Goal: Complete application form

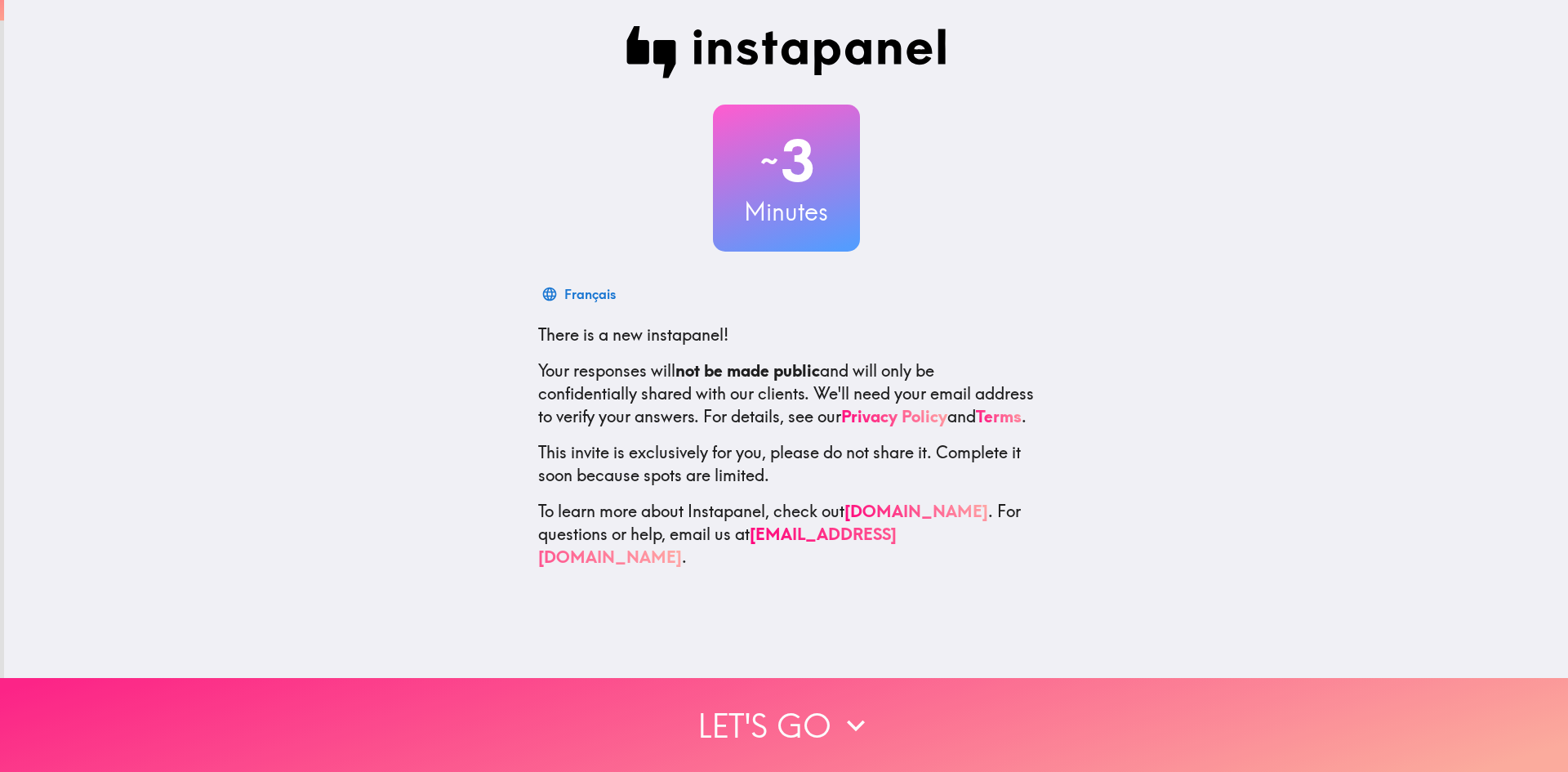
click at [789, 704] on button "Let's go" at bounding box center [784, 725] width 1568 height 94
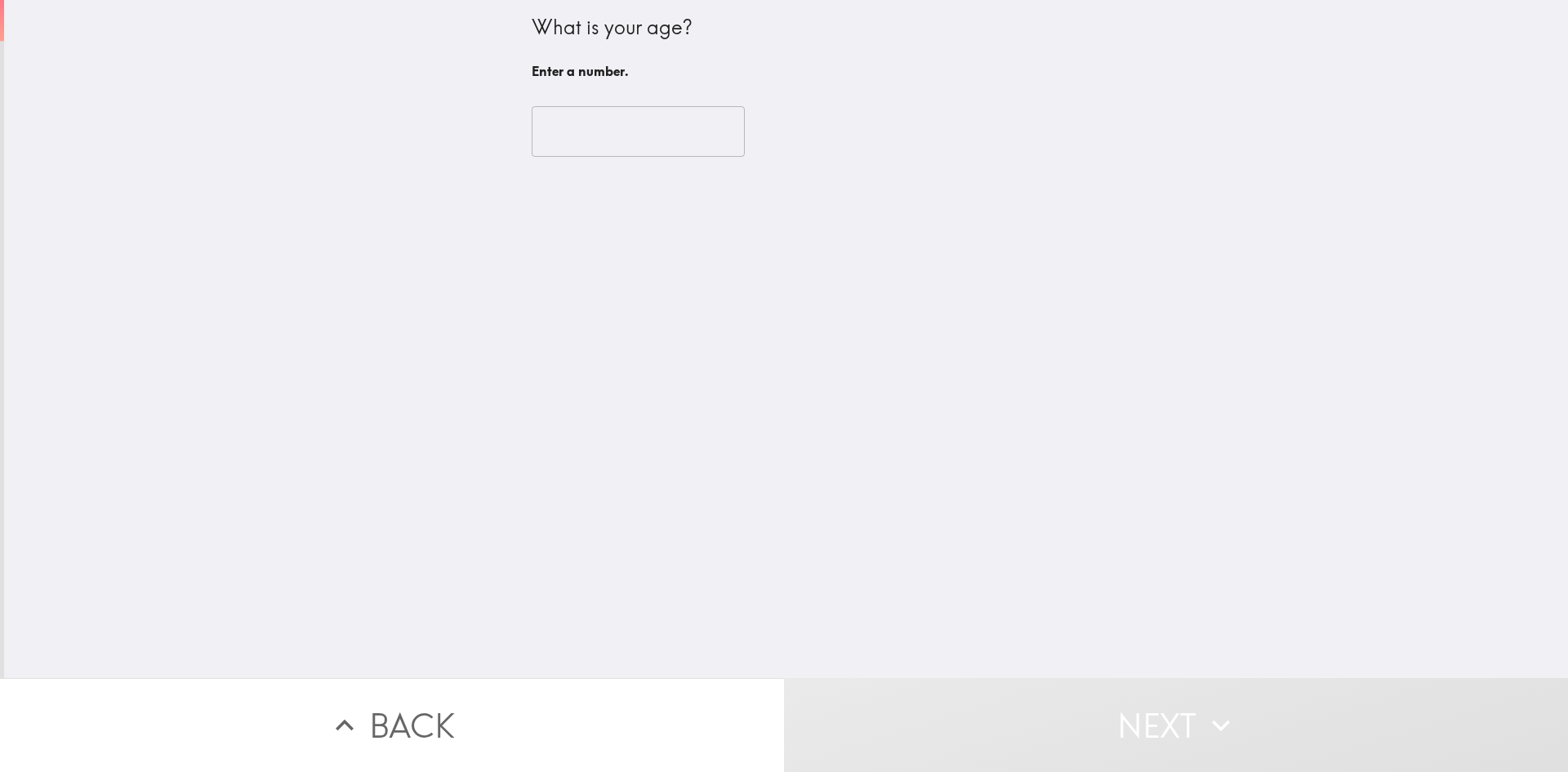
click at [643, 137] on input "number" at bounding box center [639, 131] width 214 height 51
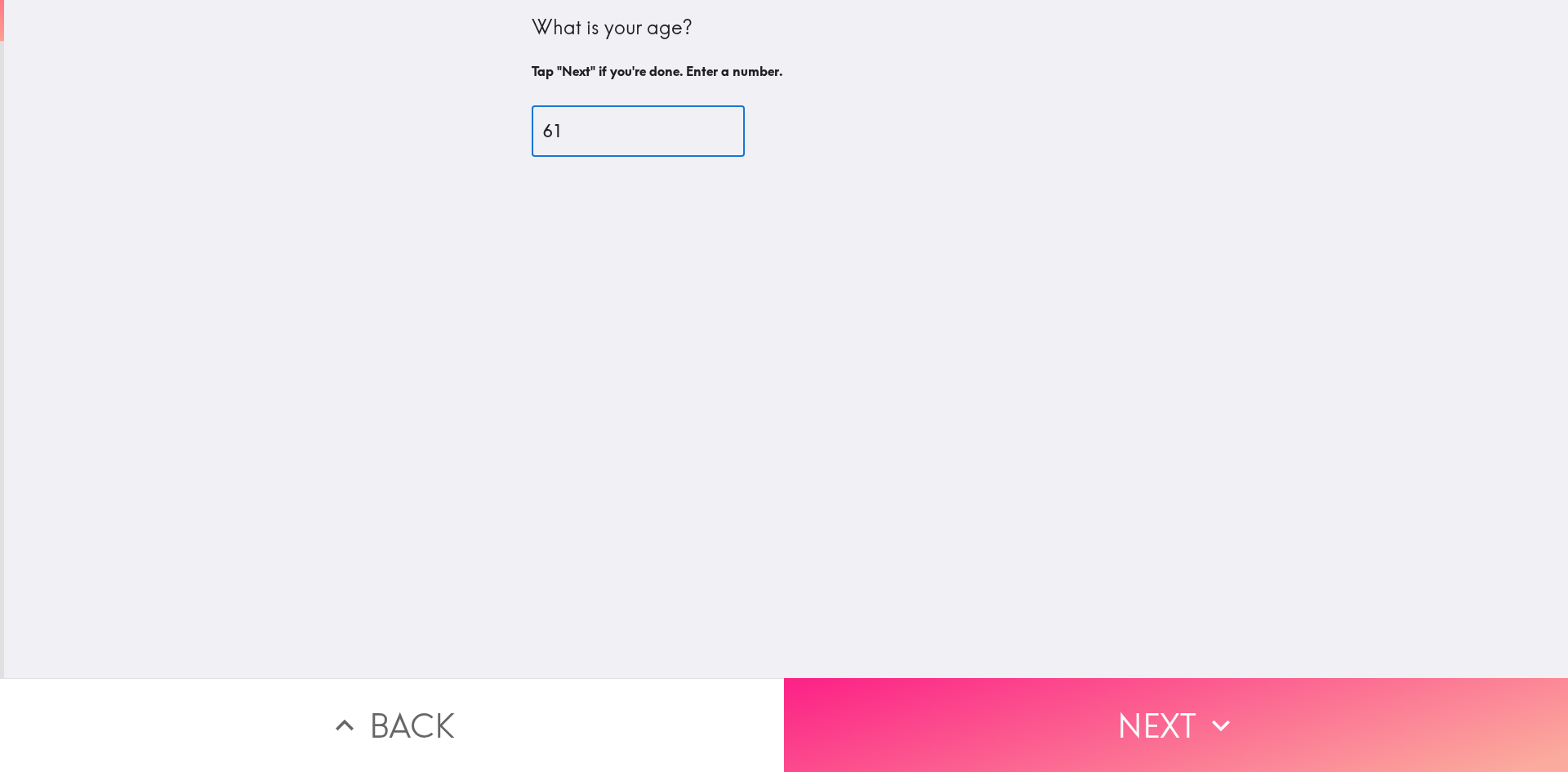
type input "61"
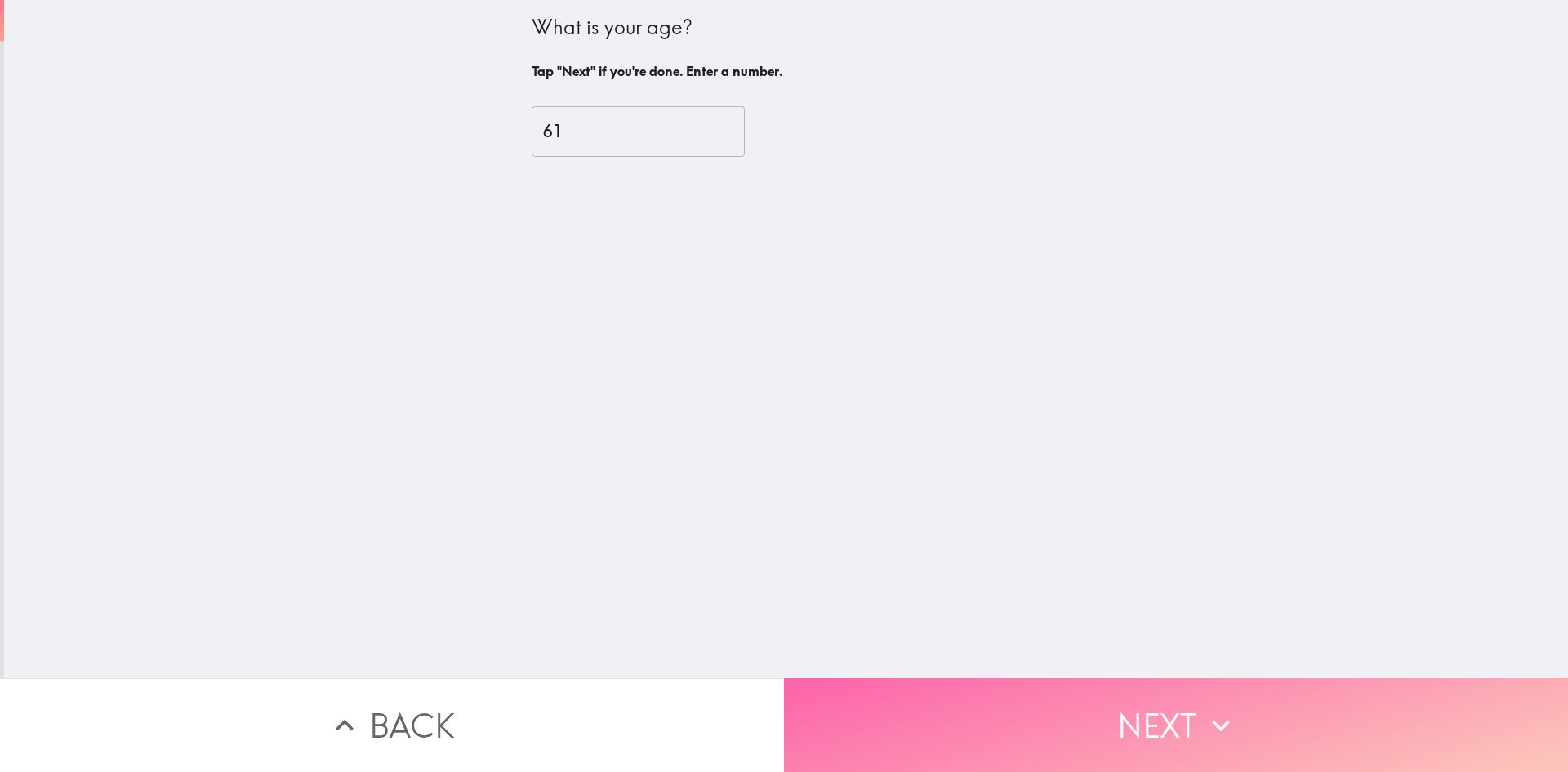
click at [1080, 710] on button "Next" at bounding box center [1176, 725] width 784 height 94
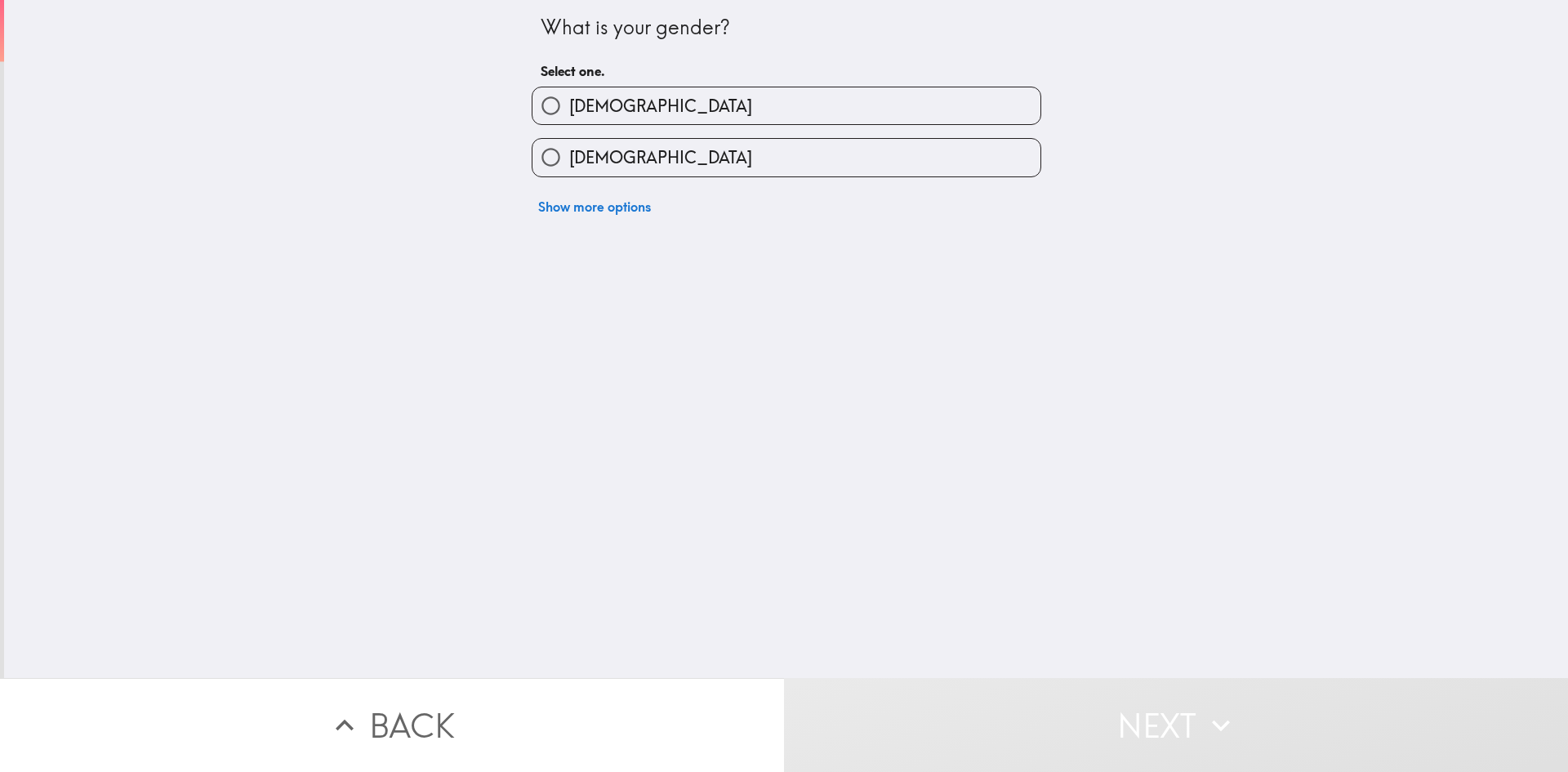
click at [784, 156] on label "[DEMOGRAPHIC_DATA]" at bounding box center [787, 158] width 508 height 37
click at [570, 156] on input "[DEMOGRAPHIC_DATA]" at bounding box center [551, 158] width 37 height 37
radio input "true"
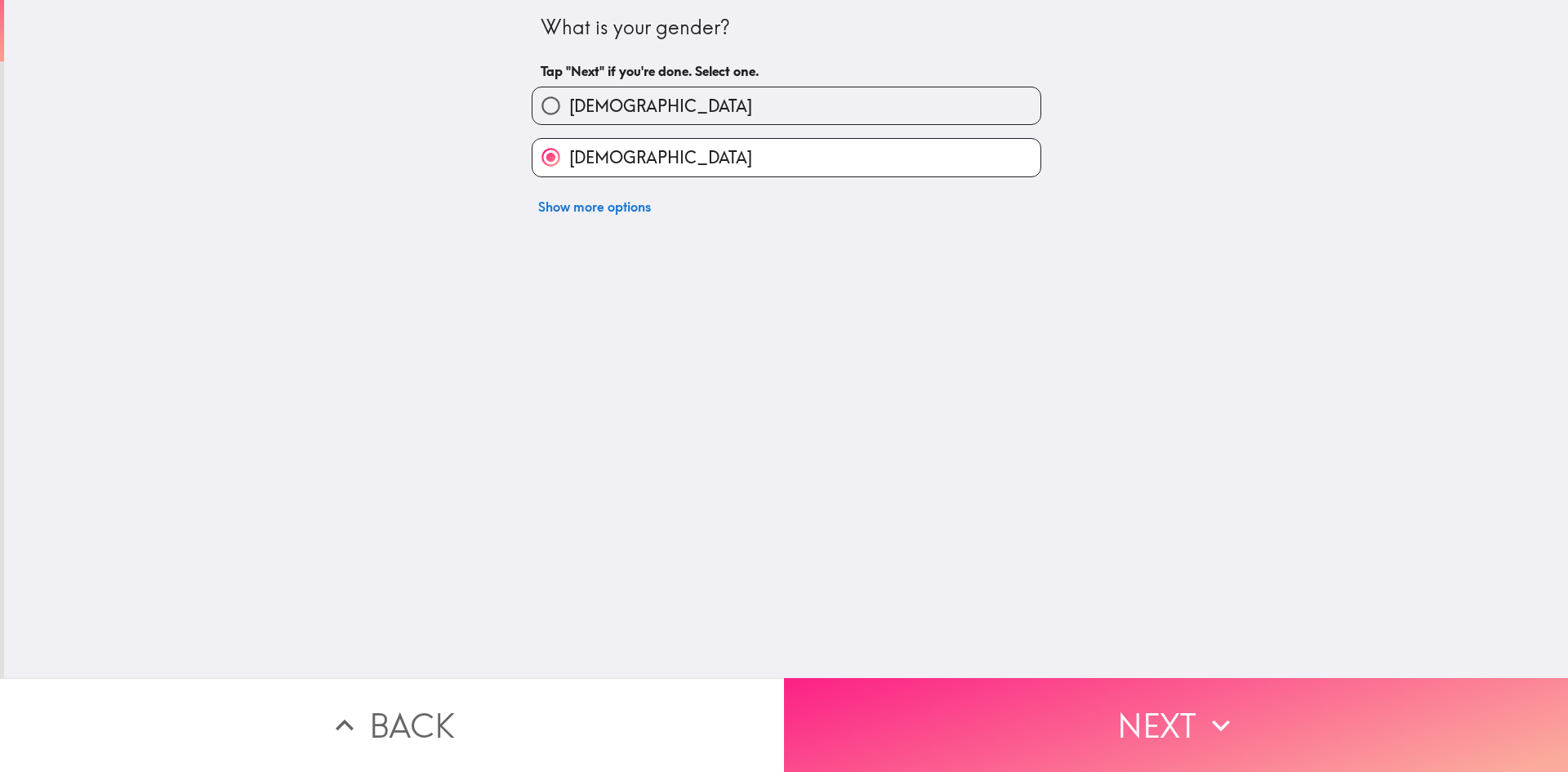
click at [983, 707] on button "Next" at bounding box center [1176, 725] width 784 height 94
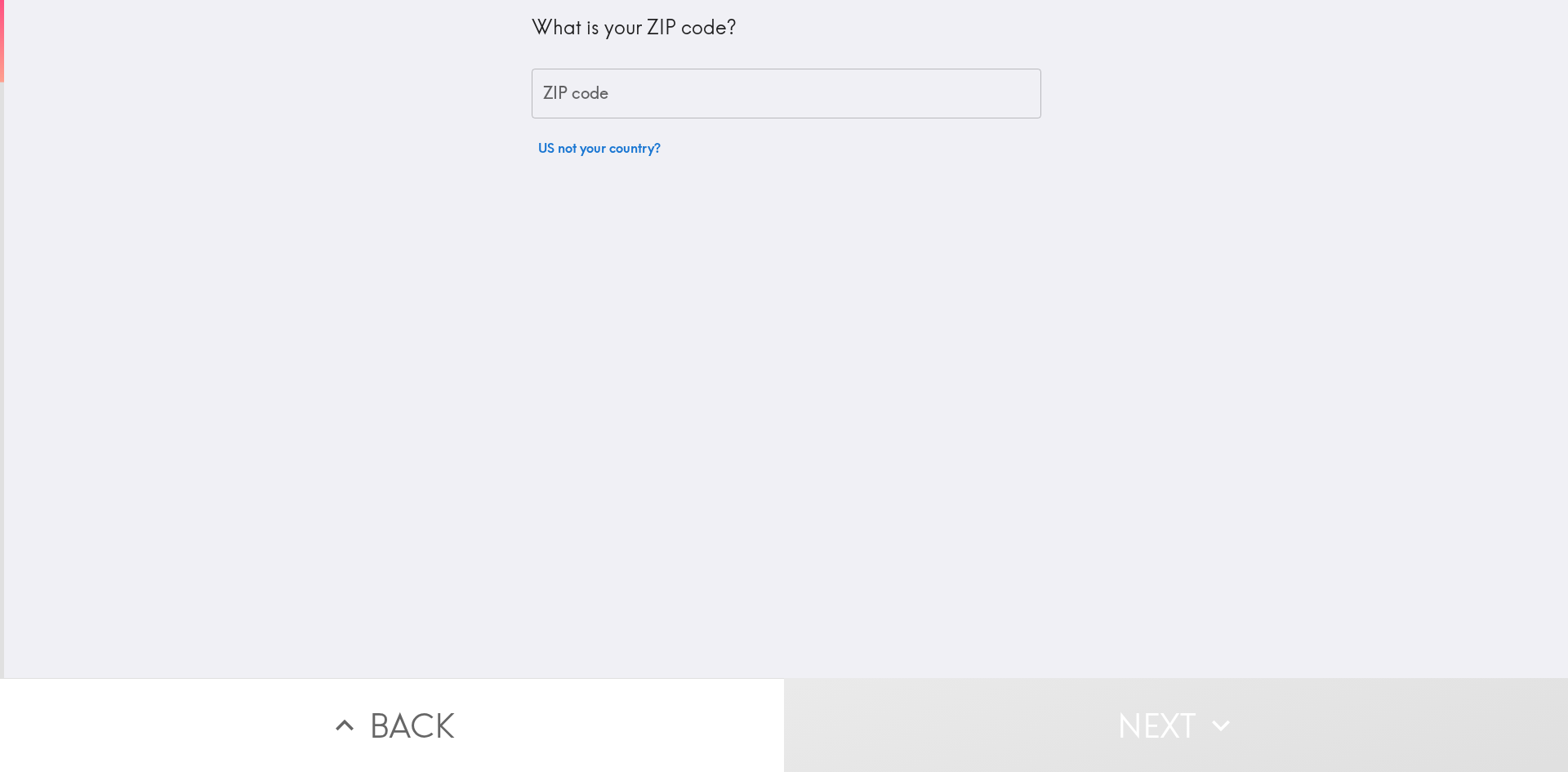
click at [726, 89] on input "ZIP code" at bounding box center [787, 94] width 509 height 51
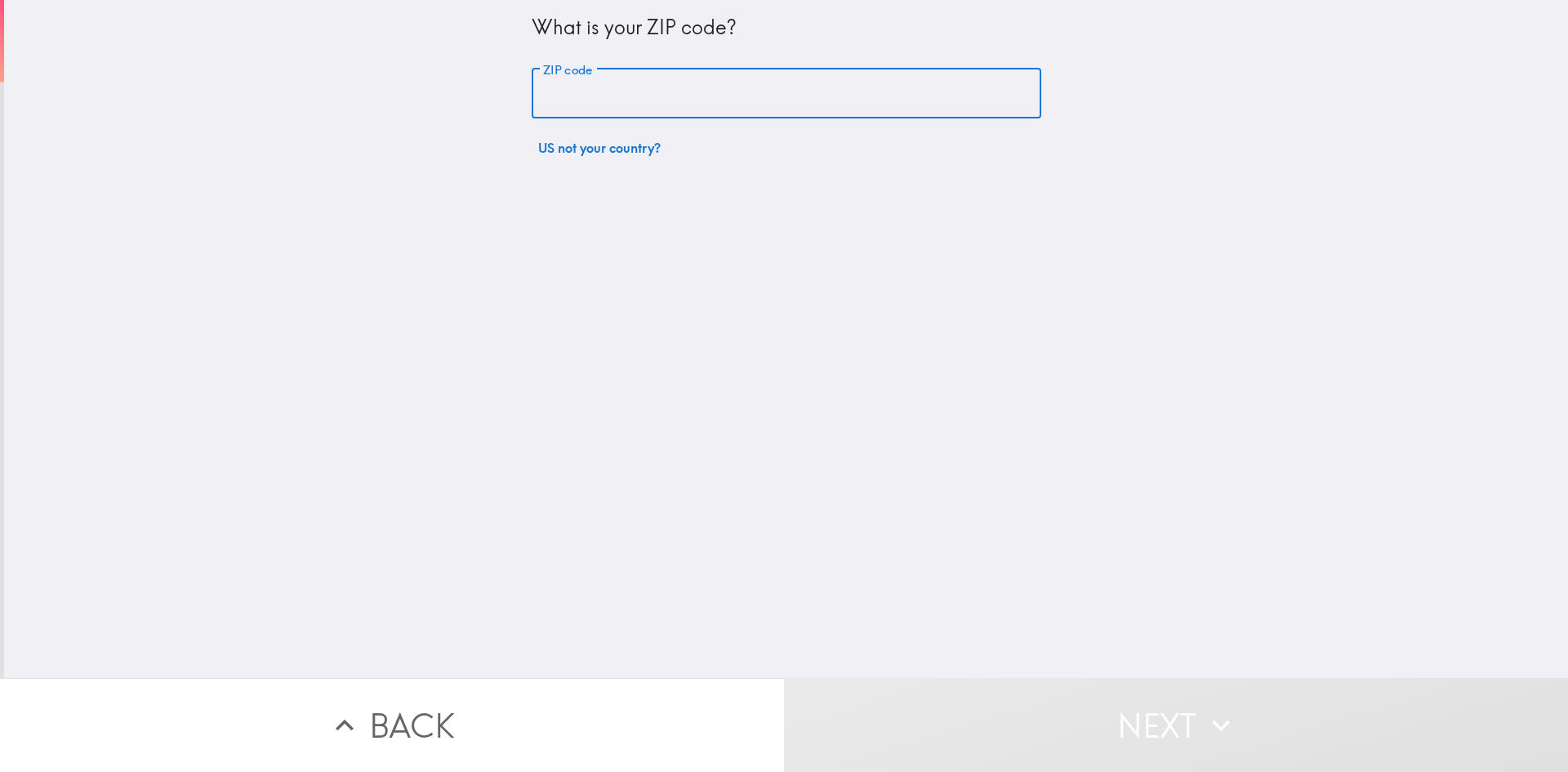
type input "20602"
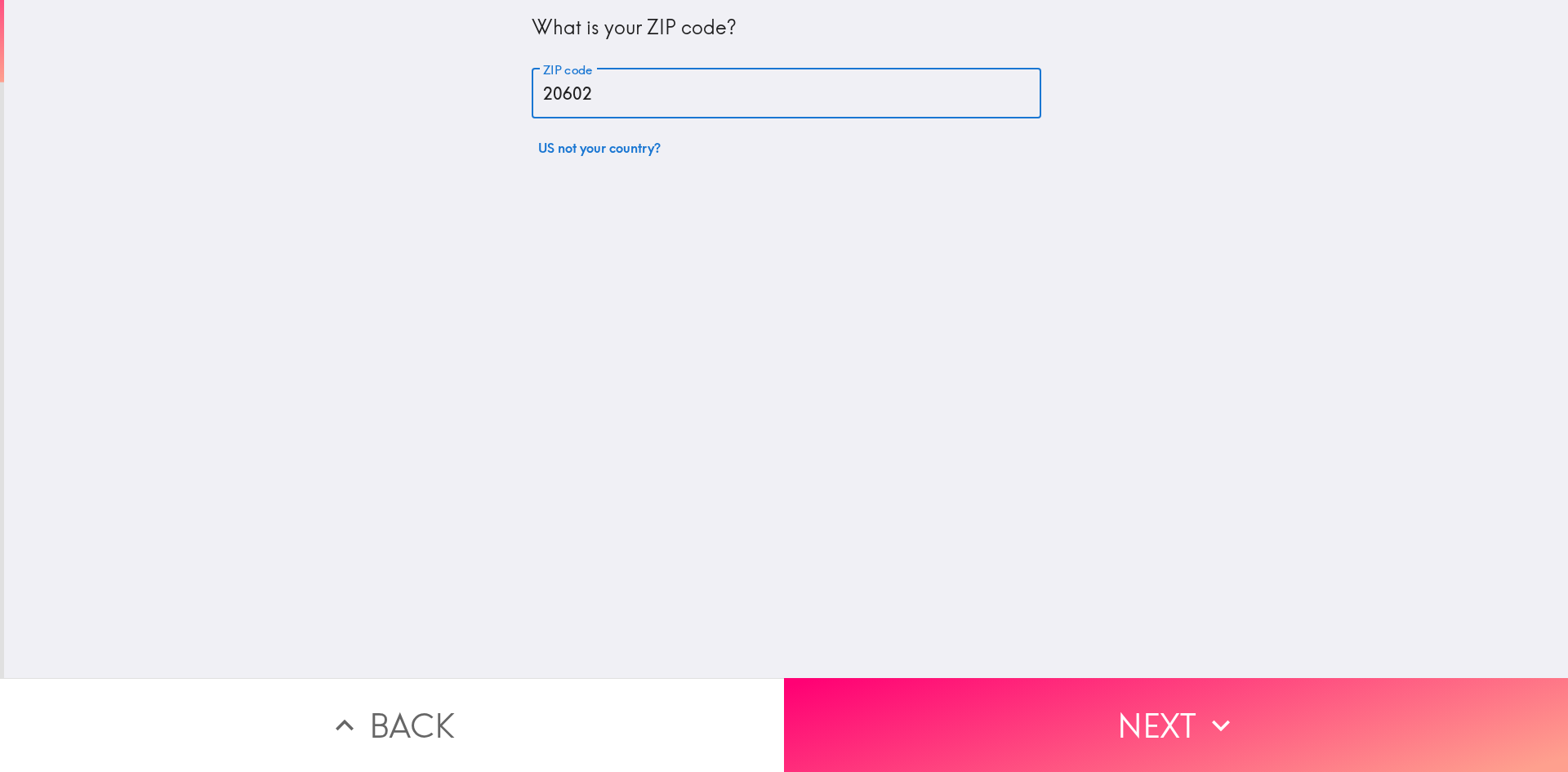
click at [1056, 704] on button "Next" at bounding box center [1176, 725] width 784 height 94
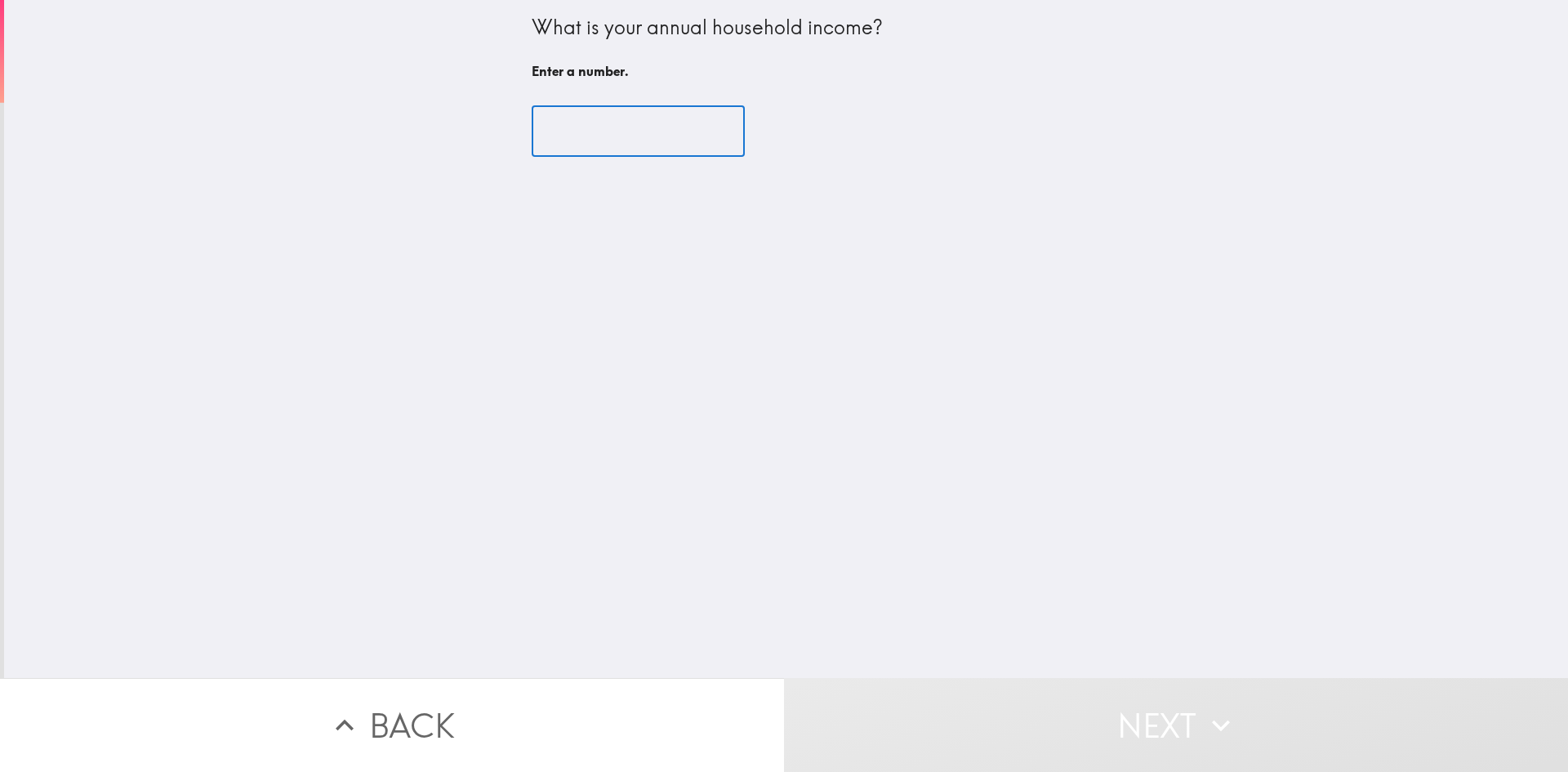
click at [656, 121] on input "number" at bounding box center [639, 131] width 214 height 51
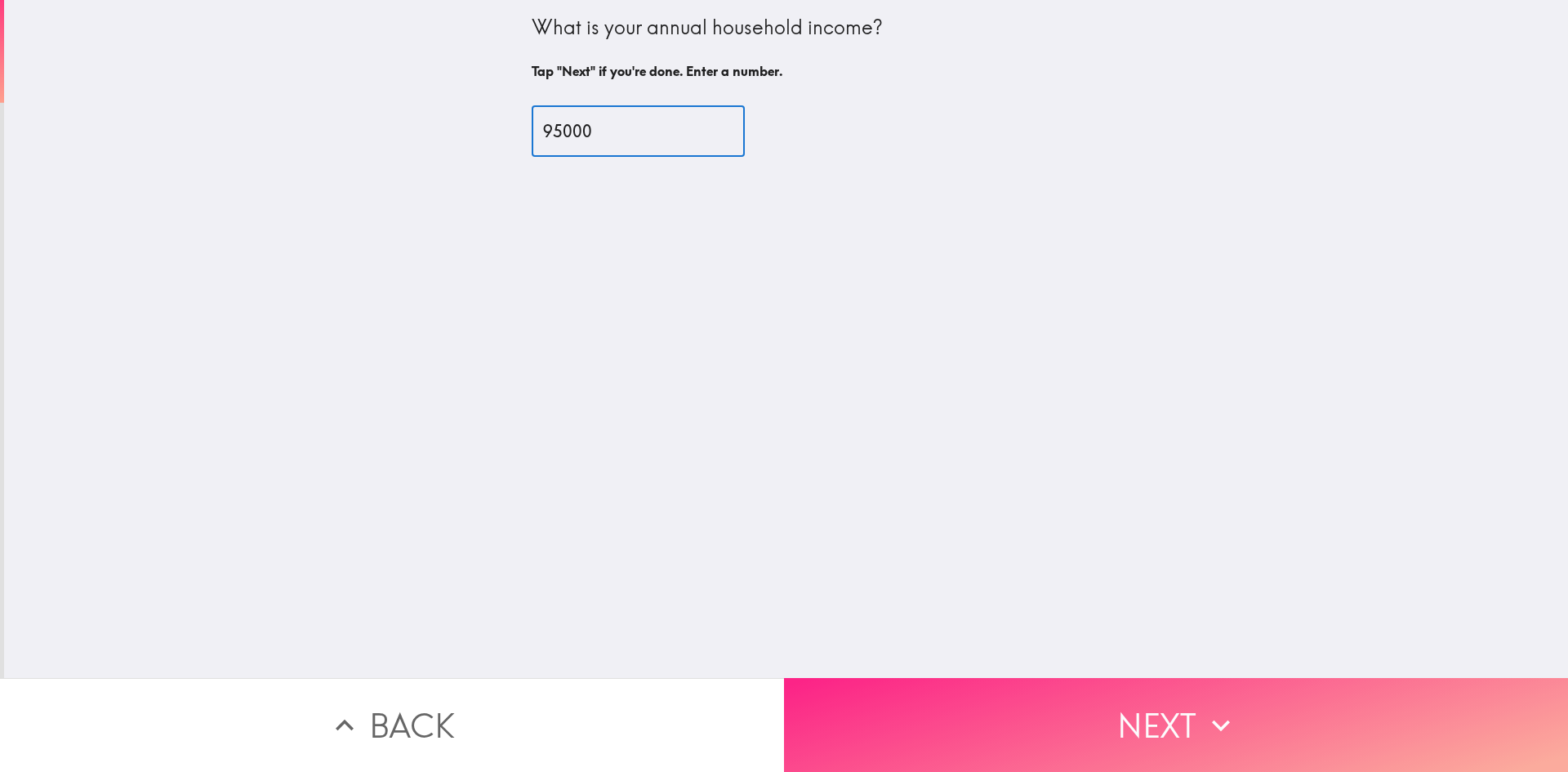
type input "95000"
click at [1005, 702] on button "Next" at bounding box center [1176, 725] width 784 height 94
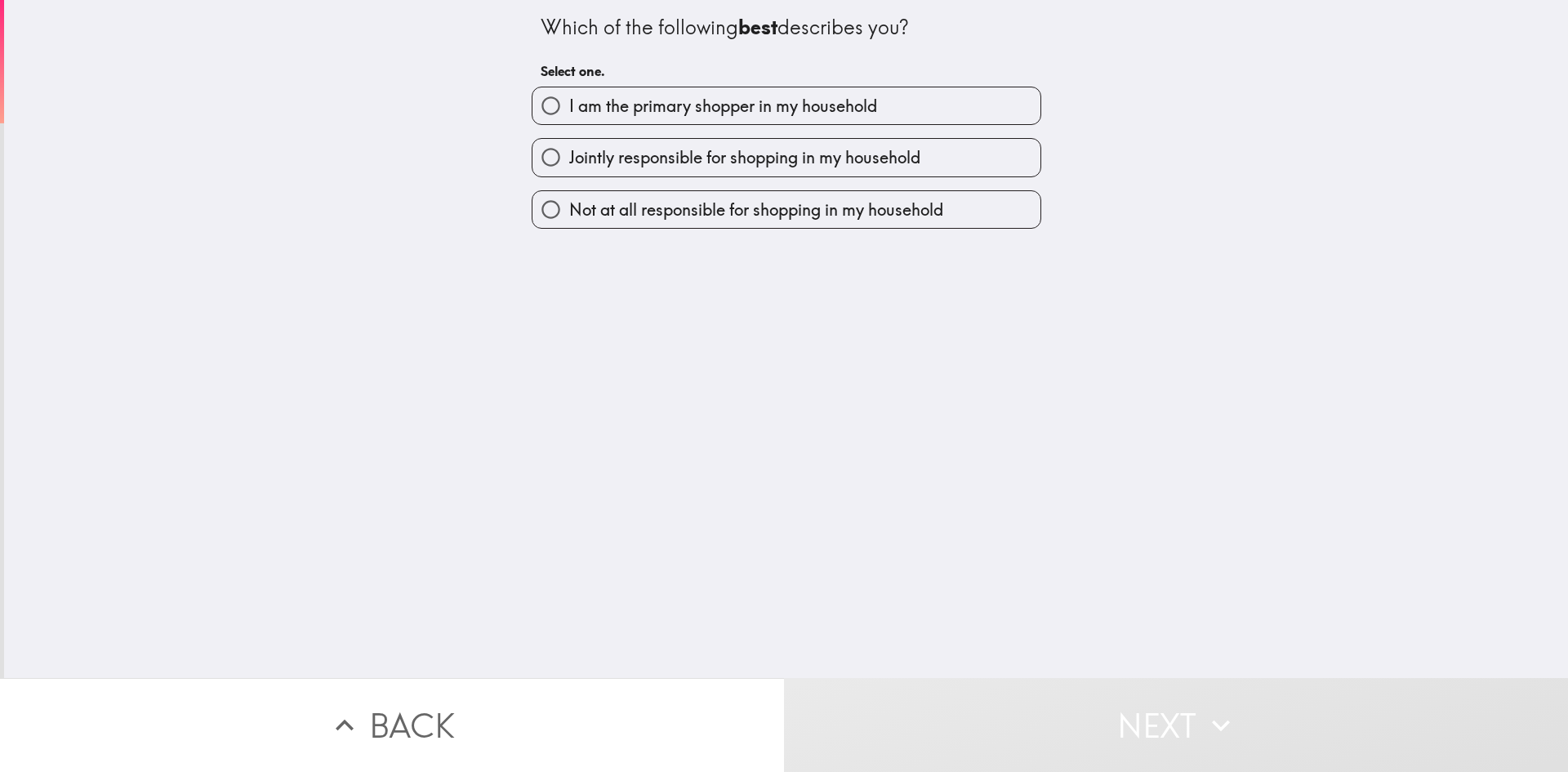
click at [719, 100] on span "I am the primary shopper in my household" at bounding box center [724, 106] width 308 height 23
click at [570, 100] on input "I am the primary shopper in my household" at bounding box center [551, 106] width 37 height 37
radio input "true"
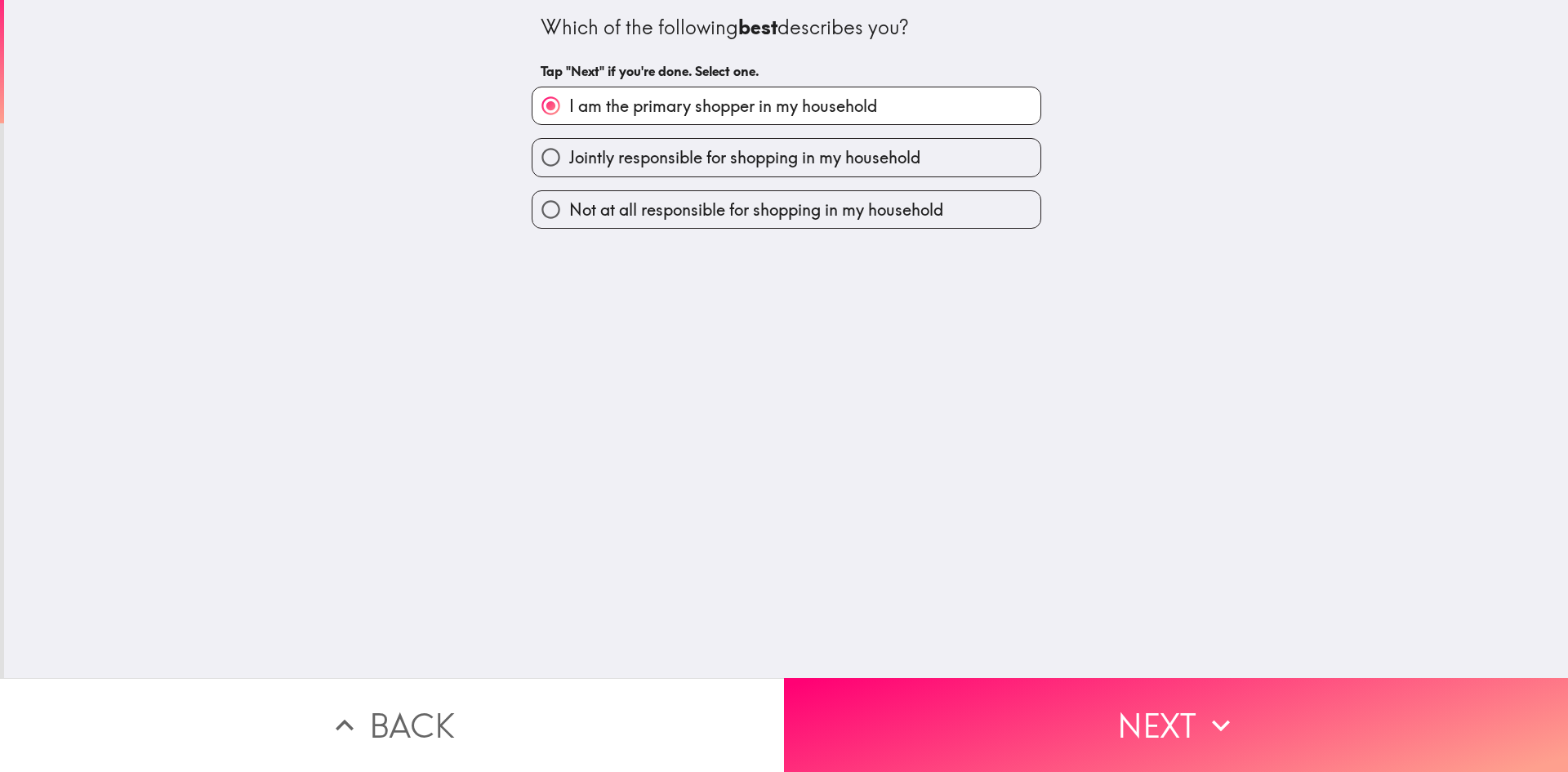
click at [981, 705] on button "Next" at bounding box center [1176, 725] width 784 height 94
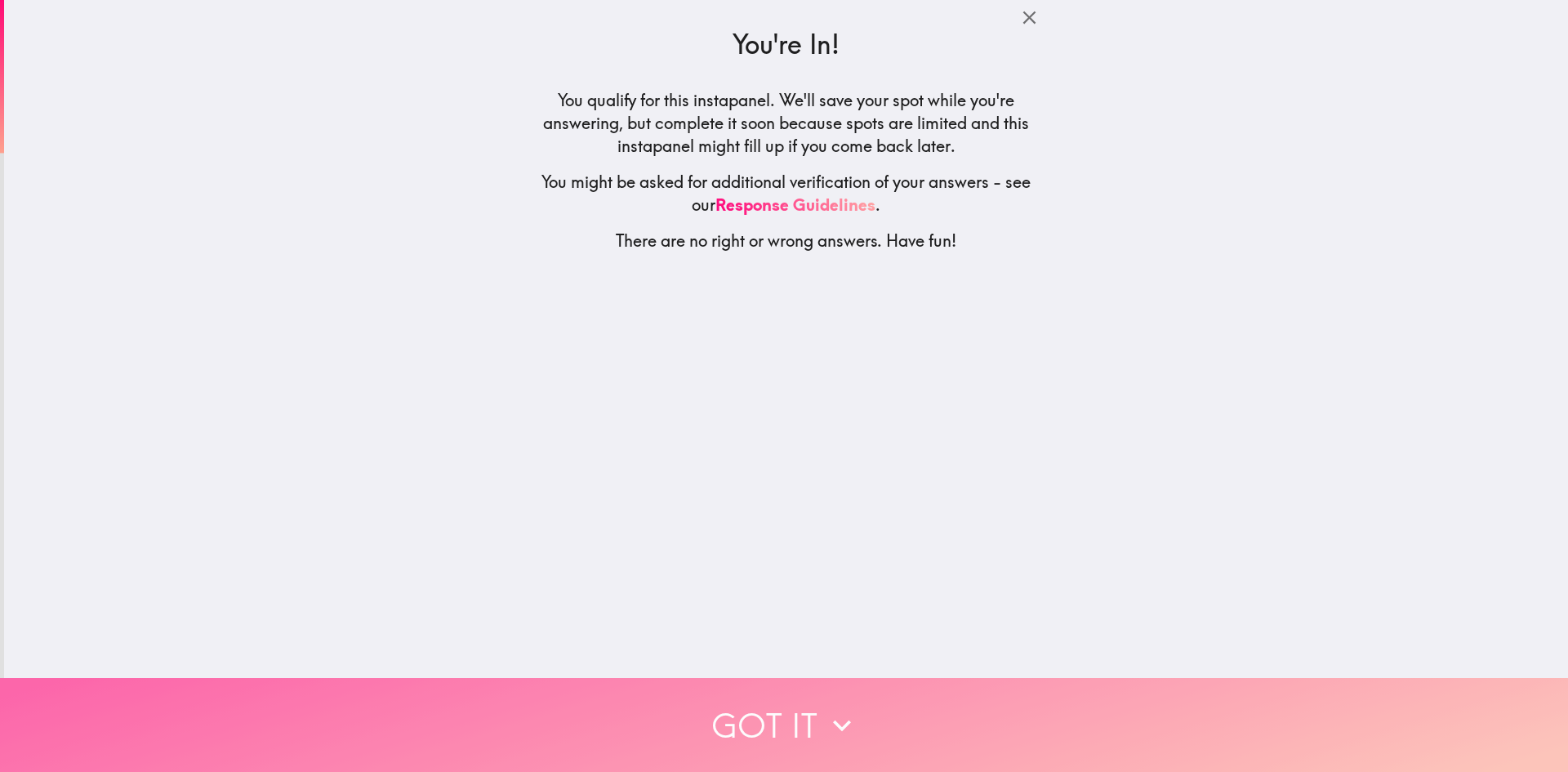
click at [797, 716] on button "Got it" at bounding box center [784, 725] width 1568 height 94
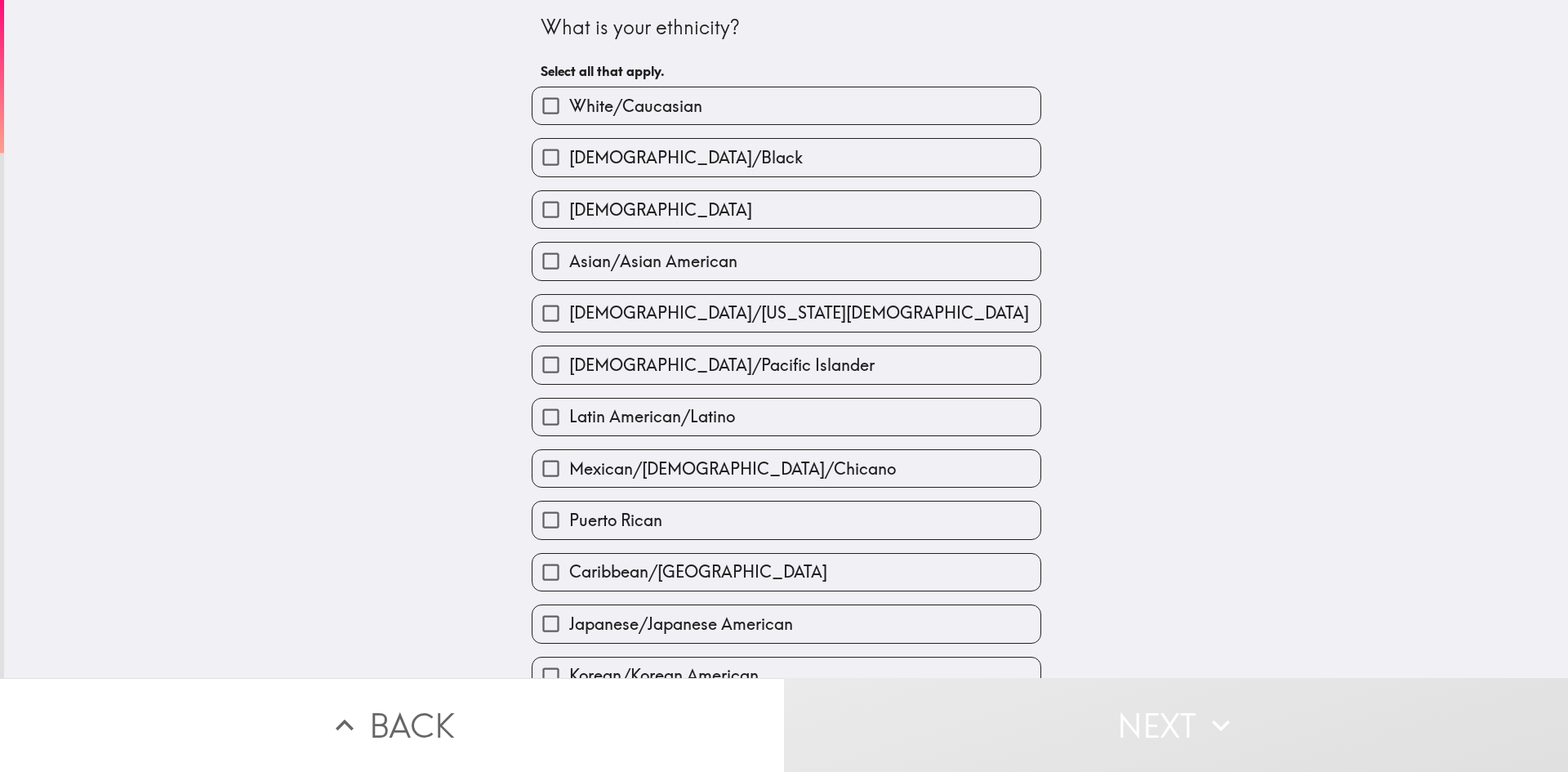
click at [704, 152] on span "[DEMOGRAPHIC_DATA]/Black" at bounding box center [686, 158] width 234 height 23
click at [570, 152] on input "[DEMOGRAPHIC_DATA]/Black" at bounding box center [551, 158] width 37 height 37
checkbox input "true"
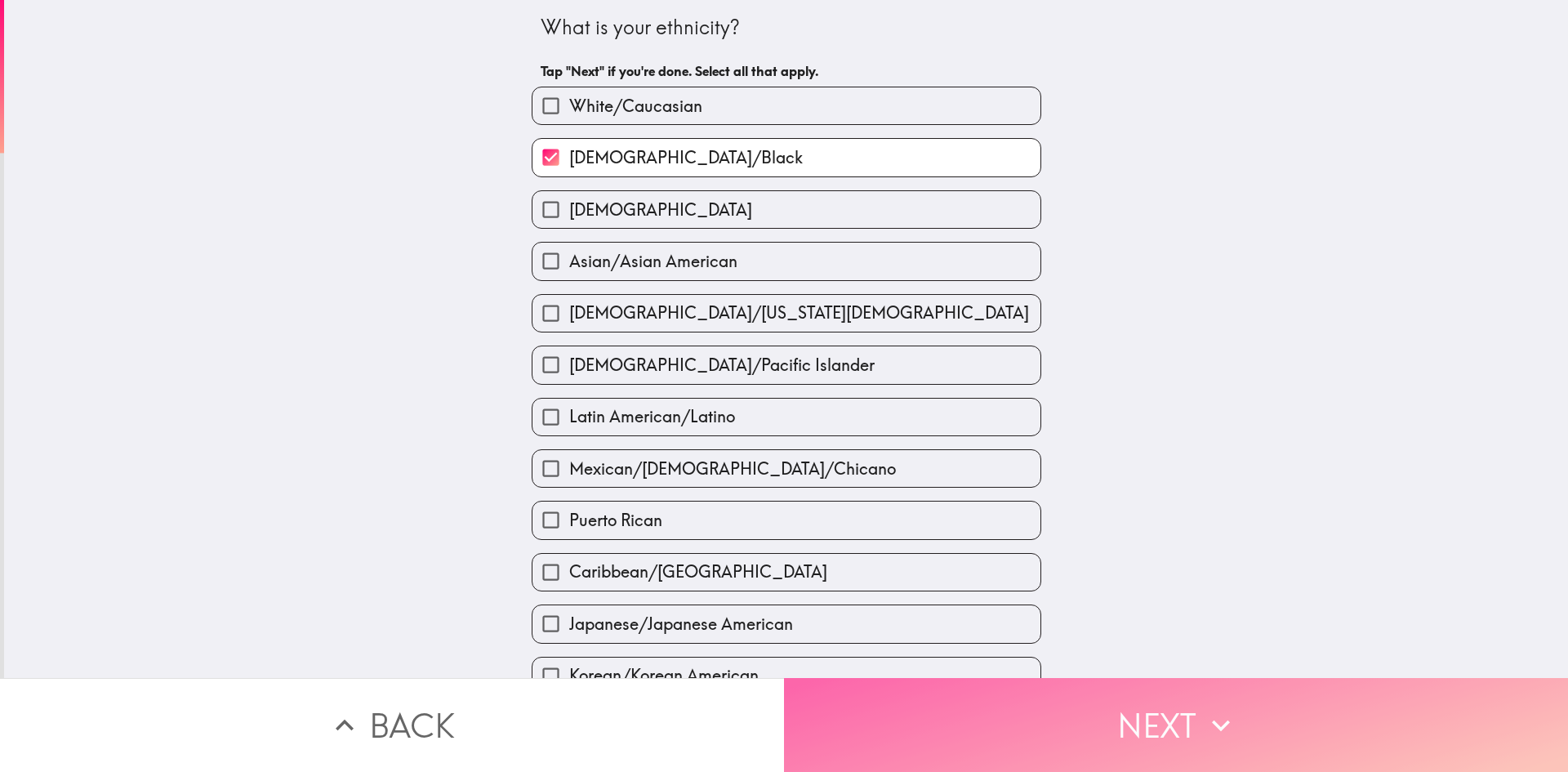
click at [973, 728] on button "Next" at bounding box center [1176, 725] width 784 height 94
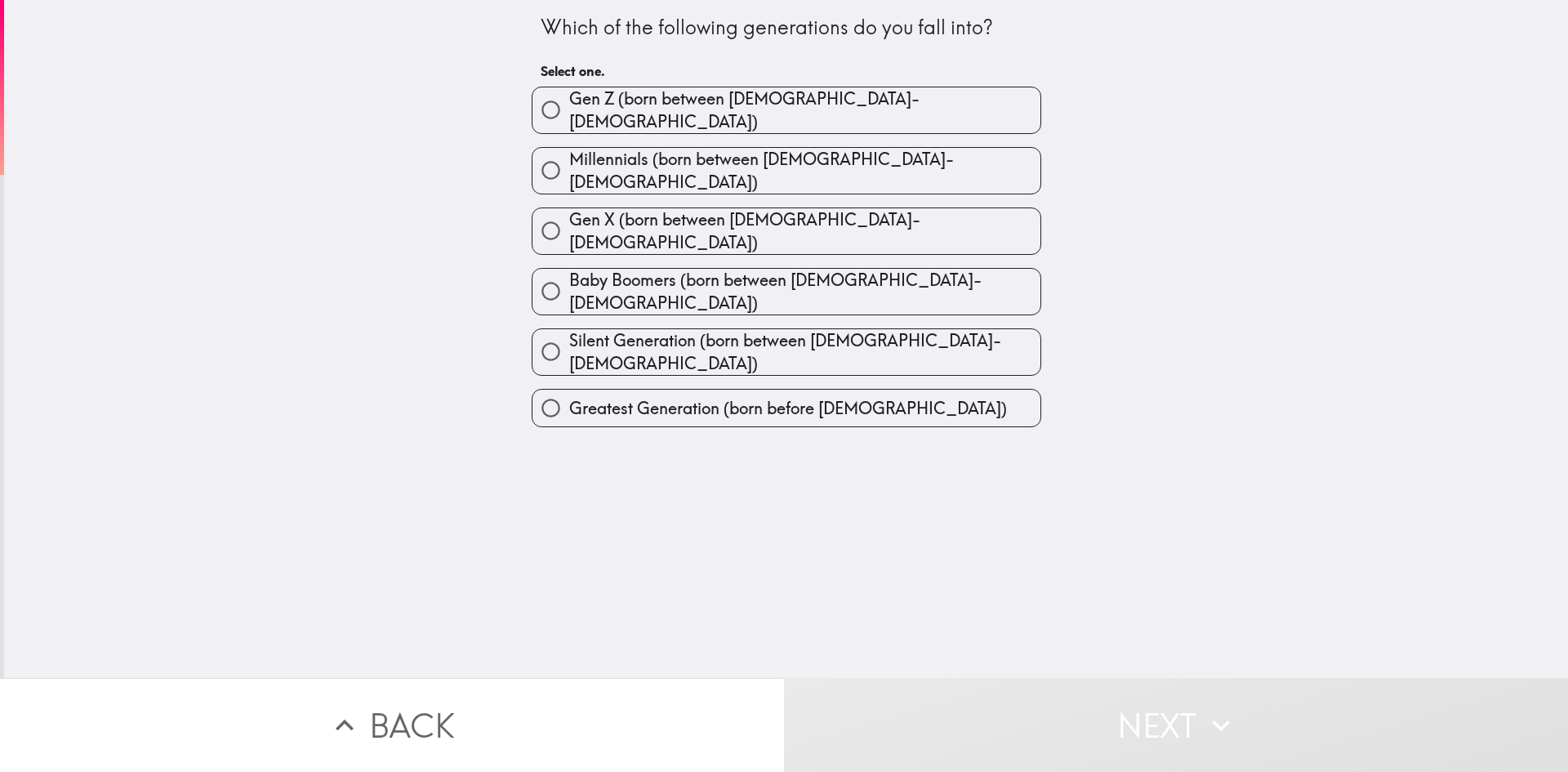
click at [844, 269] on span "Baby Boomers (born between [DEMOGRAPHIC_DATA]-[DEMOGRAPHIC_DATA])" at bounding box center [805, 291] width 472 height 46
click at [570, 273] on input "Baby Boomers (born between [DEMOGRAPHIC_DATA]-[DEMOGRAPHIC_DATA])" at bounding box center [551, 291] width 37 height 37
radio input "true"
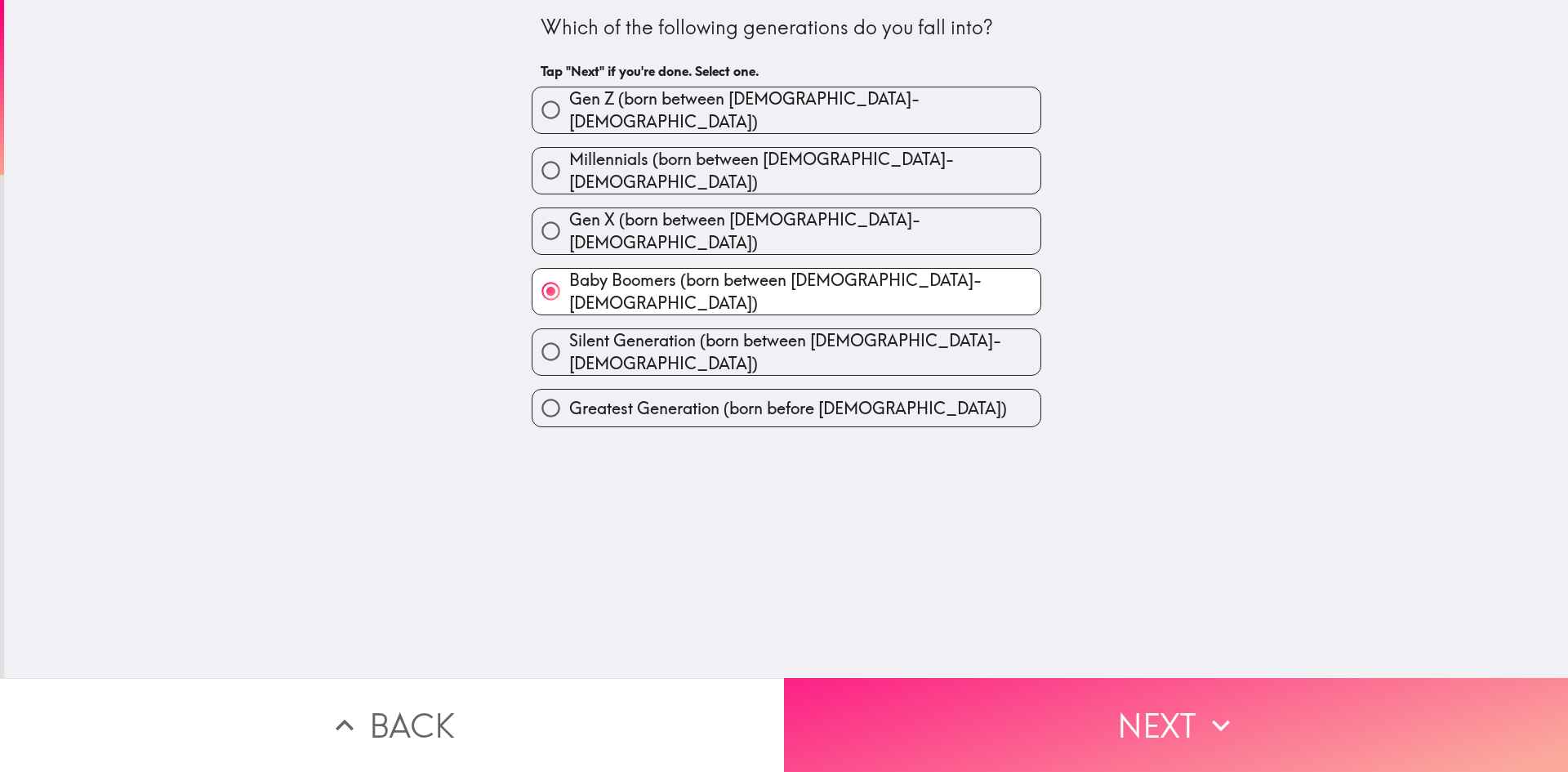
click at [976, 709] on button "Next" at bounding box center [1176, 725] width 784 height 94
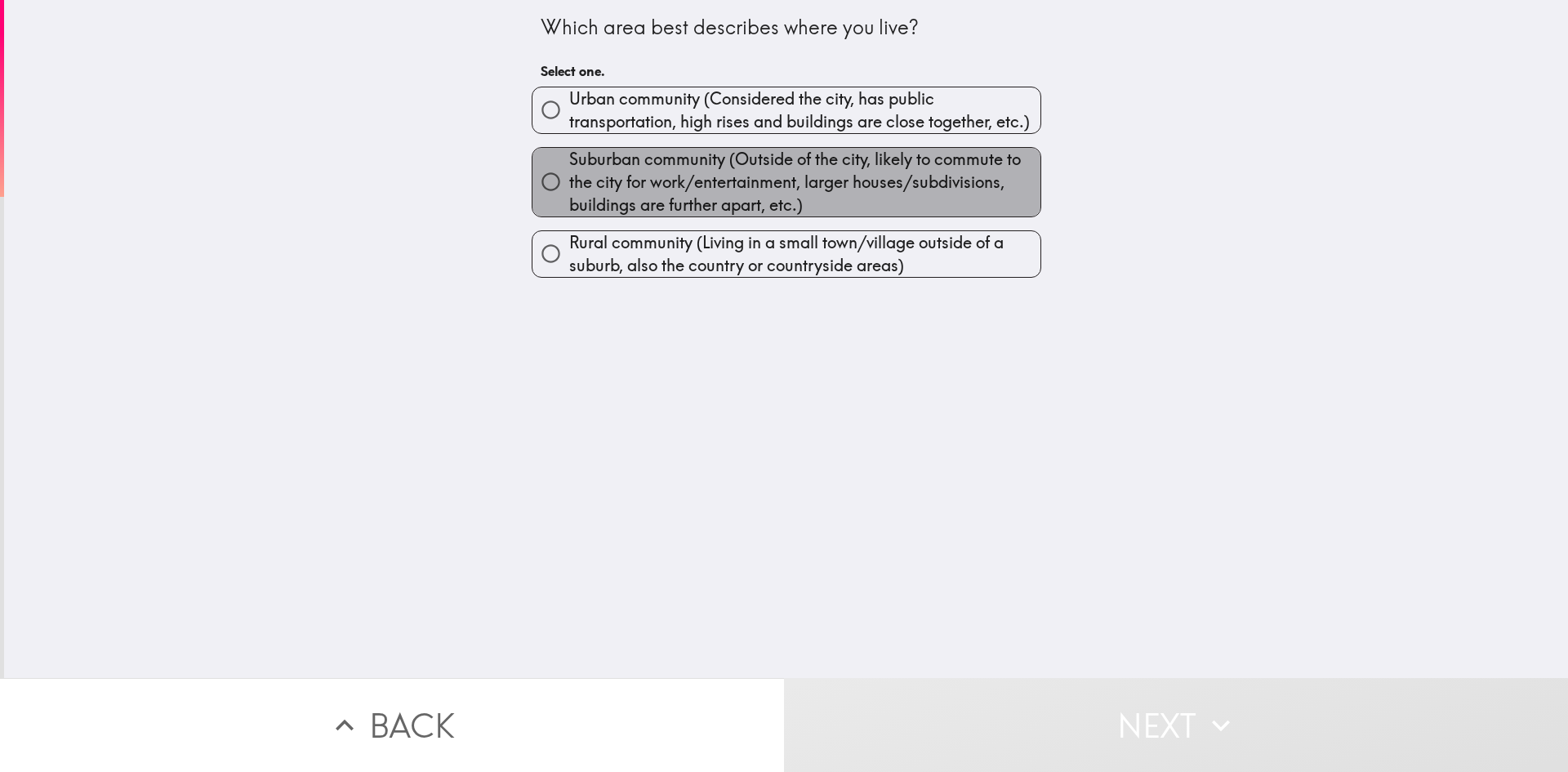
click at [805, 158] on span "Suburban community (Outside of the city, likely to commute to the city for work…" at bounding box center [805, 182] width 472 height 68
click at [570, 164] on input "Suburban community (Outside of the city, likely to commute to the city for work…" at bounding box center [551, 182] width 37 height 37
radio input "true"
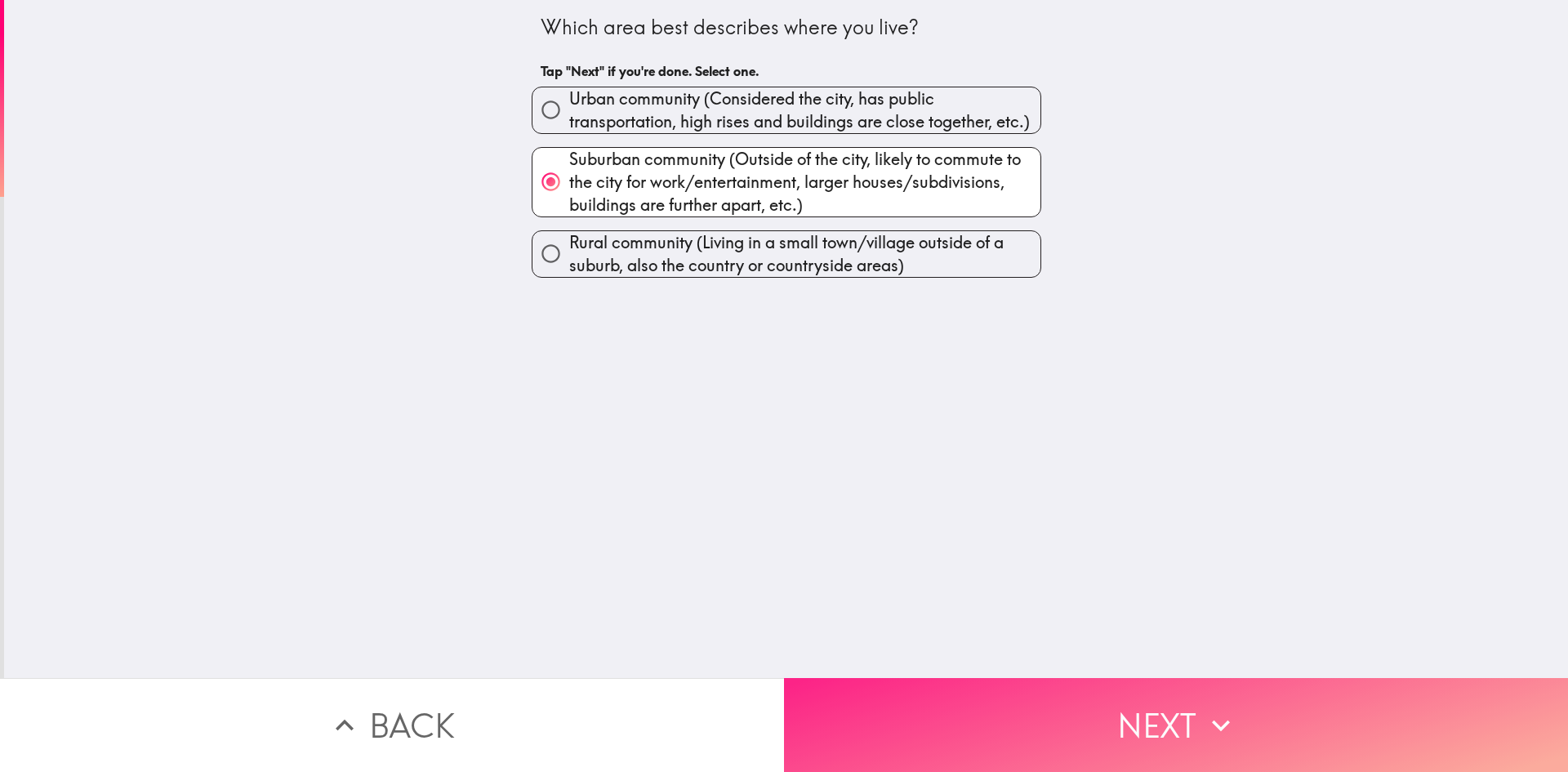
click at [1069, 707] on button "Next" at bounding box center [1176, 725] width 784 height 94
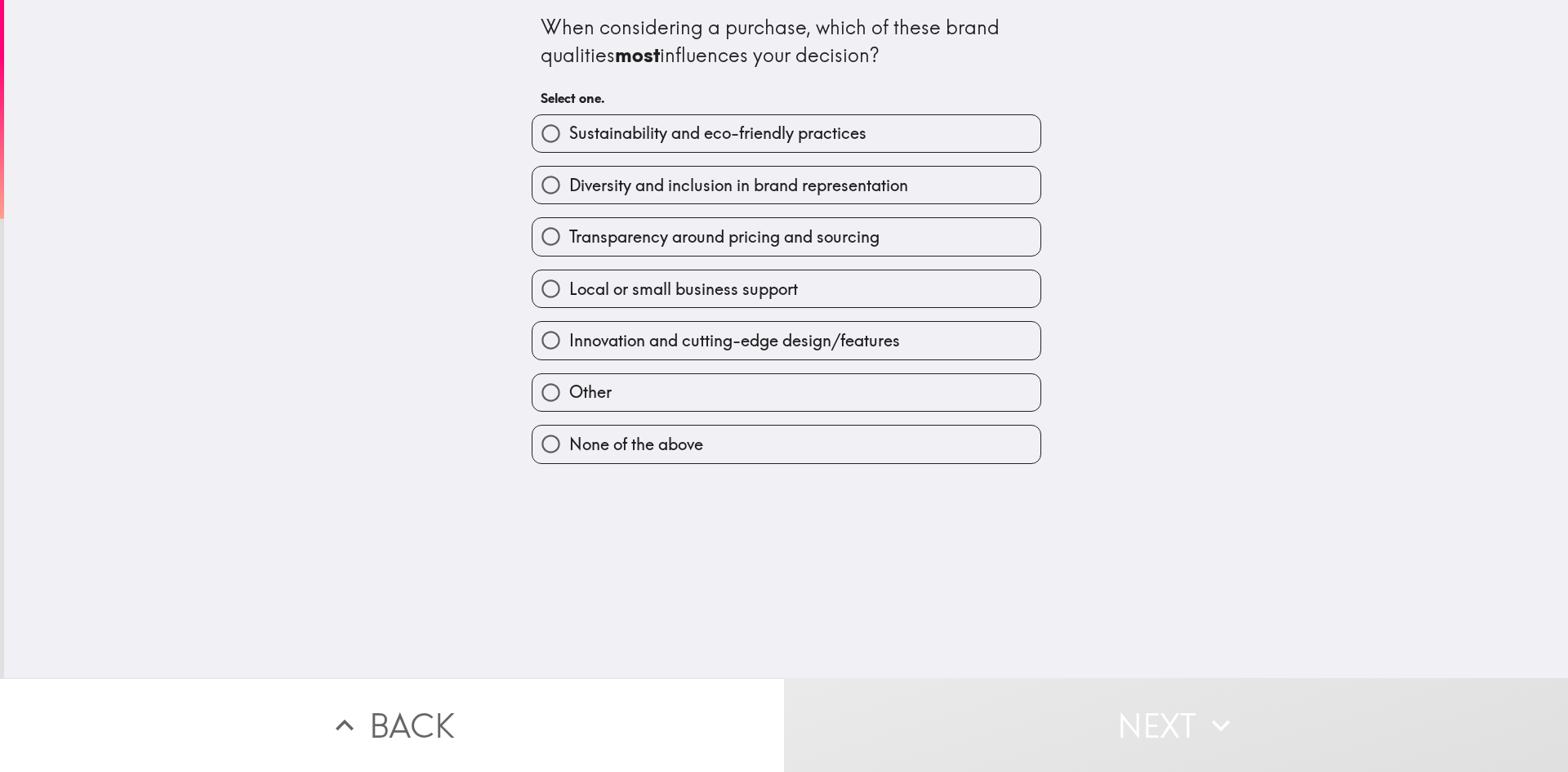
click at [754, 184] on span "Diversity and inclusion in brand representation" at bounding box center [738, 186] width 339 height 23
click at [570, 184] on input "Diversity and inclusion in brand representation" at bounding box center [551, 185] width 37 height 37
radio input "true"
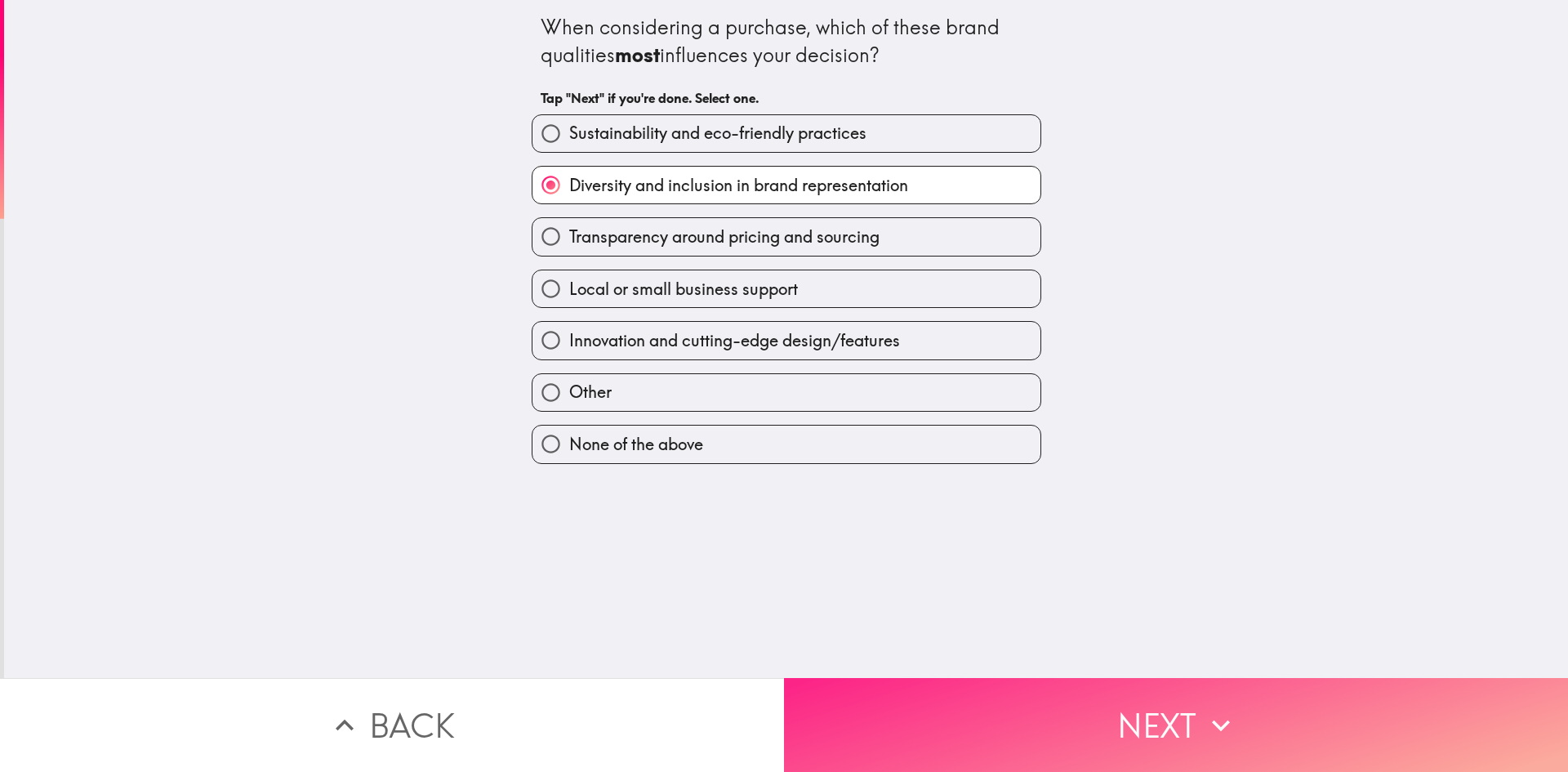
click at [955, 706] on button "Next" at bounding box center [1176, 725] width 784 height 94
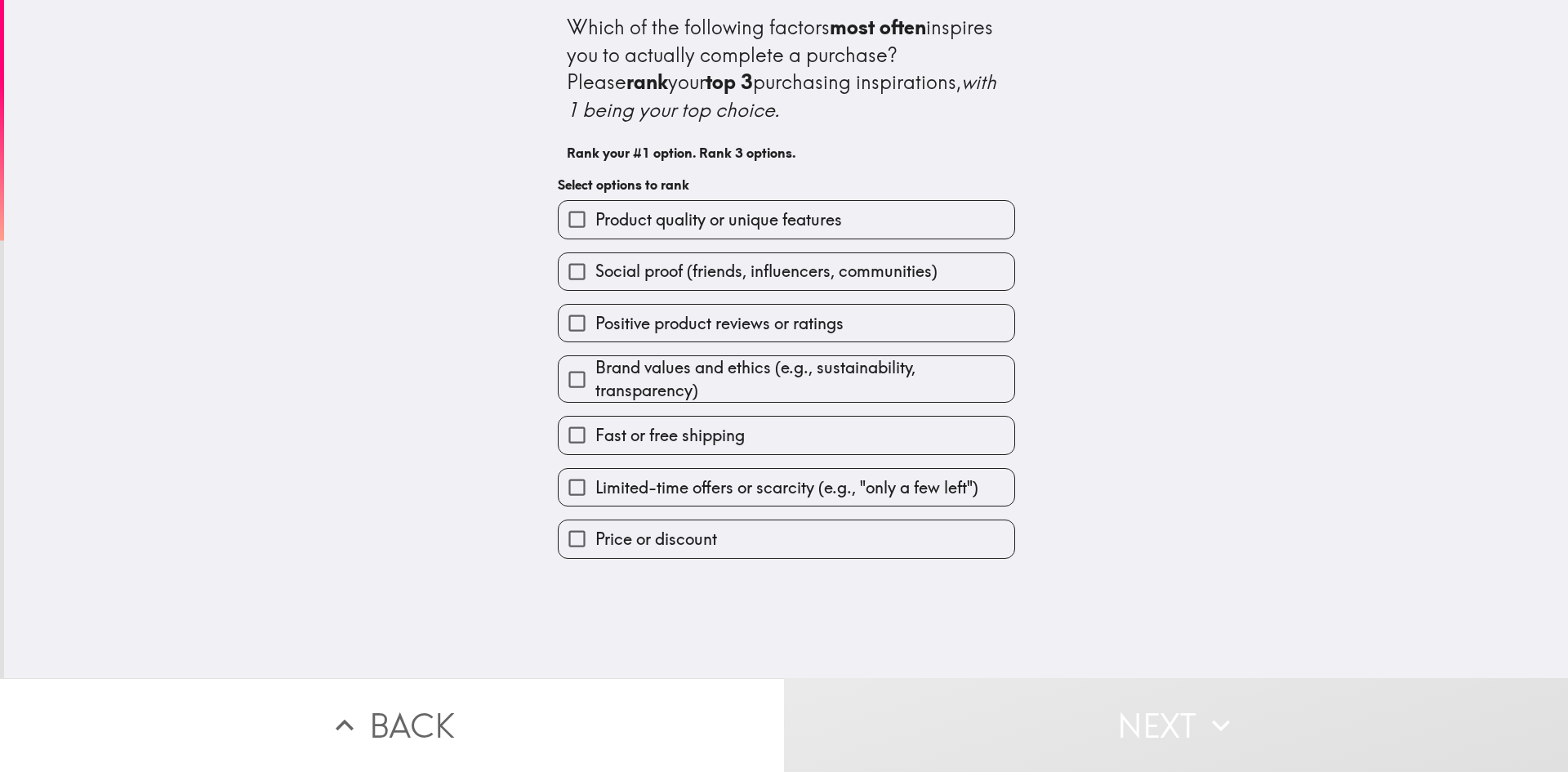
click at [793, 215] on span "Product quality or unique features" at bounding box center [718, 220] width 247 height 23
click at [595, 215] on input "Product quality or unique features" at bounding box center [577, 220] width 37 height 37
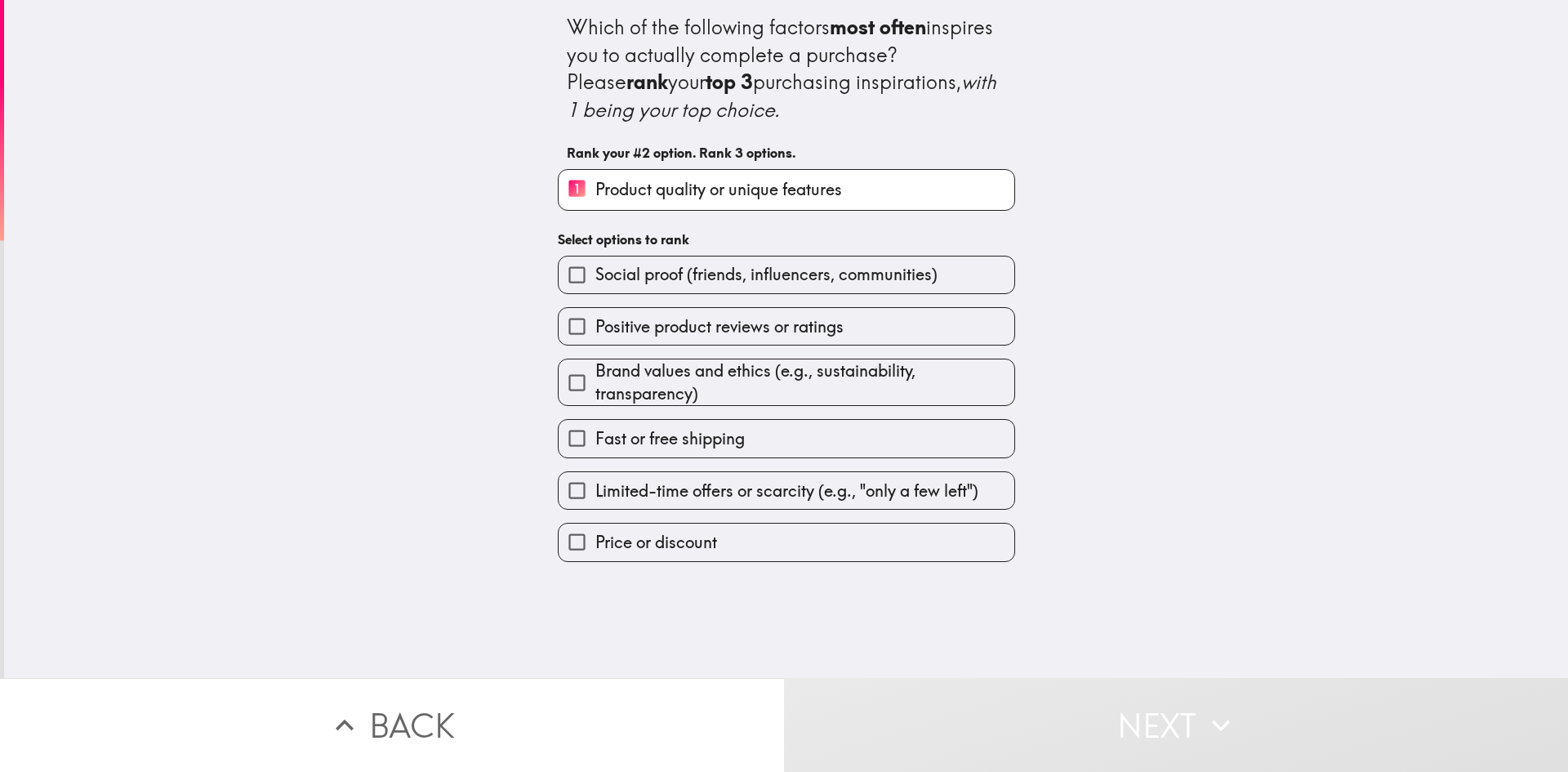
click at [794, 373] on span "Brand values and ethics (e.g., sustainability, transparency)" at bounding box center [804, 382] width 419 height 46
click at [595, 373] on input "Brand values and ethics (e.g., sustainability, transparency)" at bounding box center [577, 382] width 37 height 37
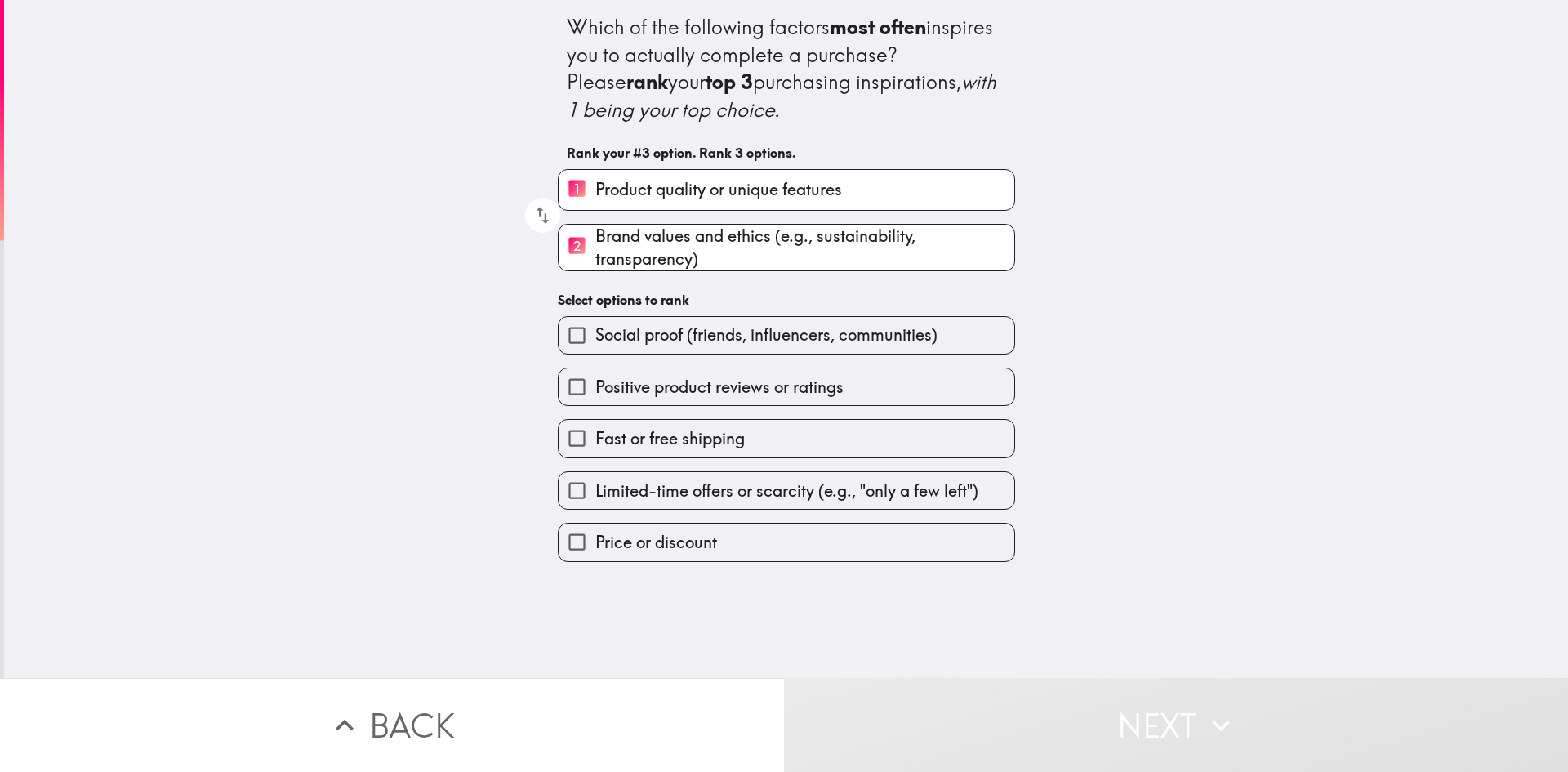
click at [783, 489] on span "Limited-time offers or scarcity (e.g., "only a few left")" at bounding box center [787, 491] width 383 height 23
click at [595, 489] on input "Limited-time offers or scarcity (e.g., "only a few left")" at bounding box center [577, 490] width 37 height 37
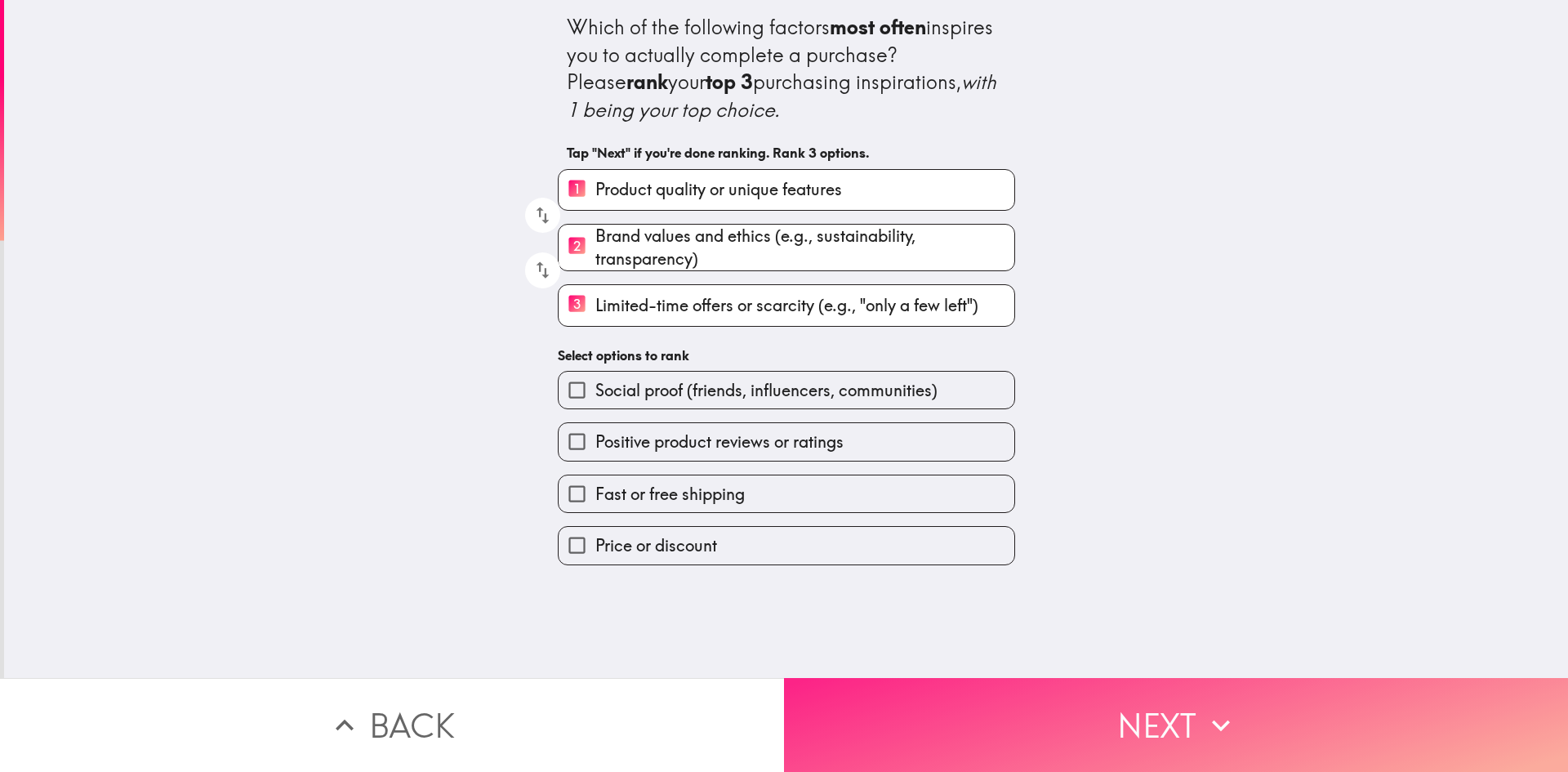
click at [931, 719] on button "Next" at bounding box center [1176, 725] width 784 height 94
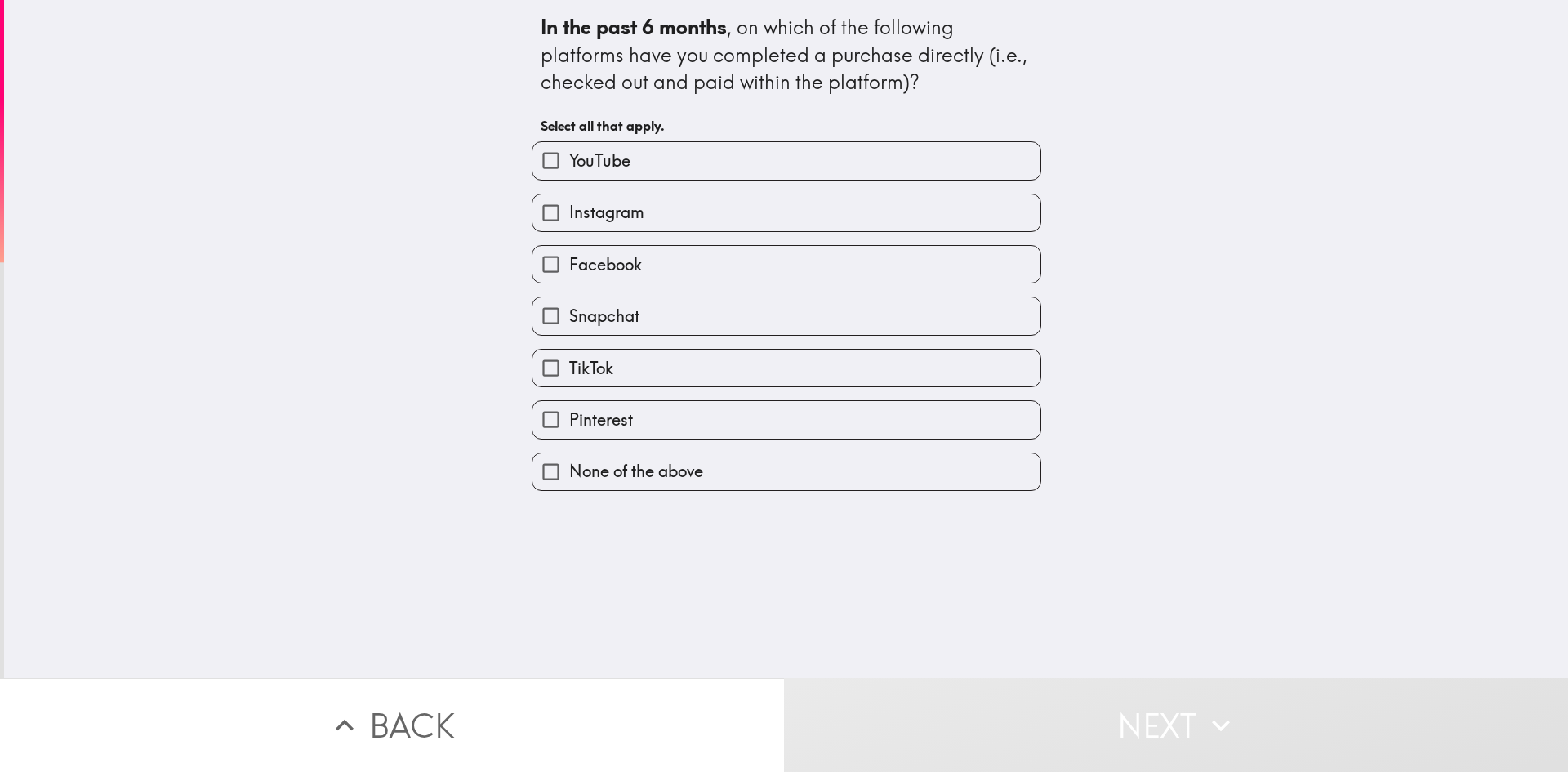
click at [669, 473] on span "None of the above" at bounding box center [636, 471] width 134 height 23
click at [570, 473] on input "None of the above" at bounding box center [551, 472] width 37 height 37
checkbox input "true"
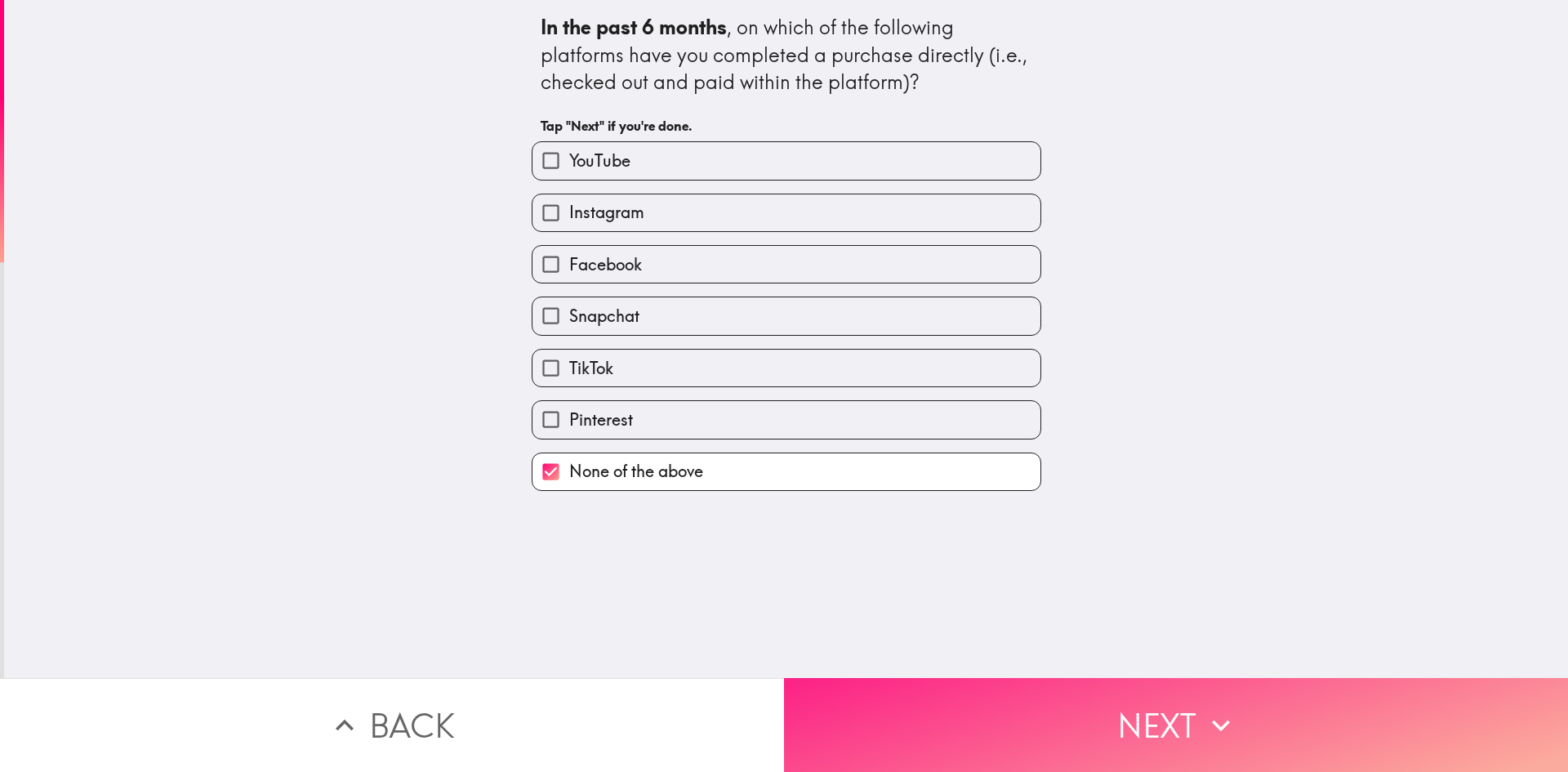
click at [956, 692] on button "Next" at bounding box center [1176, 725] width 784 height 94
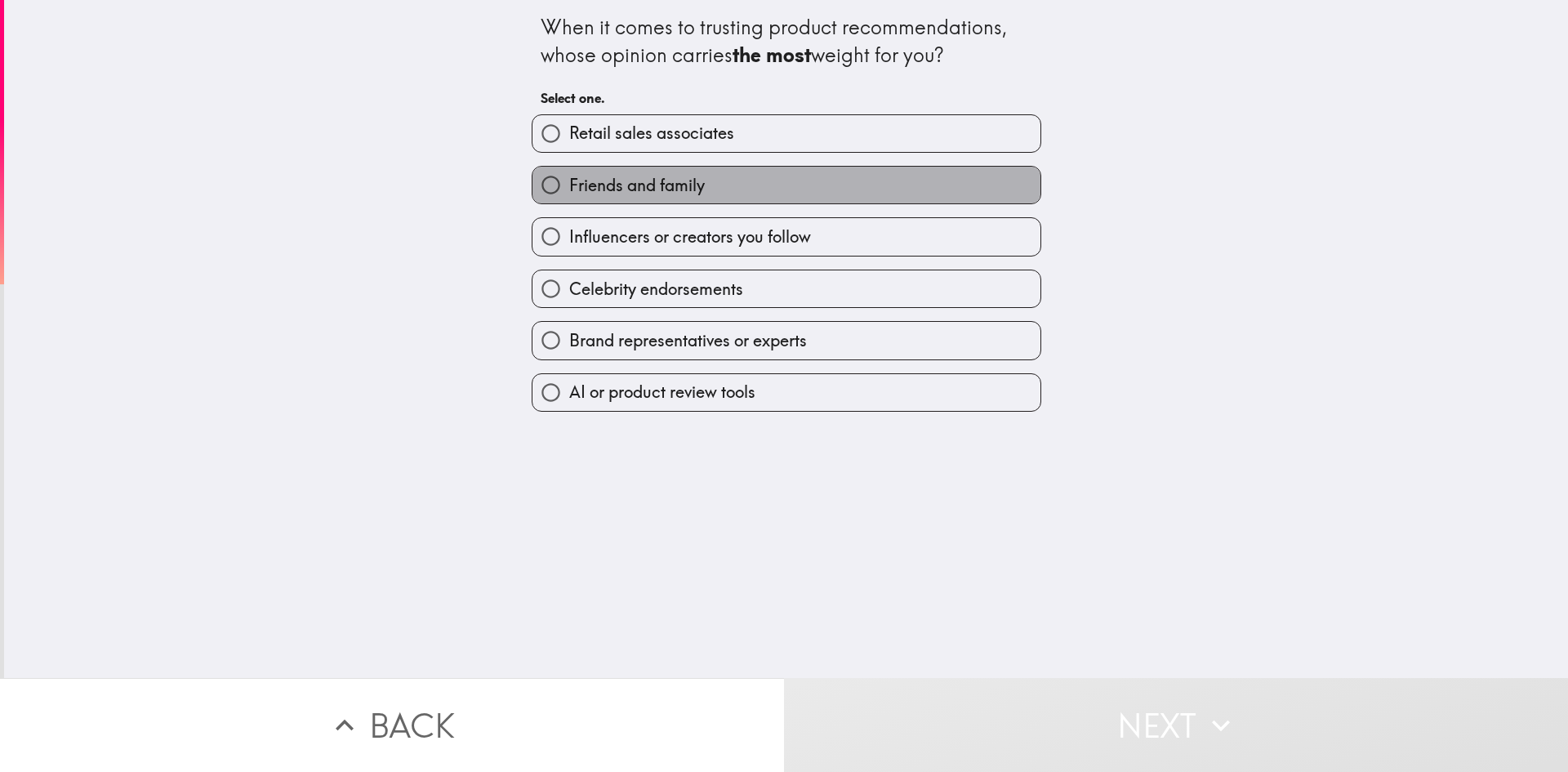
click at [702, 183] on label "Friends and family" at bounding box center [787, 185] width 508 height 37
click at [570, 183] on input "Friends and family" at bounding box center [551, 185] width 37 height 37
radio input "true"
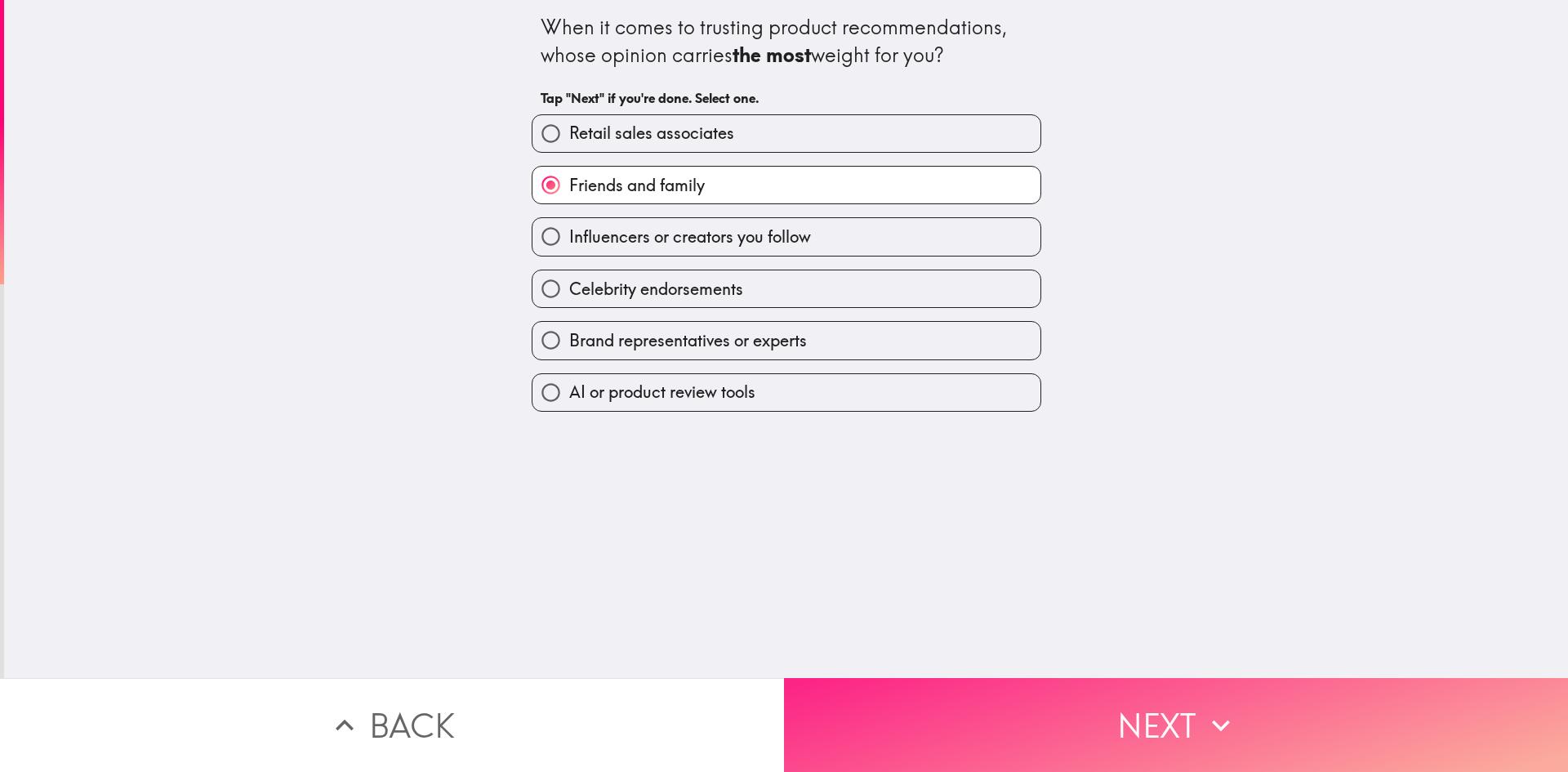
click at [1023, 705] on button "Next" at bounding box center [1176, 725] width 784 height 94
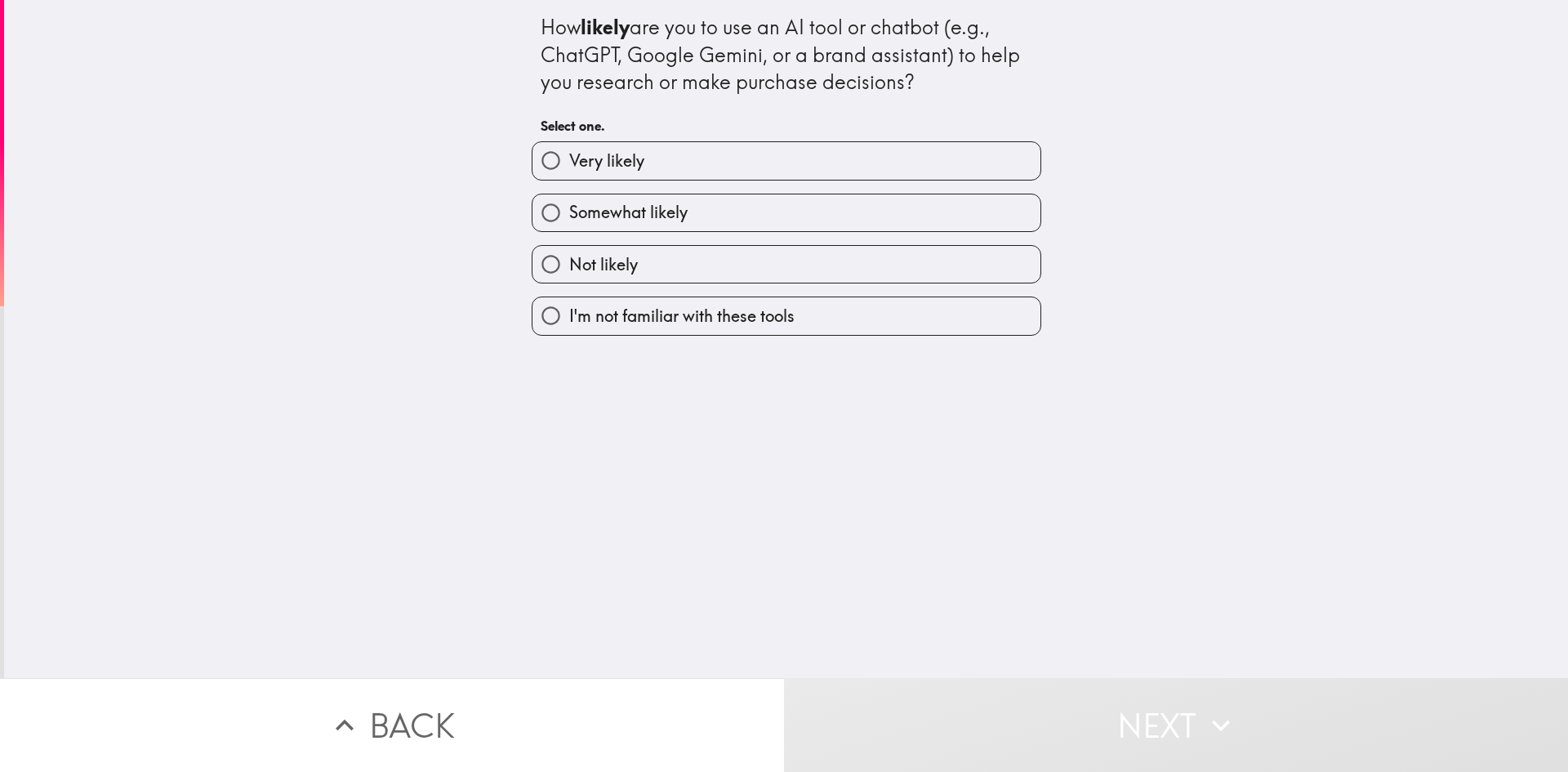
click at [774, 262] on label "Not likely" at bounding box center [787, 264] width 508 height 37
click at [570, 262] on input "Not likely" at bounding box center [551, 264] width 37 height 37
radio input "true"
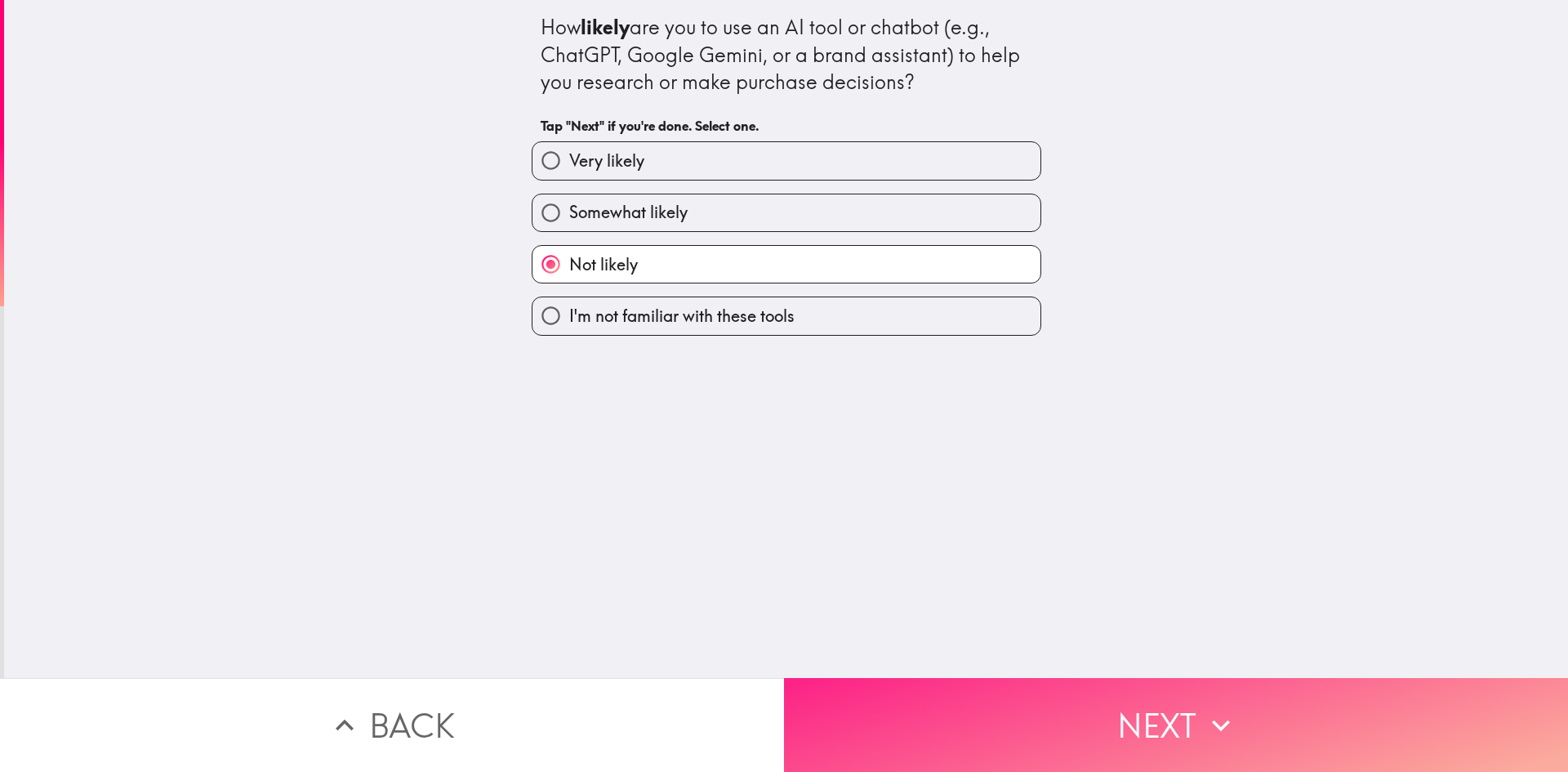
click at [972, 693] on button "Next" at bounding box center [1176, 725] width 784 height 94
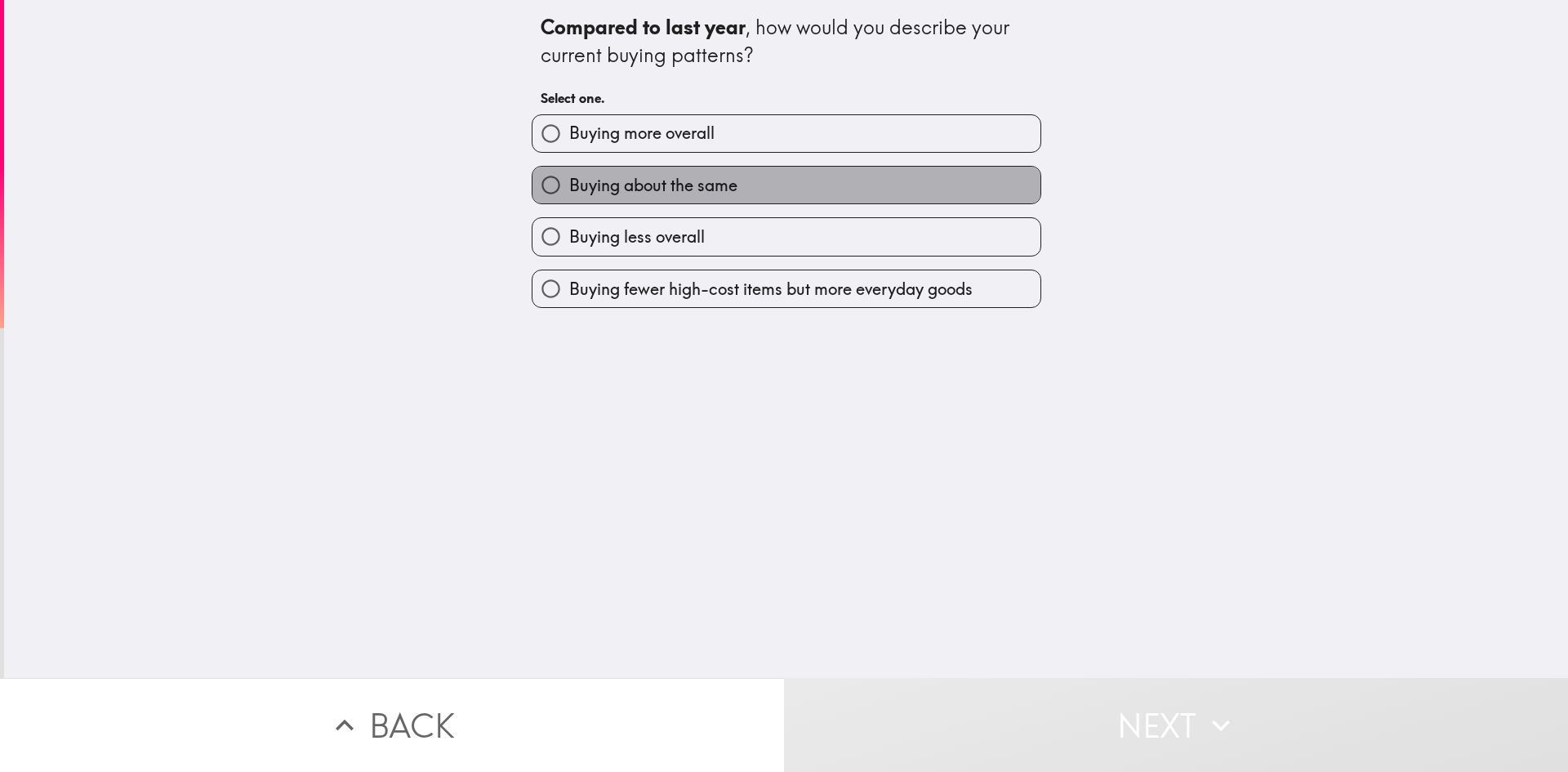
click at [694, 185] on span "Buying about the same" at bounding box center [654, 186] width 168 height 23
click at [570, 185] on input "Buying about the same" at bounding box center [551, 185] width 37 height 37
radio input "true"
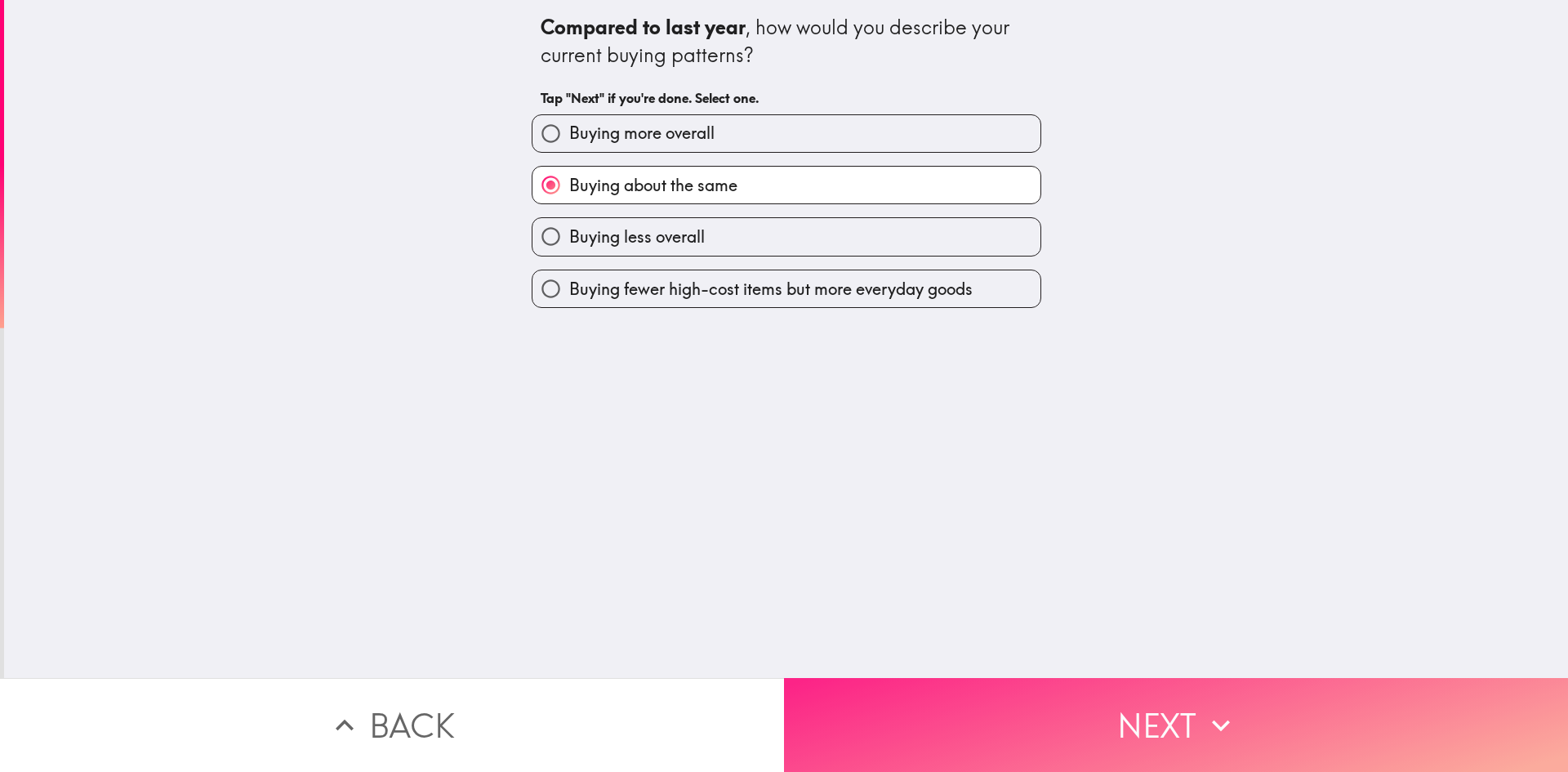
click at [941, 692] on button "Next" at bounding box center [1176, 725] width 784 height 94
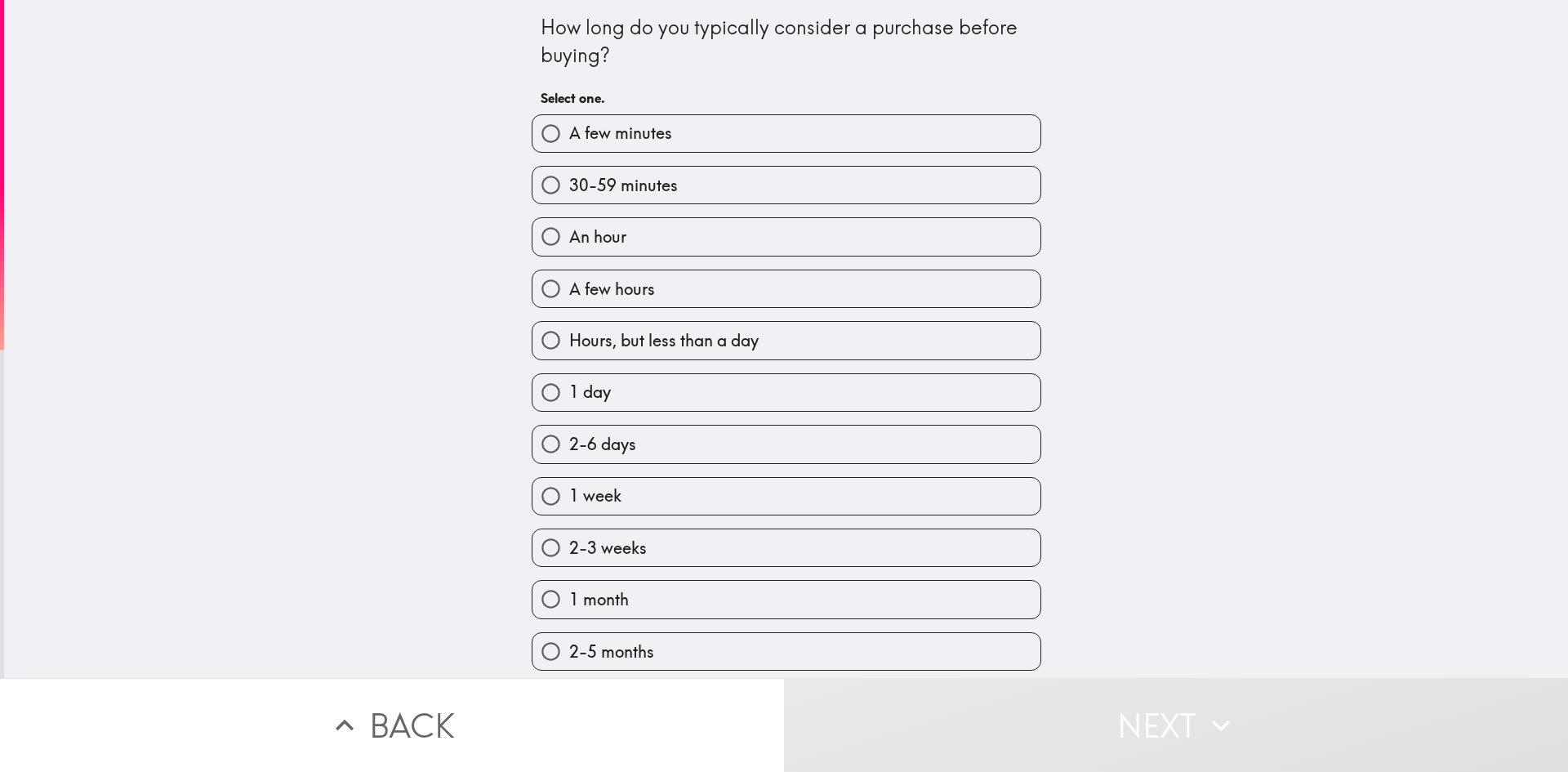
click at [675, 492] on label "1 week" at bounding box center [787, 496] width 508 height 37
click at [570, 492] on input "1 week" at bounding box center [551, 496] width 37 height 37
radio input "true"
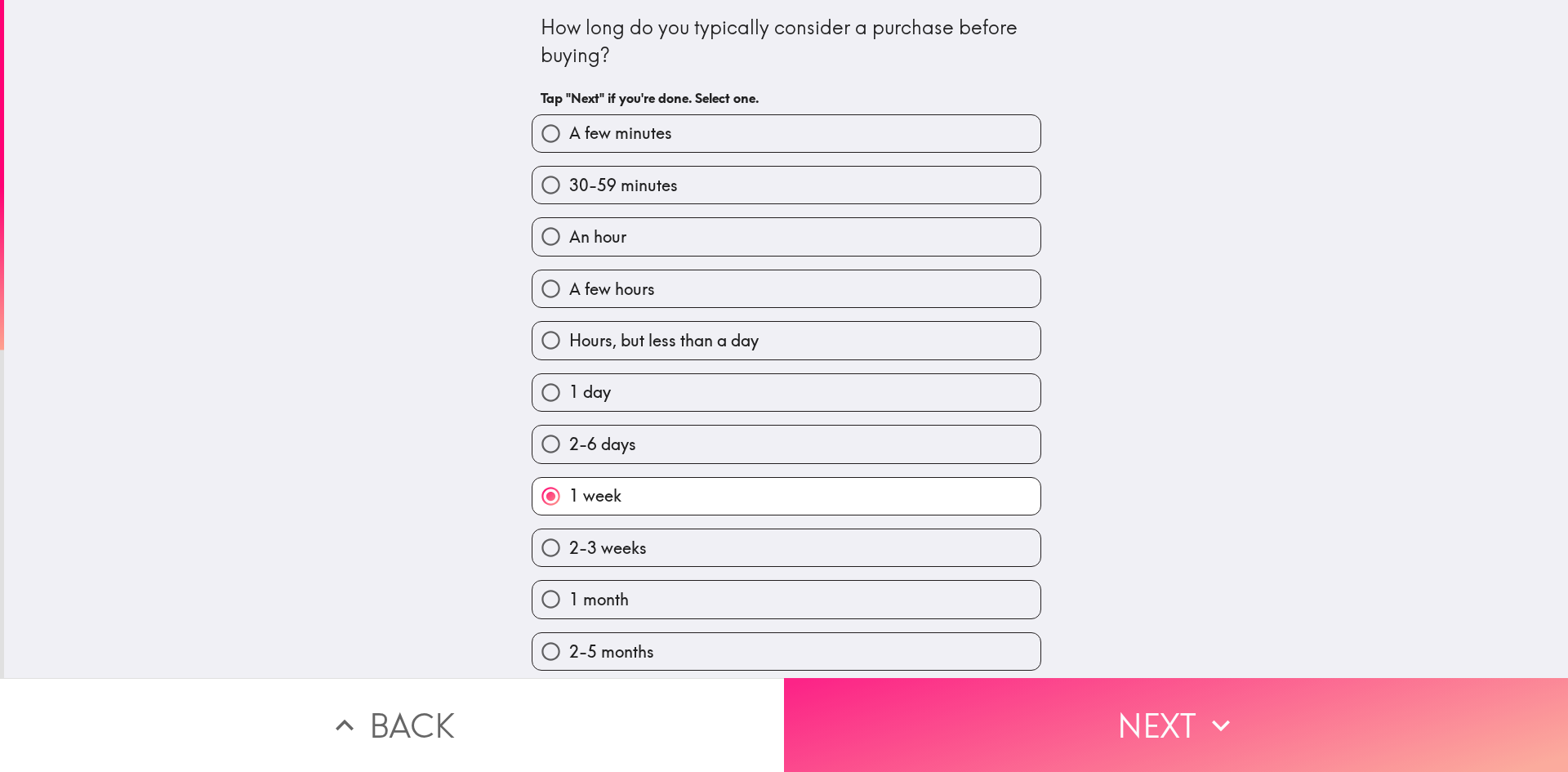
click at [844, 712] on button "Next" at bounding box center [1176, 725] width 784 height 94
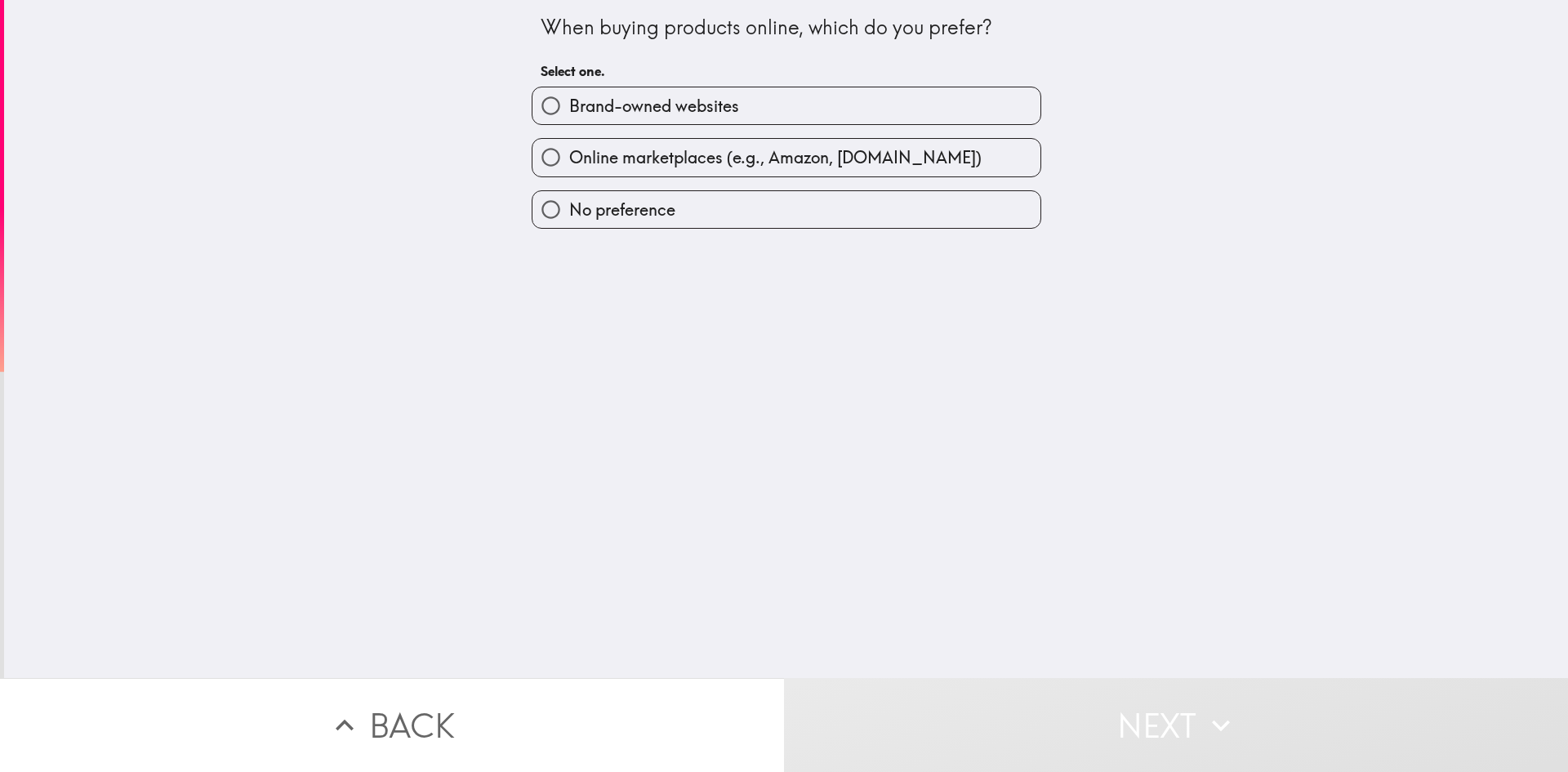
click at [710, 154] on span "Online marketplaces (e.g., Amazon, [DOMAIN_NAME])" at bounding box center [775, 158] width 412 height 23
click at [570, 154] on input "Online marketplaces (e.g., Amazon, [DOMAIN_NAME])" at bounding box center [551, 158] width 37 height 37
radio input "true"
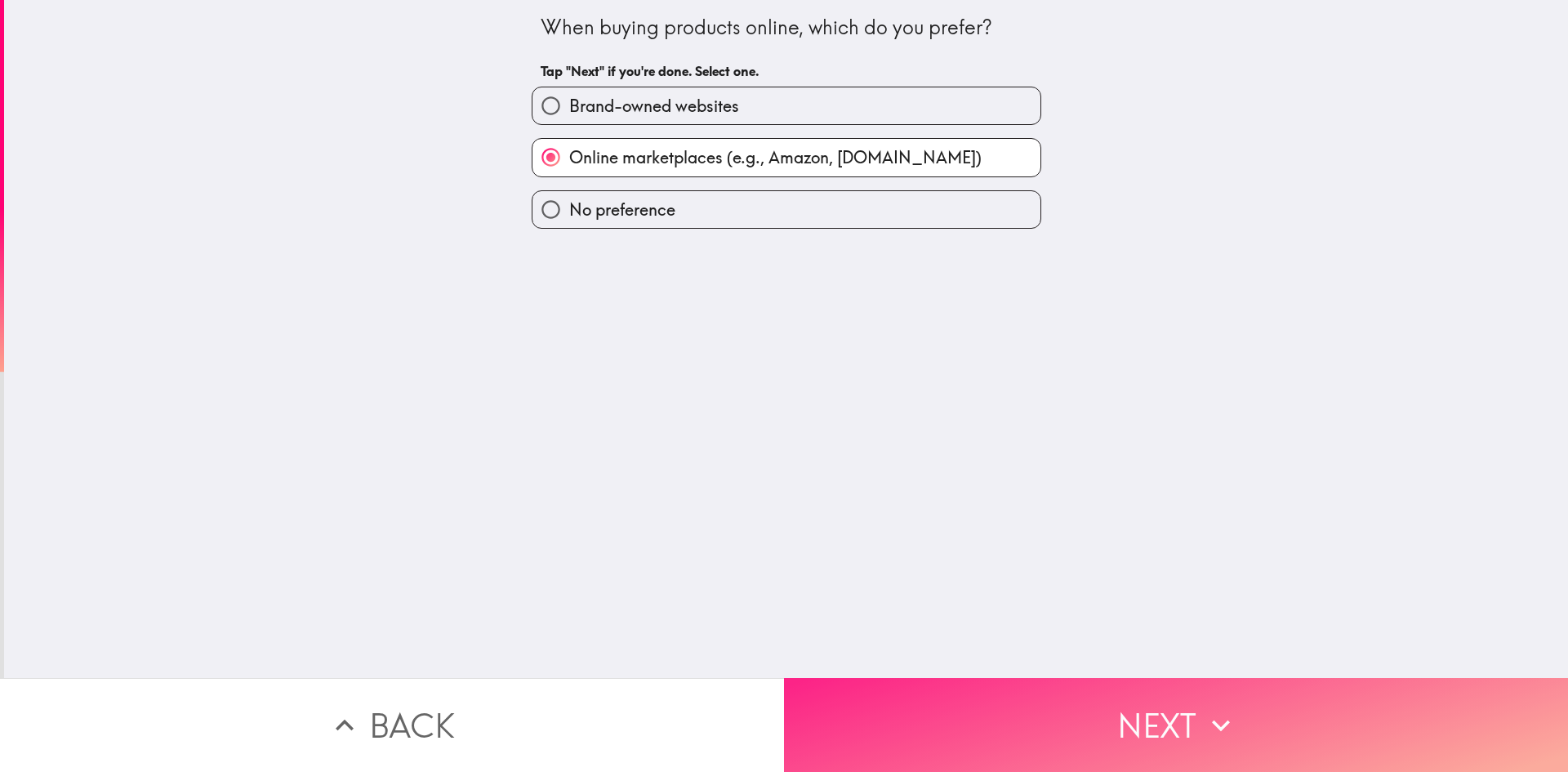
click at [974, 705] on button "Next" at bounding box center [1176, 725] width 784 height 94
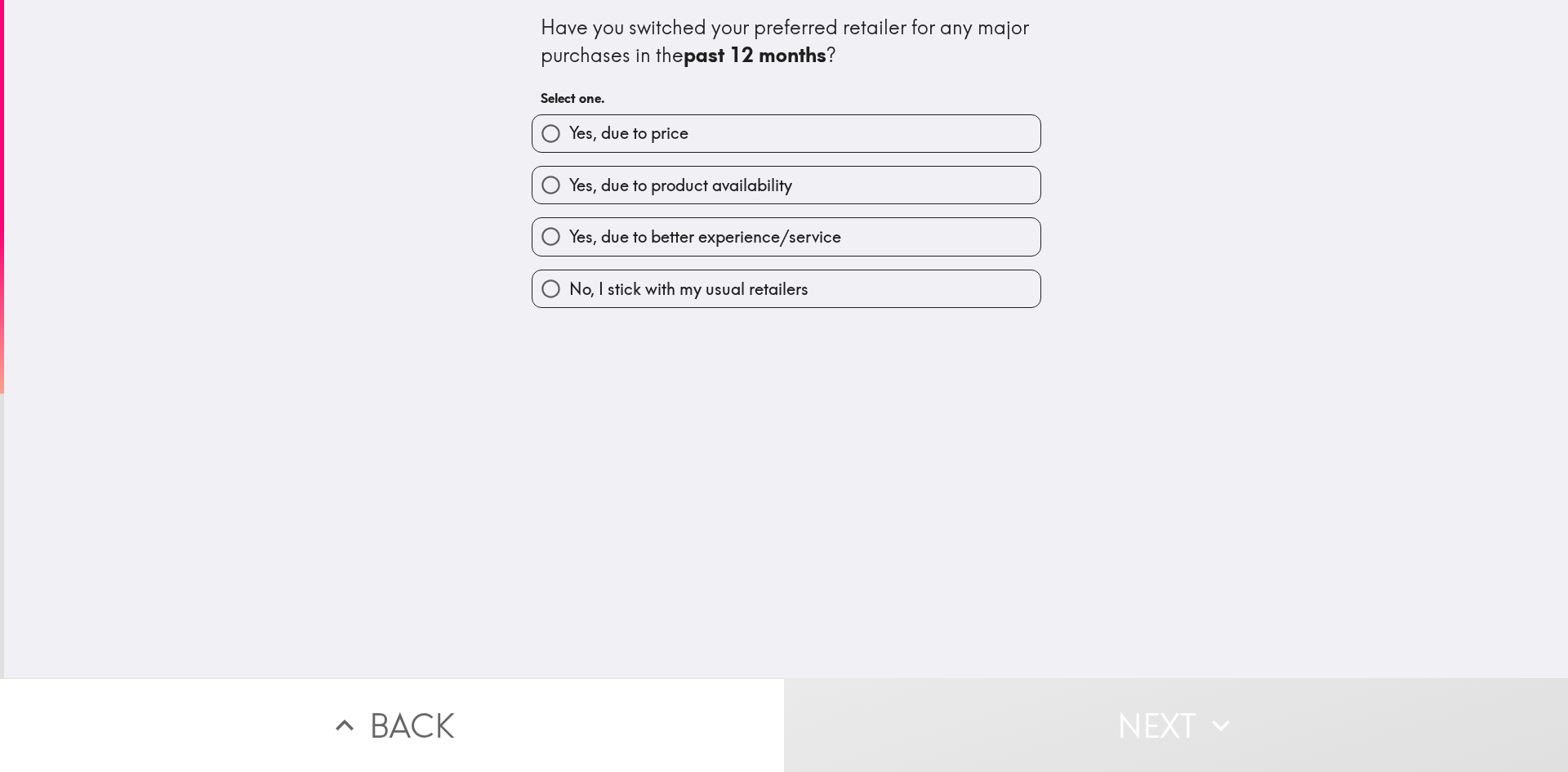
click at [676, 281] on span "No, I stick with my usual retailers" at bounding box center [689, 289] width 239 height 23
click at [570, 281] on input "No, I stick with my usual retailers" at bounding box center [551, 289] width 37 height 37
radio input "true"
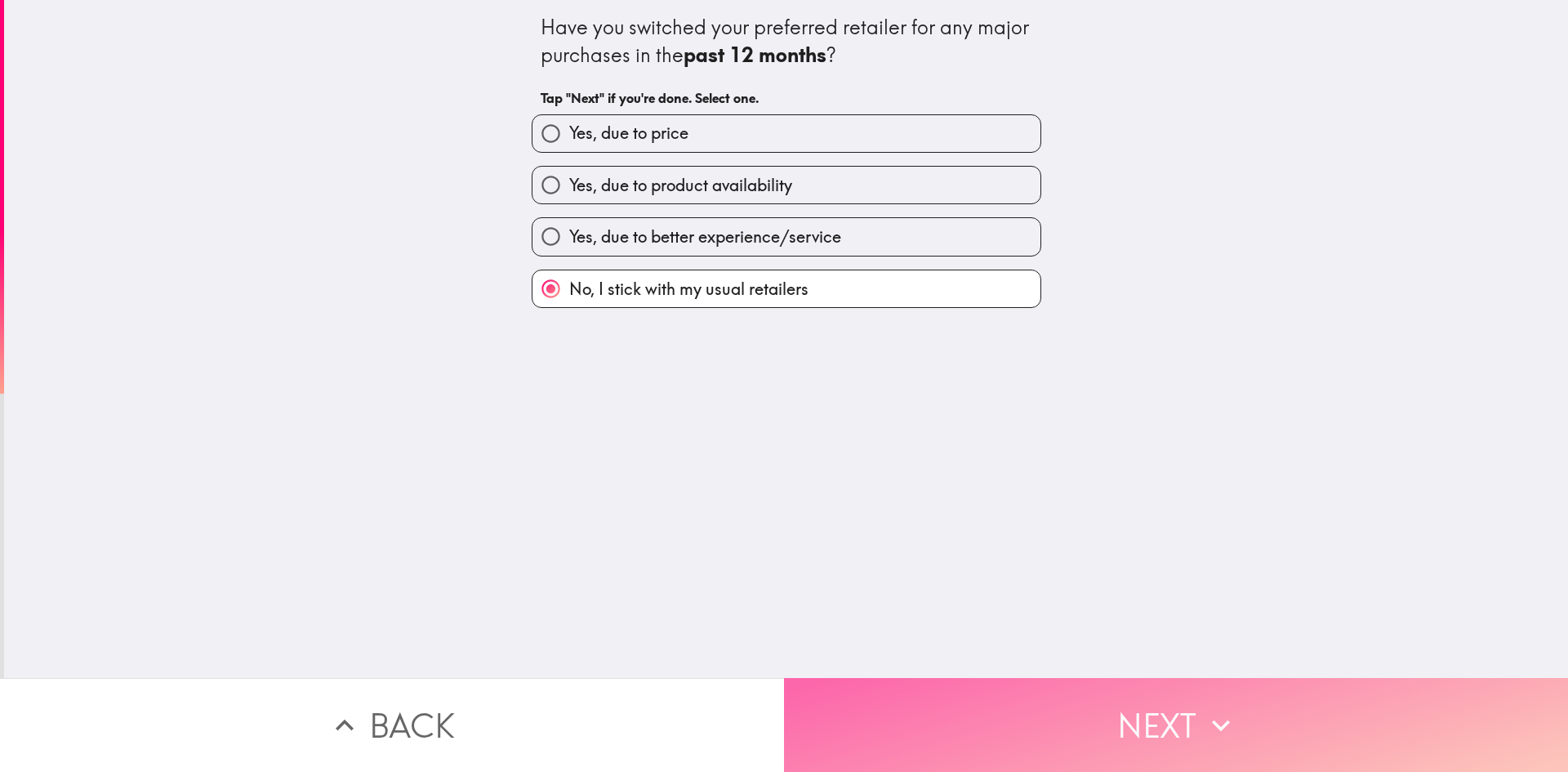
click at [930, 700] on button "Next" at bounding box center [1176, 725] width 784 height 94
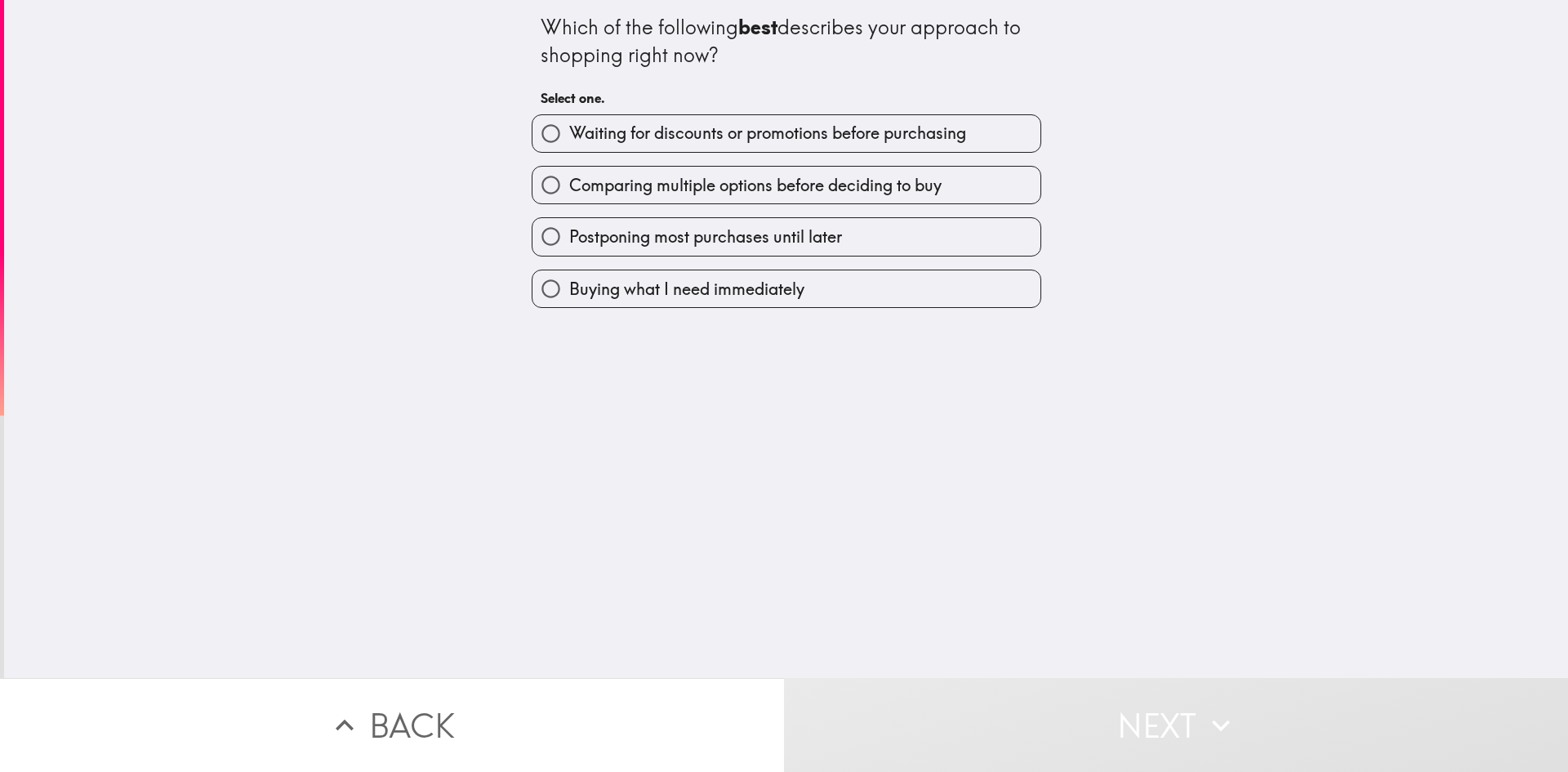
click at [775, 189] on span "Comparing multiple options before deciding to buy" at bounding box center [756, 186] width 373 height 23
click at [570, 189] on input "Comparing multiple options before deciding to buy" at bounding box center [551, 185] width 37 height 37
radio input "true"
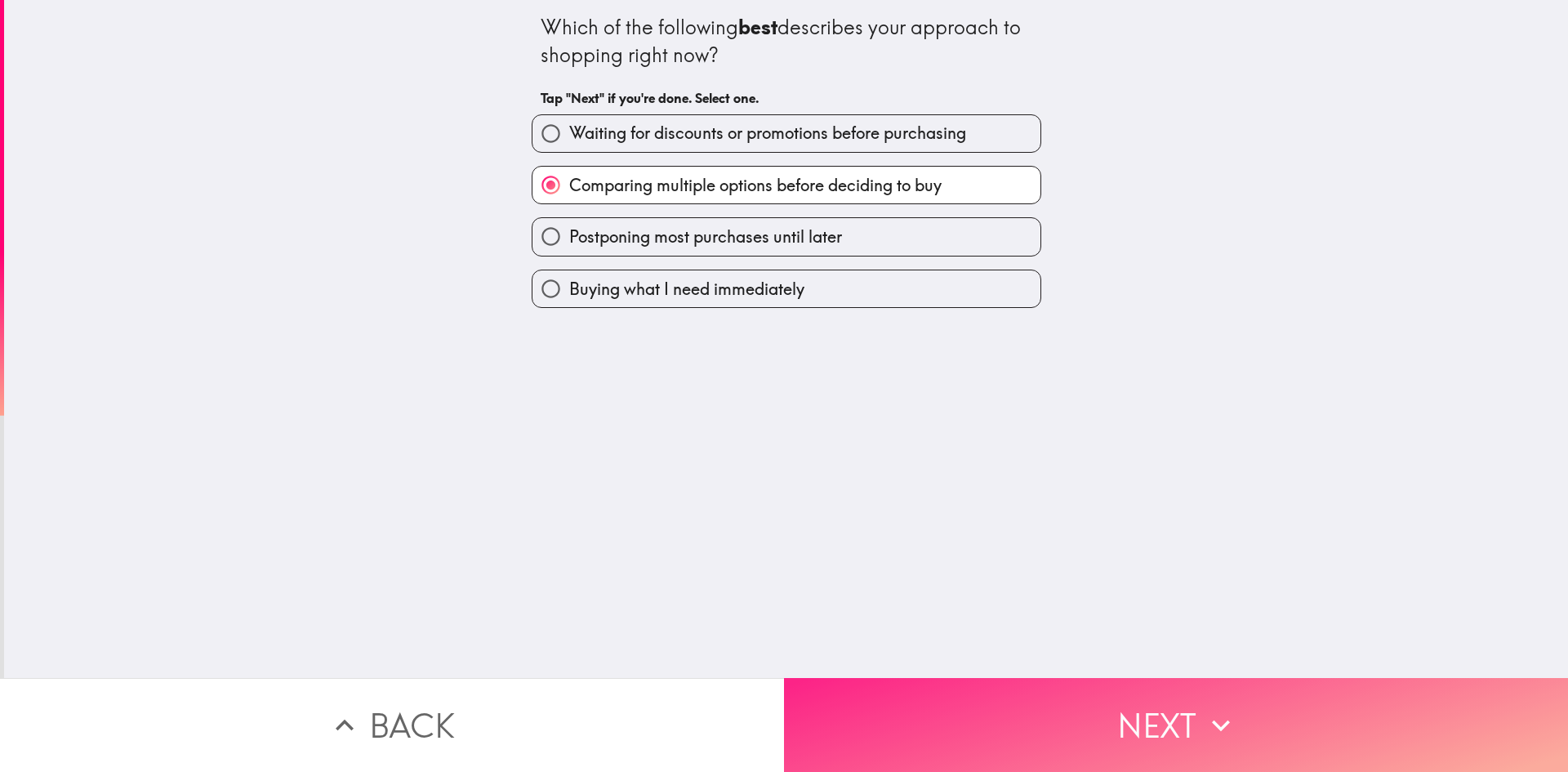
click at [934, 719] on button "Next" at bounding box center [1176, 725] width 784 height 94
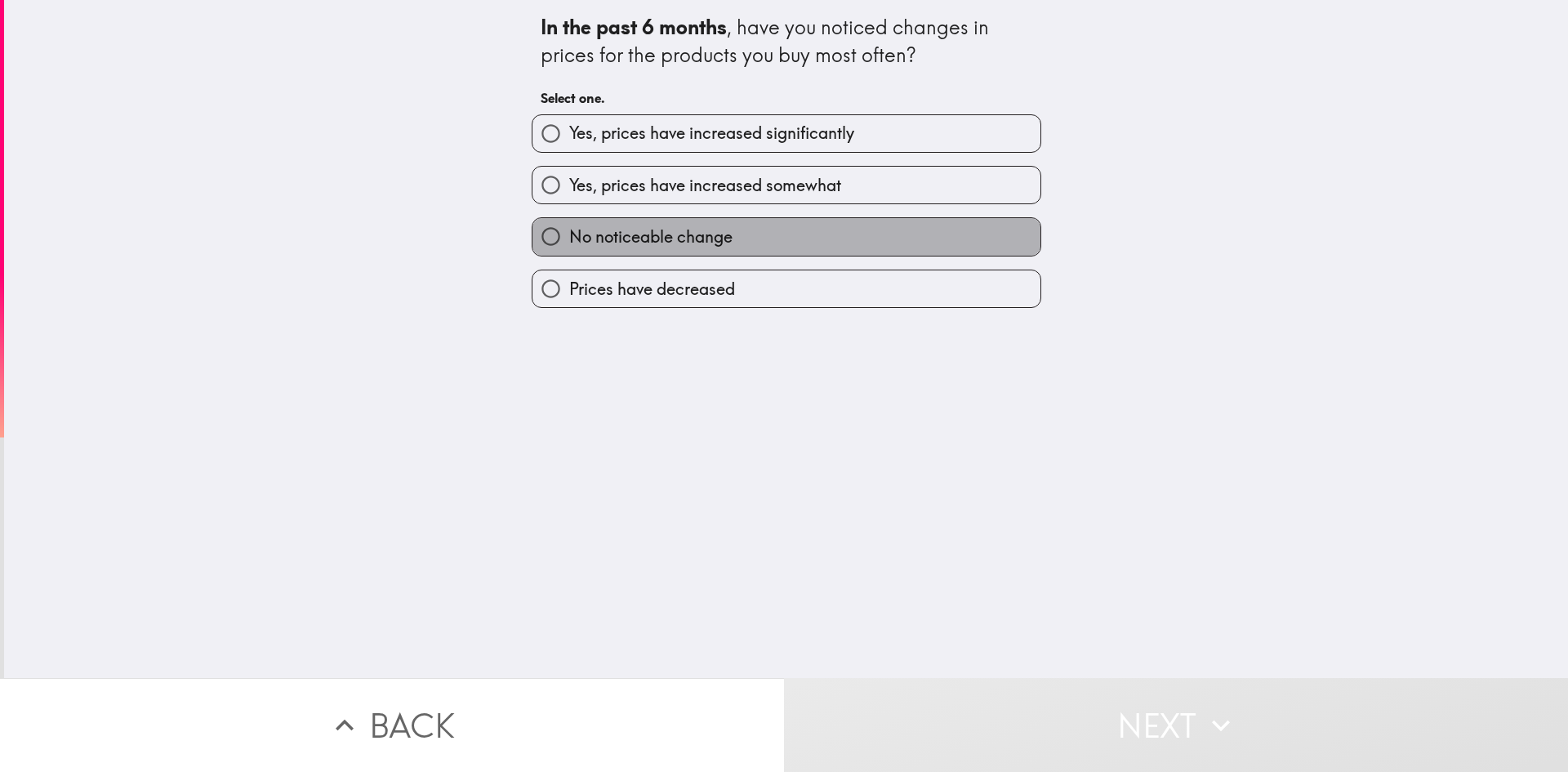
click at [746, 228] on label "No noticeable change" at bounding box center [787, 236] width 508 height 37
click at [570, 228] on input "No noticeable change" at bounding box center [551, 236] width 37 height 37
radio input "true"
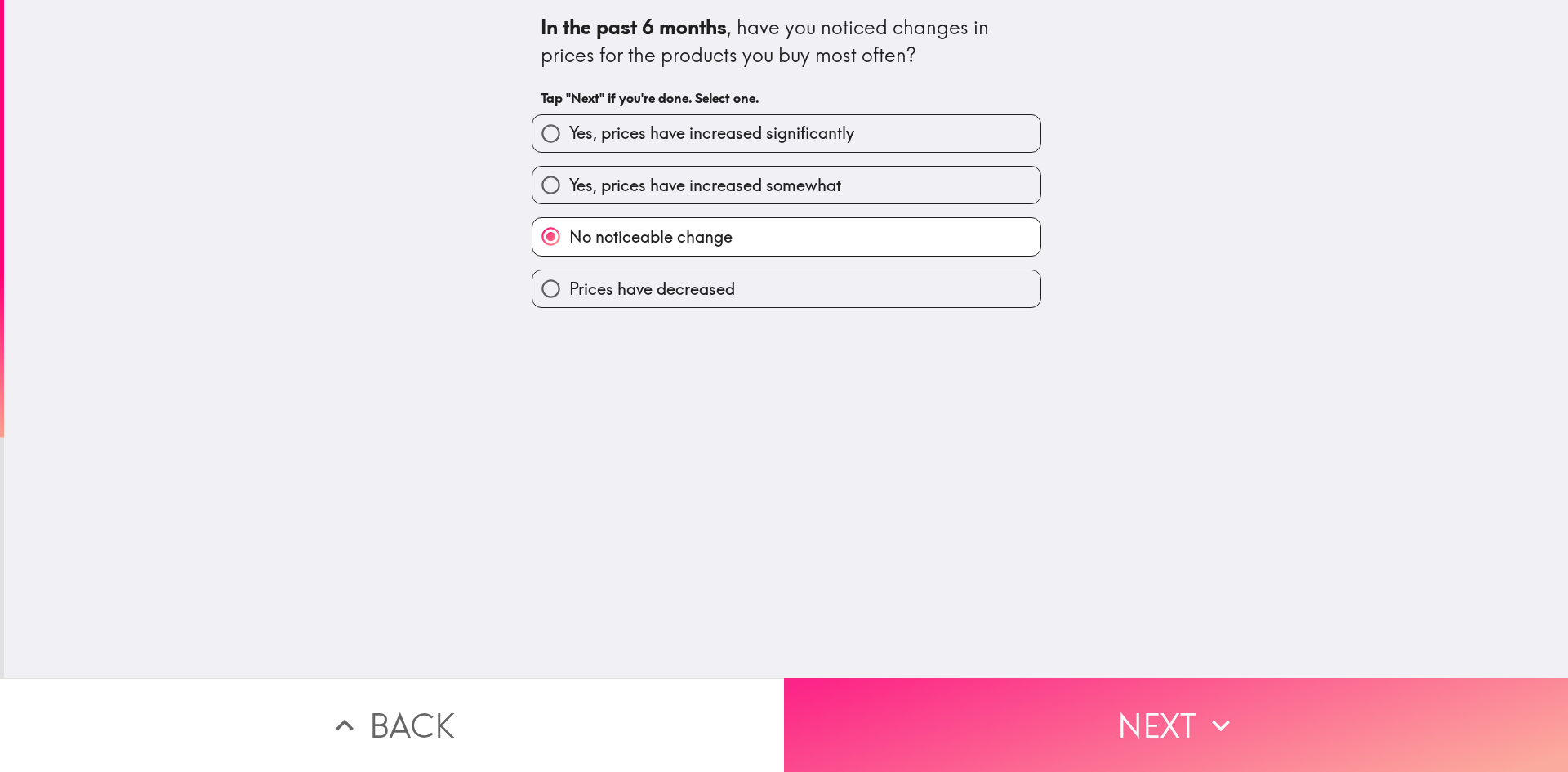
click at [1006, 720] on button "Next" at bounding box center [1176, 725] width 784 height 94
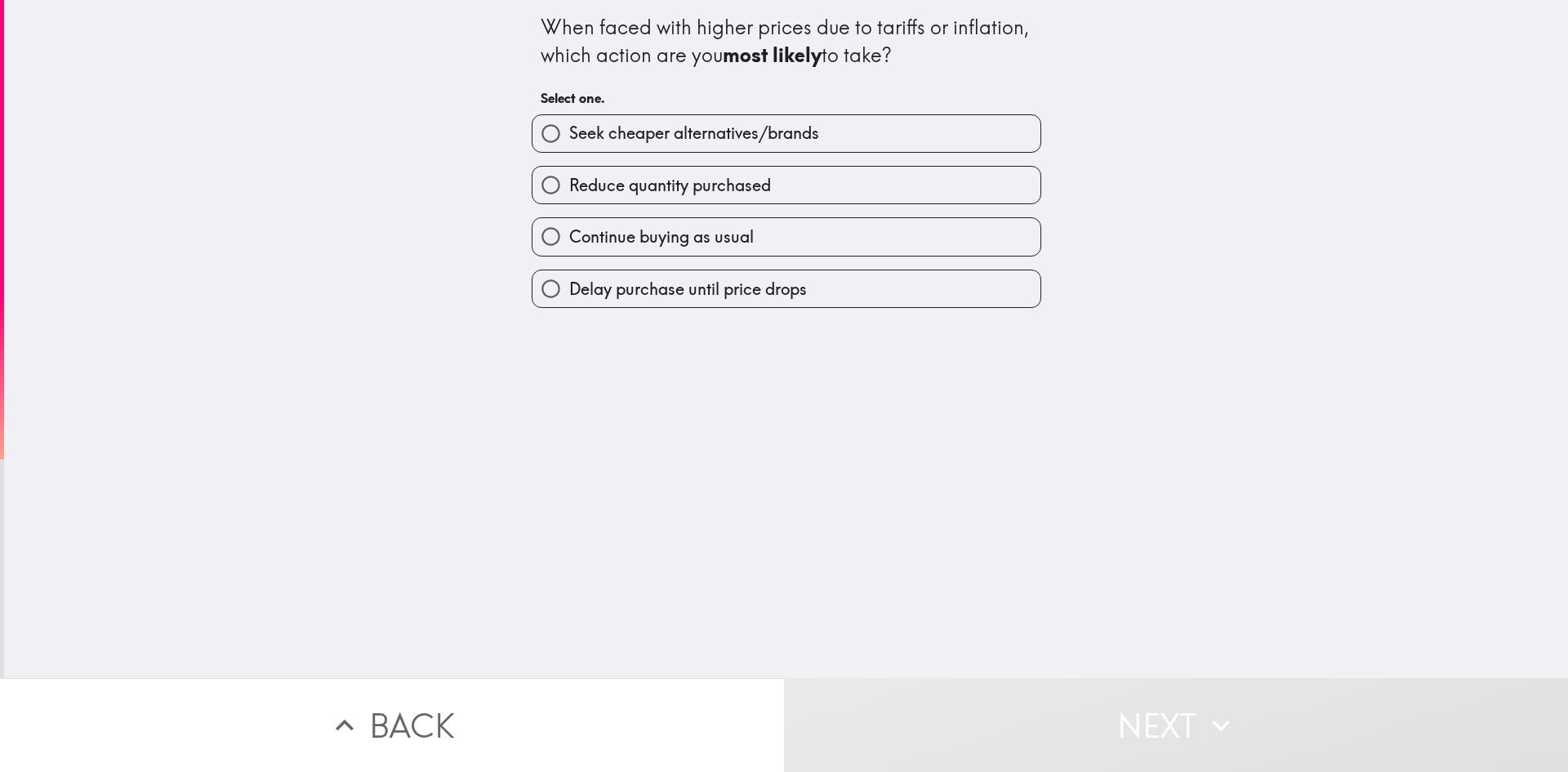
click at [768, 129] on span "Seek cheaper alternatives/brands" at bounding box center [695, 133] width 250 height 23
click at [570, 129] on input "Seek cheaper alternatives/brands" at bounding box center [551, 134] width 37 height 37
radio input "true"
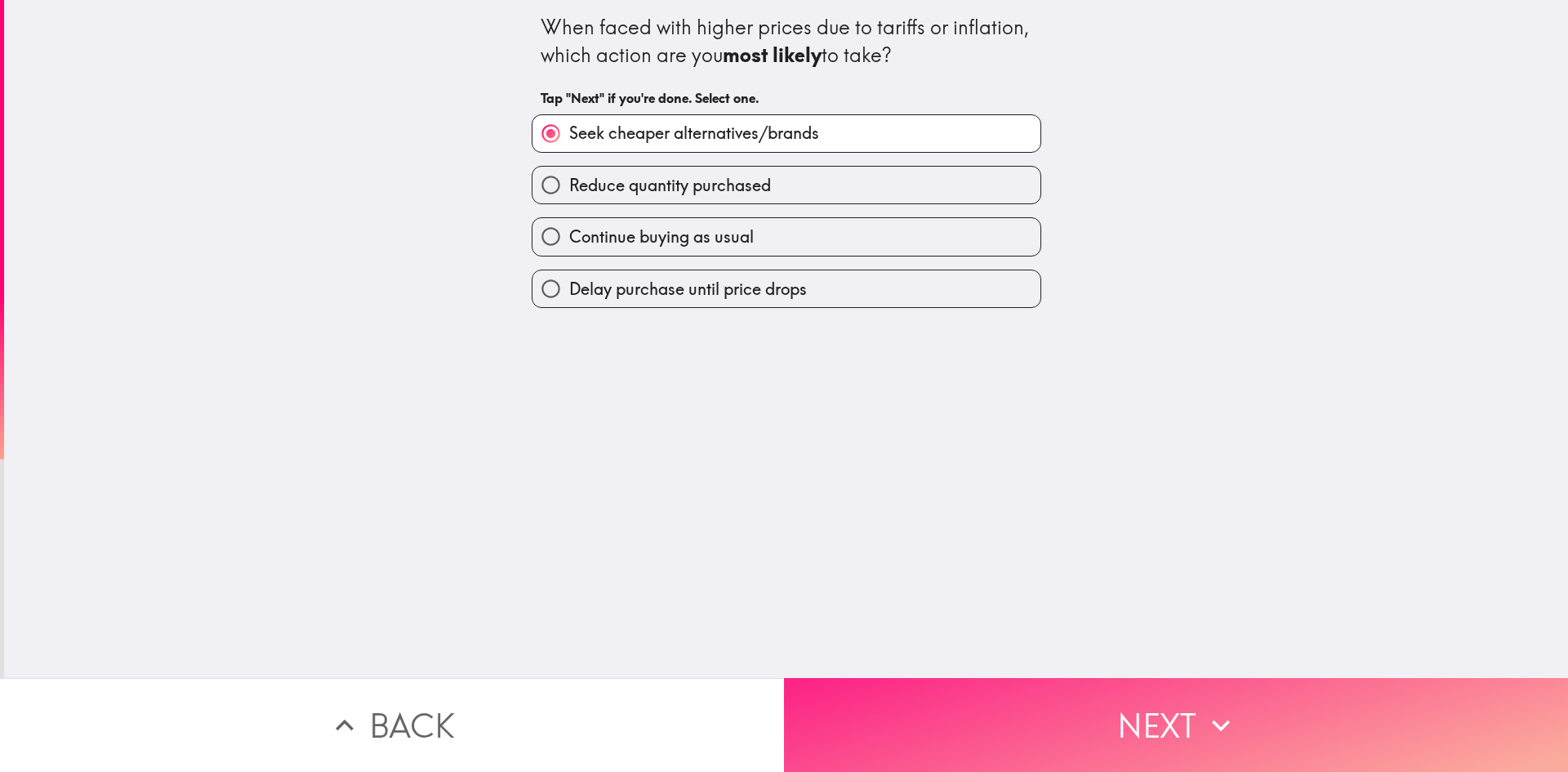
click at [1032, 716] on button "Next" at bounding box center [1176, 725] width 784 height 94
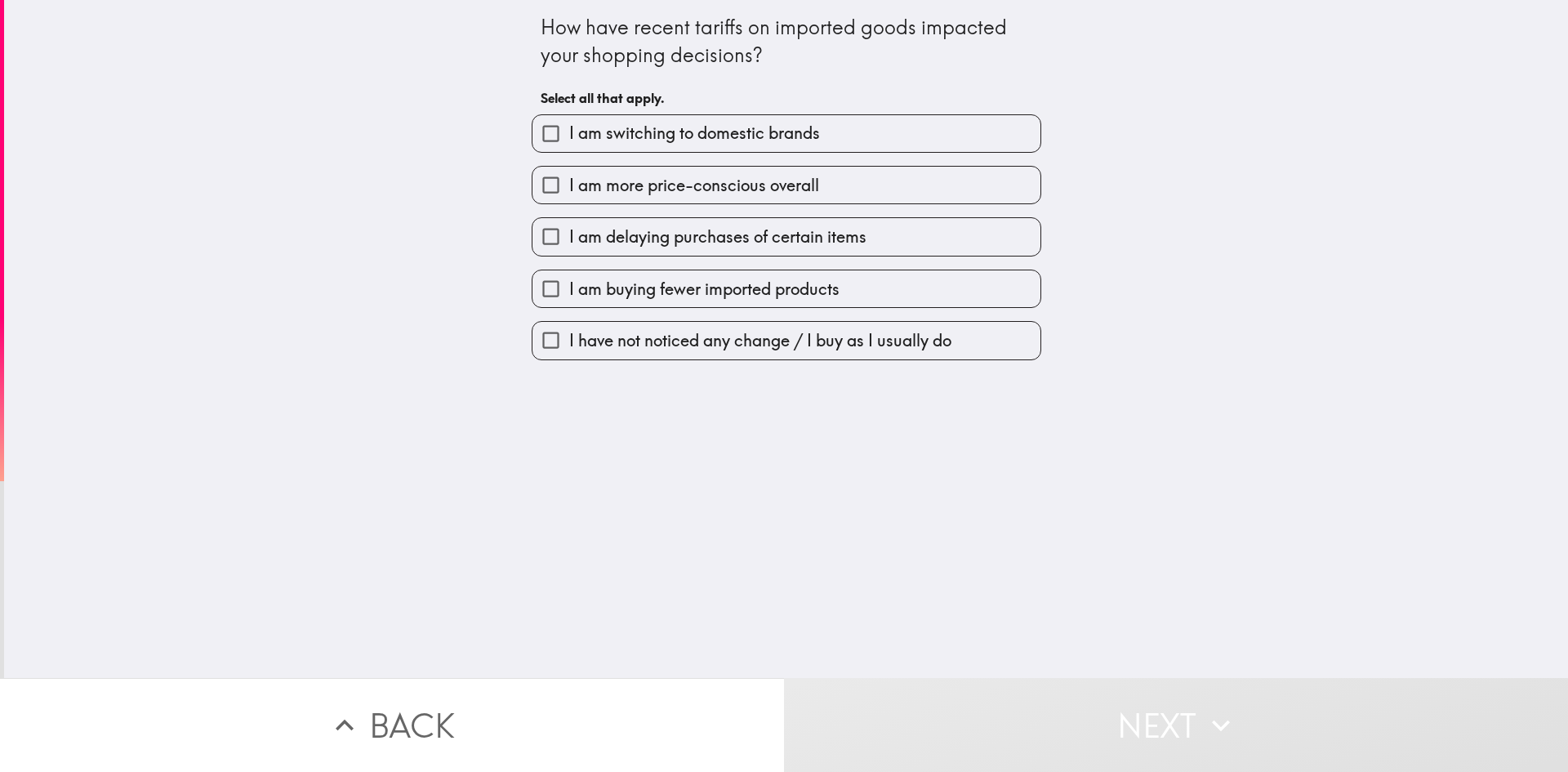
click at [755, 345] on span "I have not noticed any change / I buy as I usually do" at bounding box center [760, 340] width 382 height 23
click at [570, 345] on input "I have not noticed any change / I buy as I usually do" at bounding box center [551, 340] width 37 height 37
checkbox input "true"
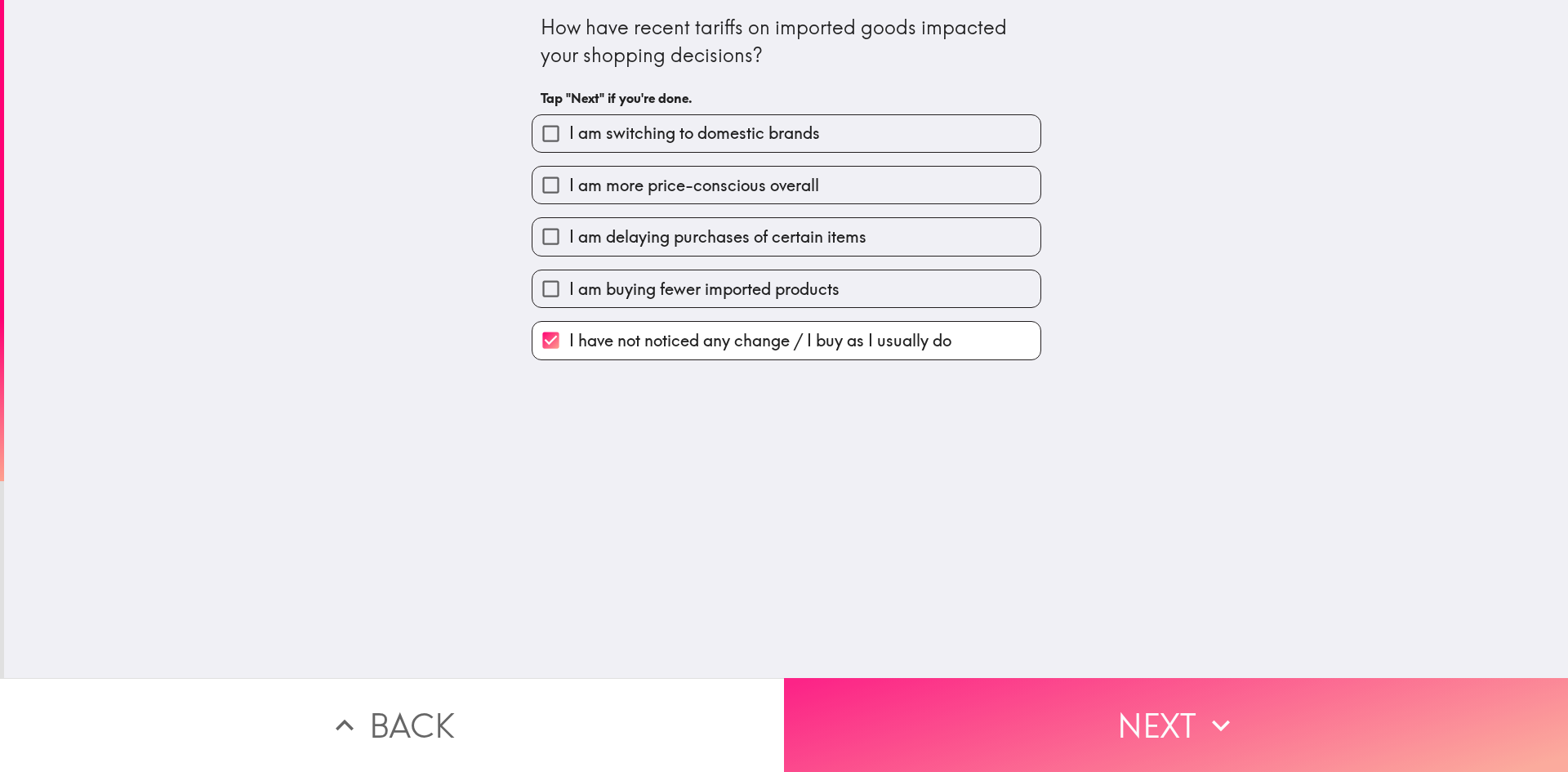
click at [1004, 705] on button "Next" at bounding box center [1176, 725] width 784 height 94
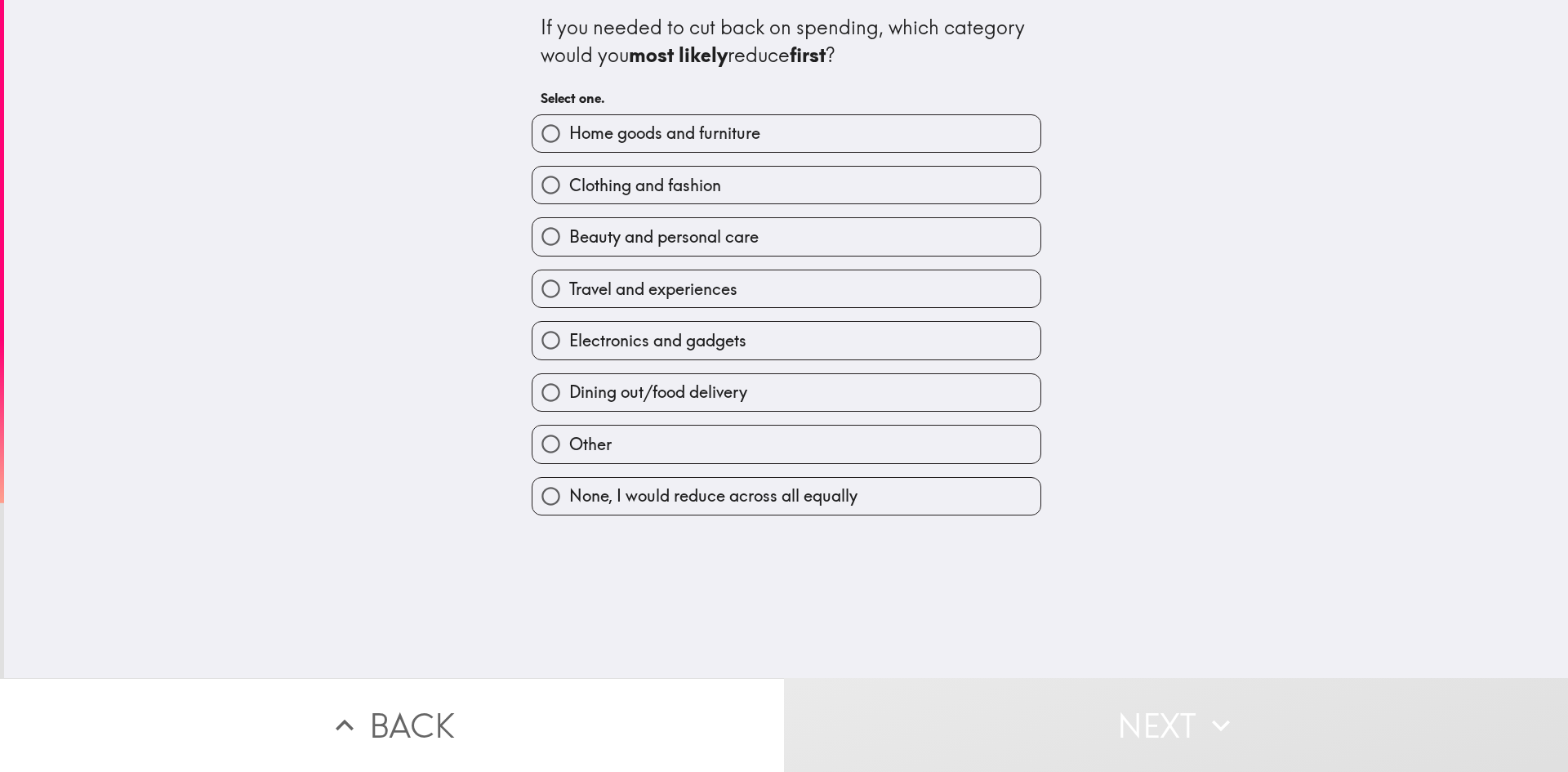
click at [749, 391] on label "Dining out/food delivery" at bounding box center [787, 392] width 508 height 37
click at [570, 391] on input "Dining out/food delivery" at bounding box center [551, 392] width 37 height 37
radio input "true"
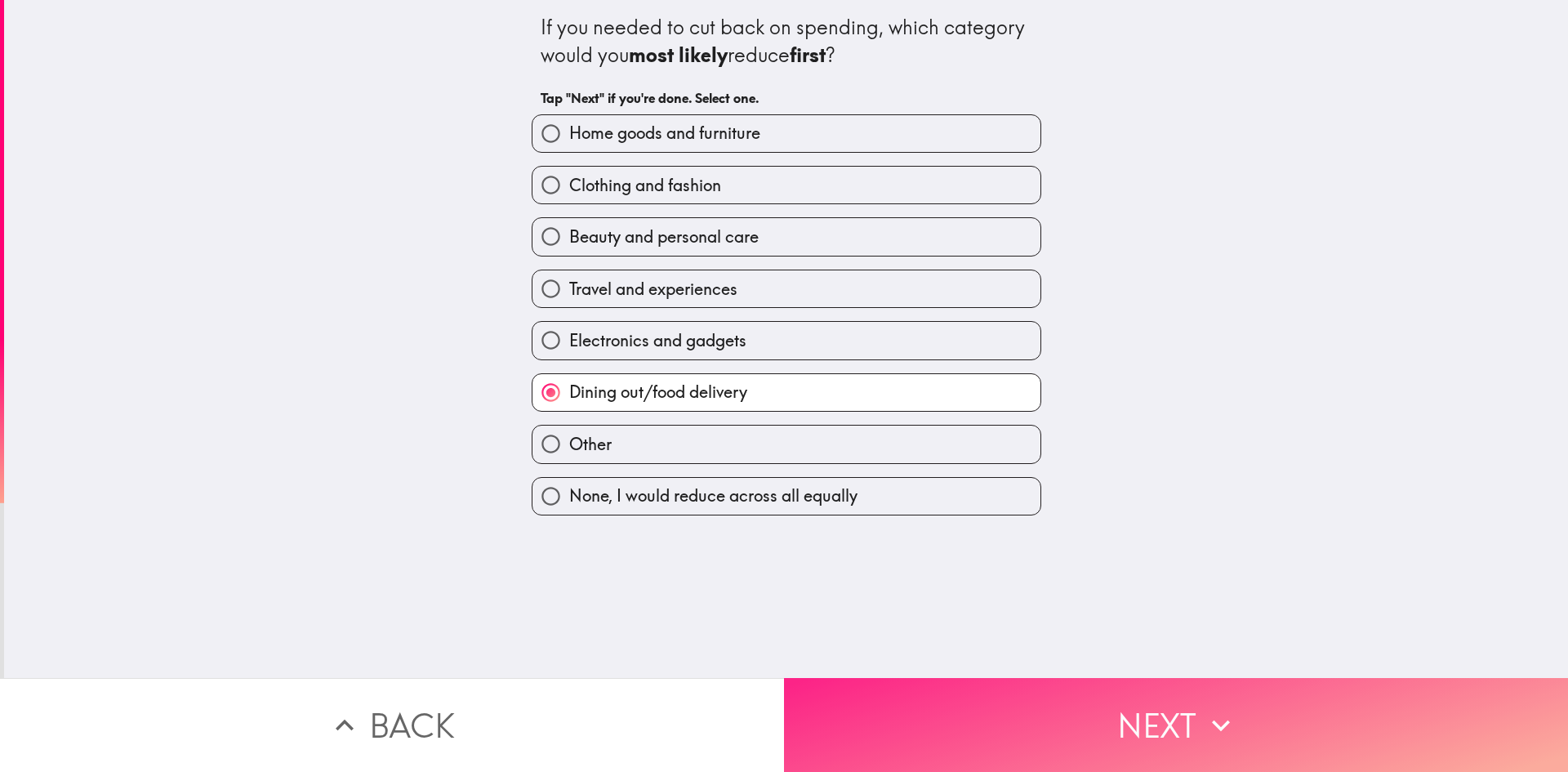
click at [957, 719] on button "Next" at bounding box center [1176, 725] width 784 height 94
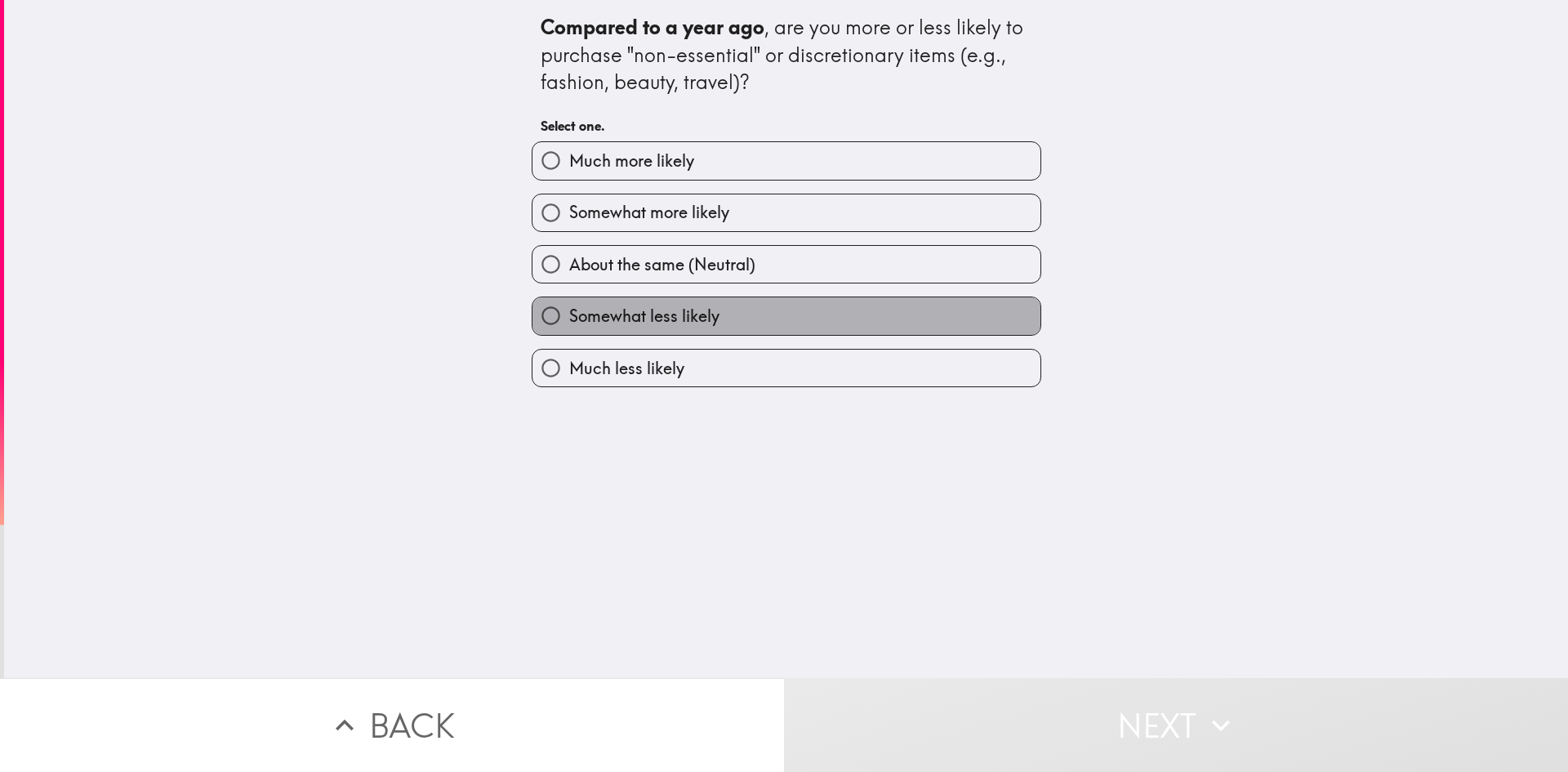
click at [729, 314] on label "Somewhat less likely" at bounding box center [787, 316] width 508 height 37
click at [570, 314] on input "Somewhat less likely" at bounding box center [551, 316] width 37 height 37
radio input "true"
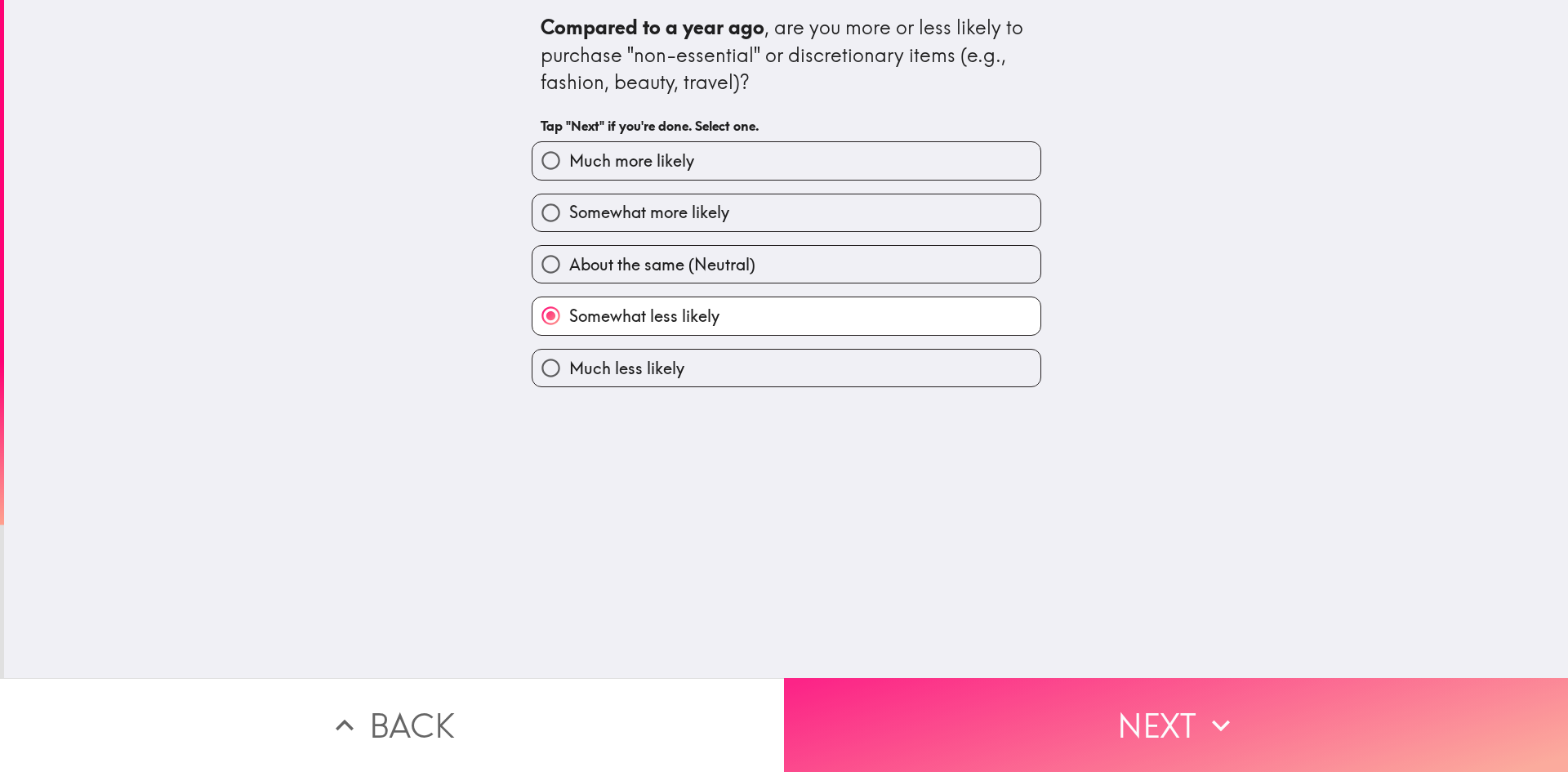
click at [962, 711] on button "Next" at bounding box center [1176, 725] width 784 height 94
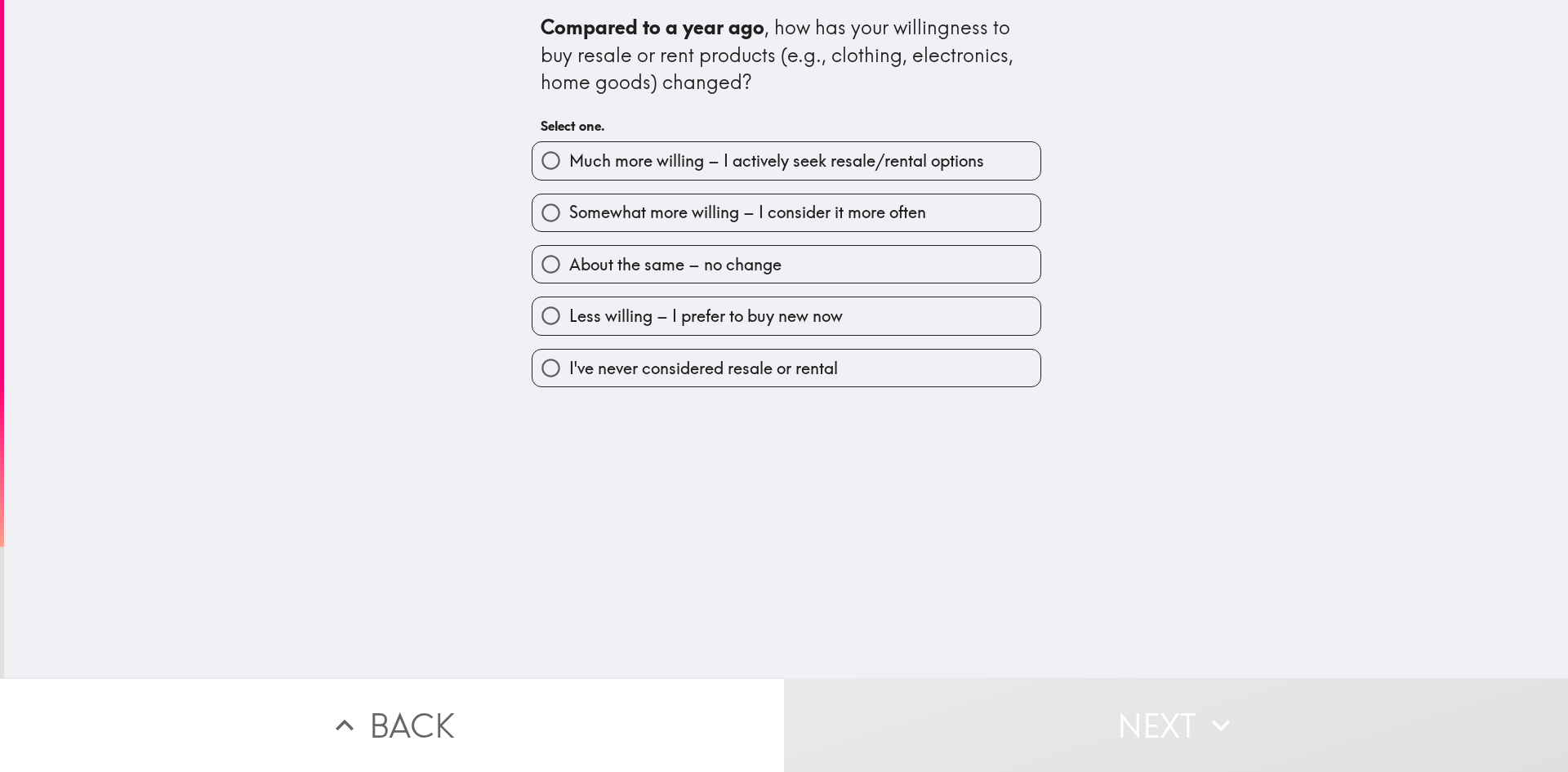
click at [752, 275] on span "About the same – no change" at bounding box center [676, 264] width 213 height 23
click at [570, 275] on input "About the same – no change" at bounding box center [551, 264] width 37 height 37
radio input "true"
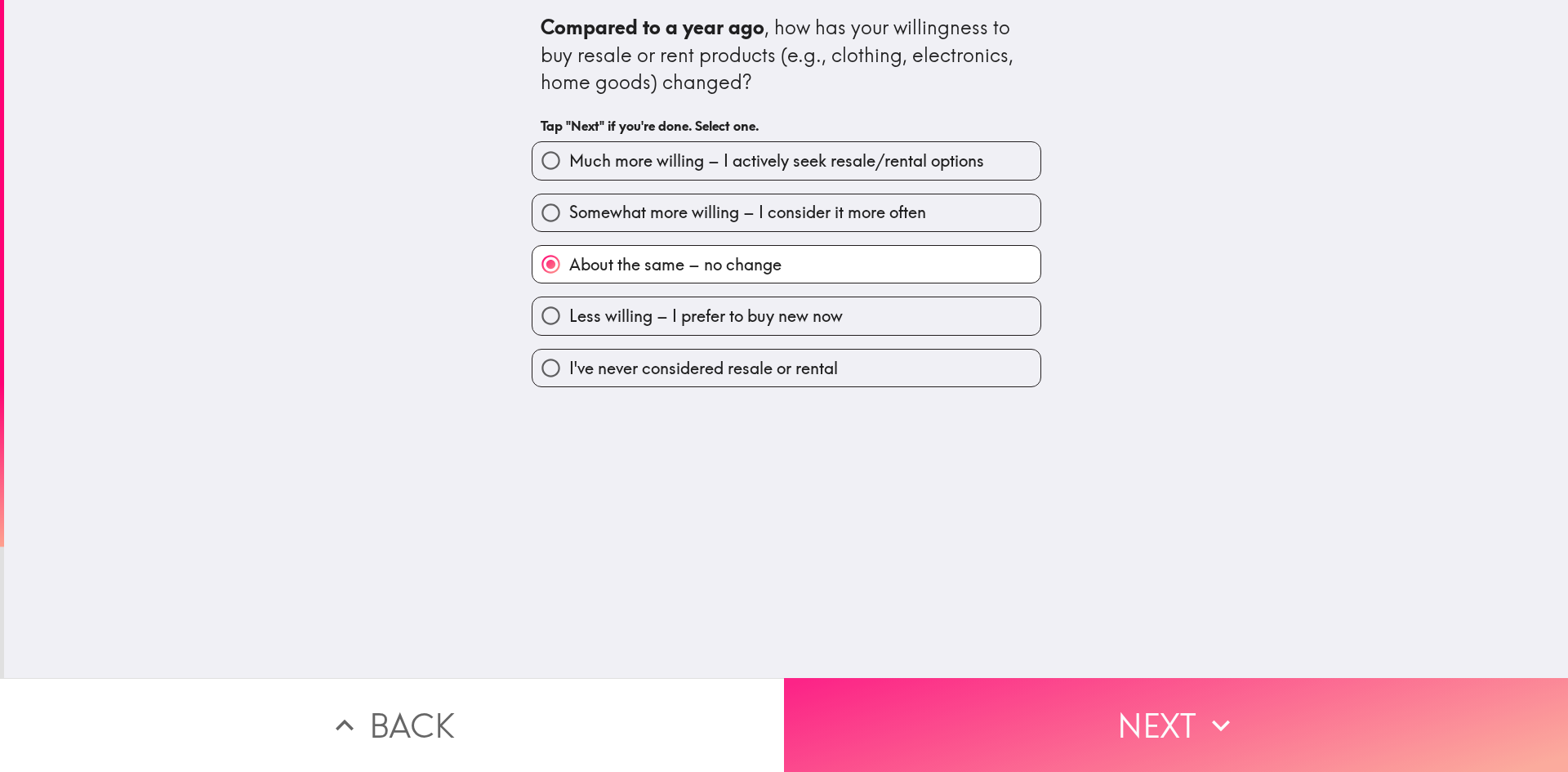
click at [944, 698] on button "Next" at bounding box center [1176, 725] width 784 height 94
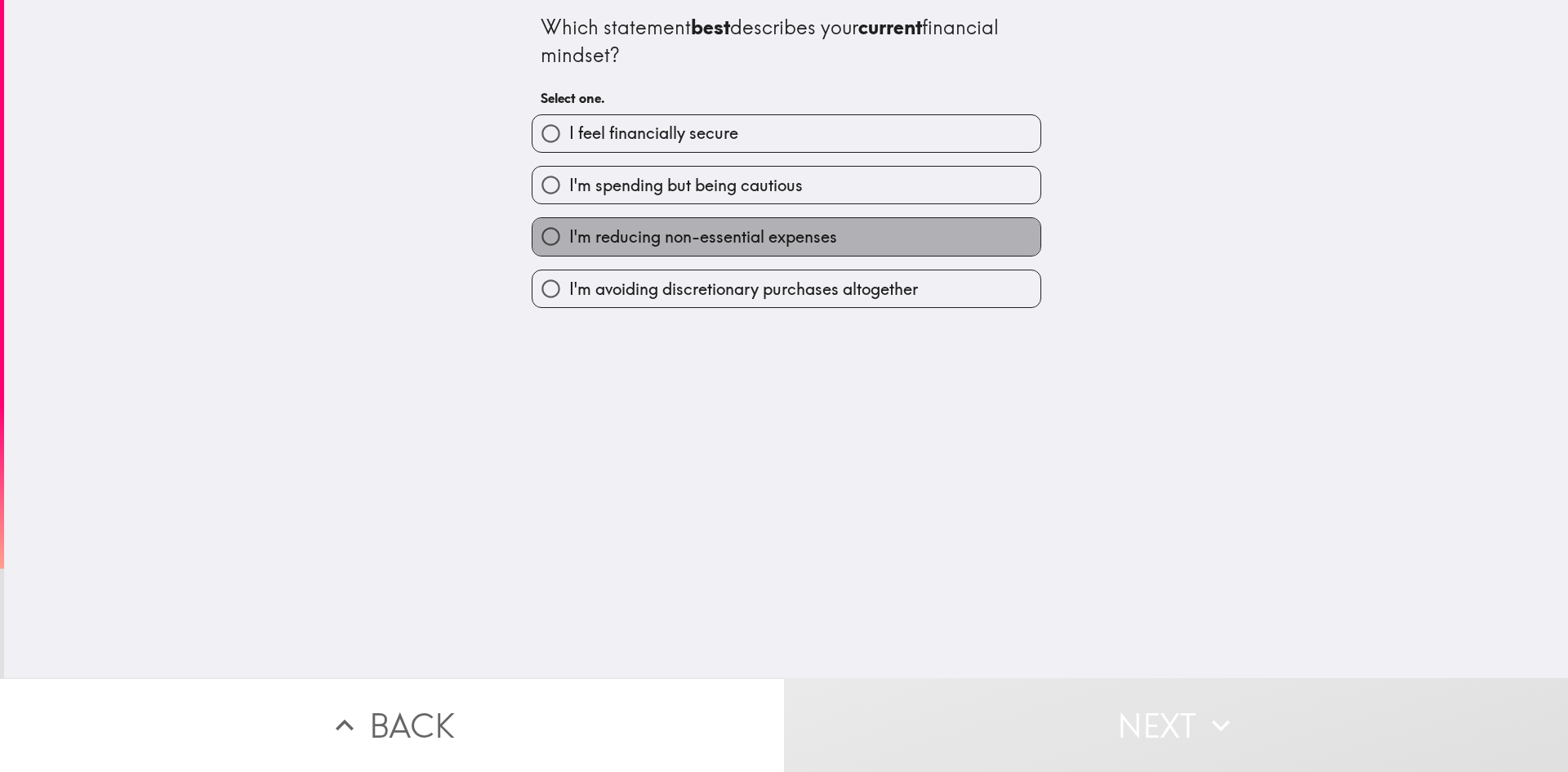
click at [809, 228] on span "I'm reducing non-essential expenses" at bounding box center [704, 237] width 268 height 23
click at [570, 228] on input "I'm reducing non-essential expenses" at bounding box center [551, 236] width 37 height 37
radio input "true"
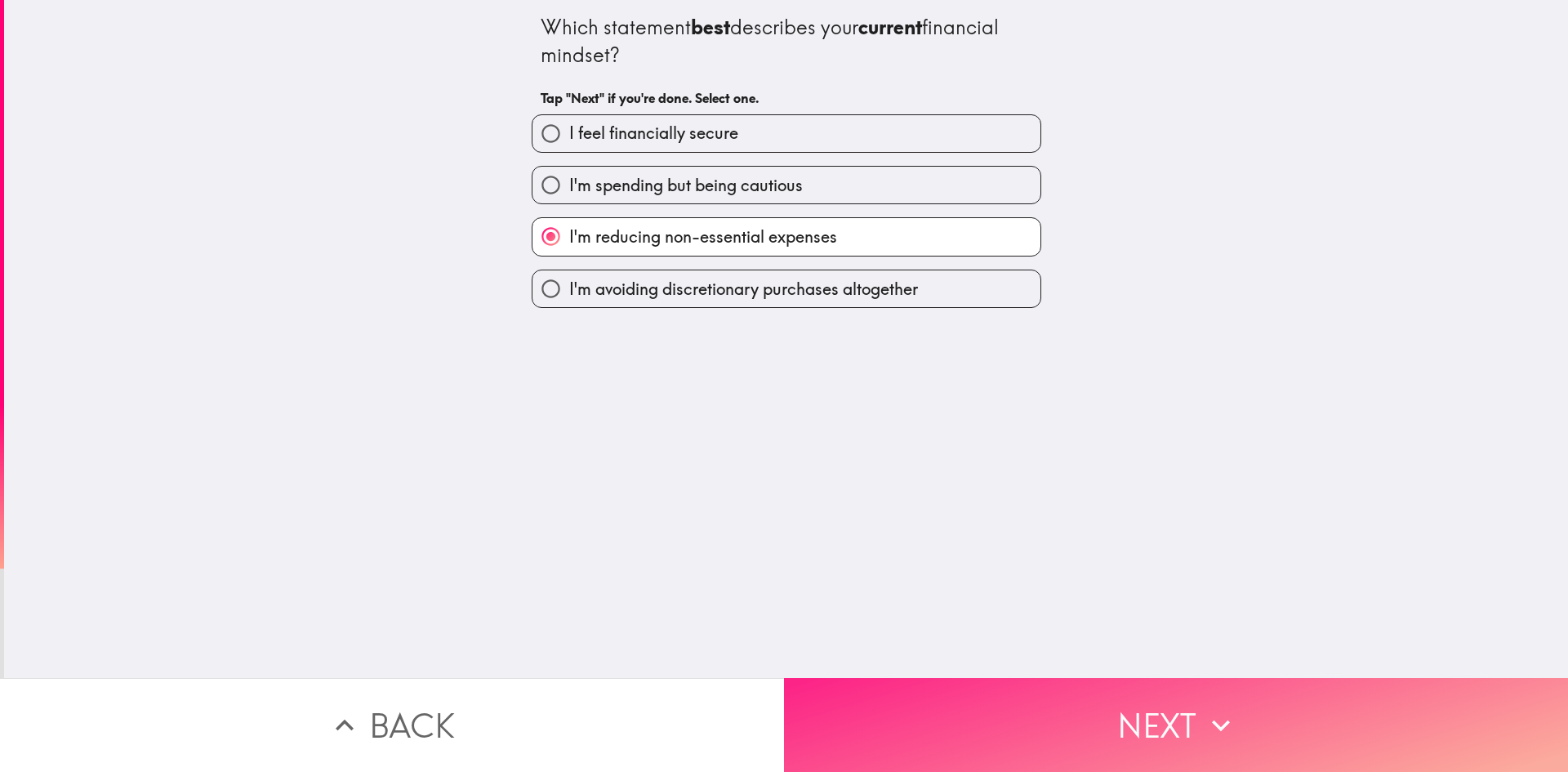
click at [934, 685] on button "Next" at bounding box center [1176, 725] width 784 height 94
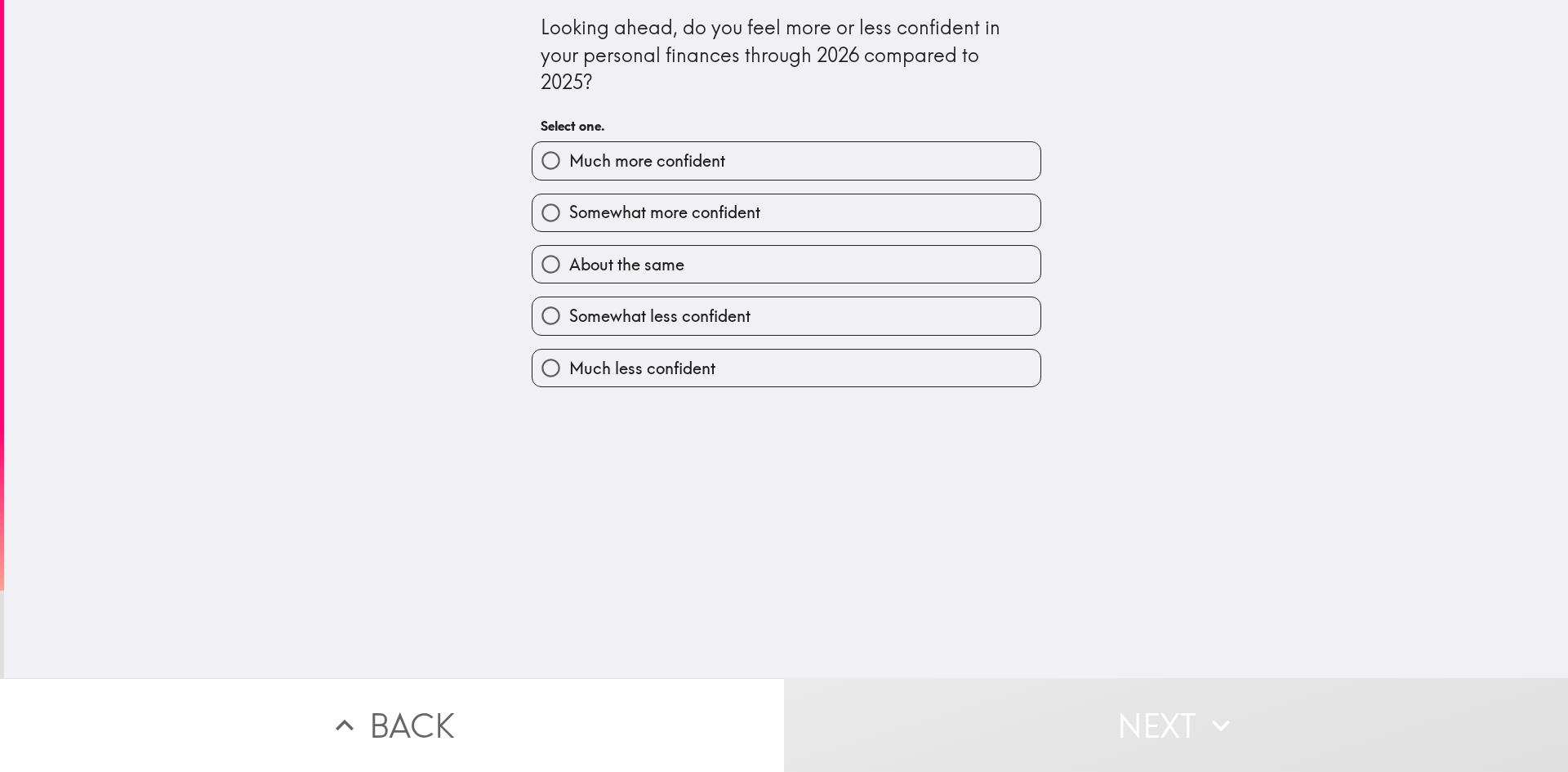
click at [761, 212] on label "Somewhat more confident" at bounding box center [787, 213] width 508 height 37
click at [570, 212] on input "Somewhat more confident" at bounding box center [551, 213] width 37 height 37
radio input "true"
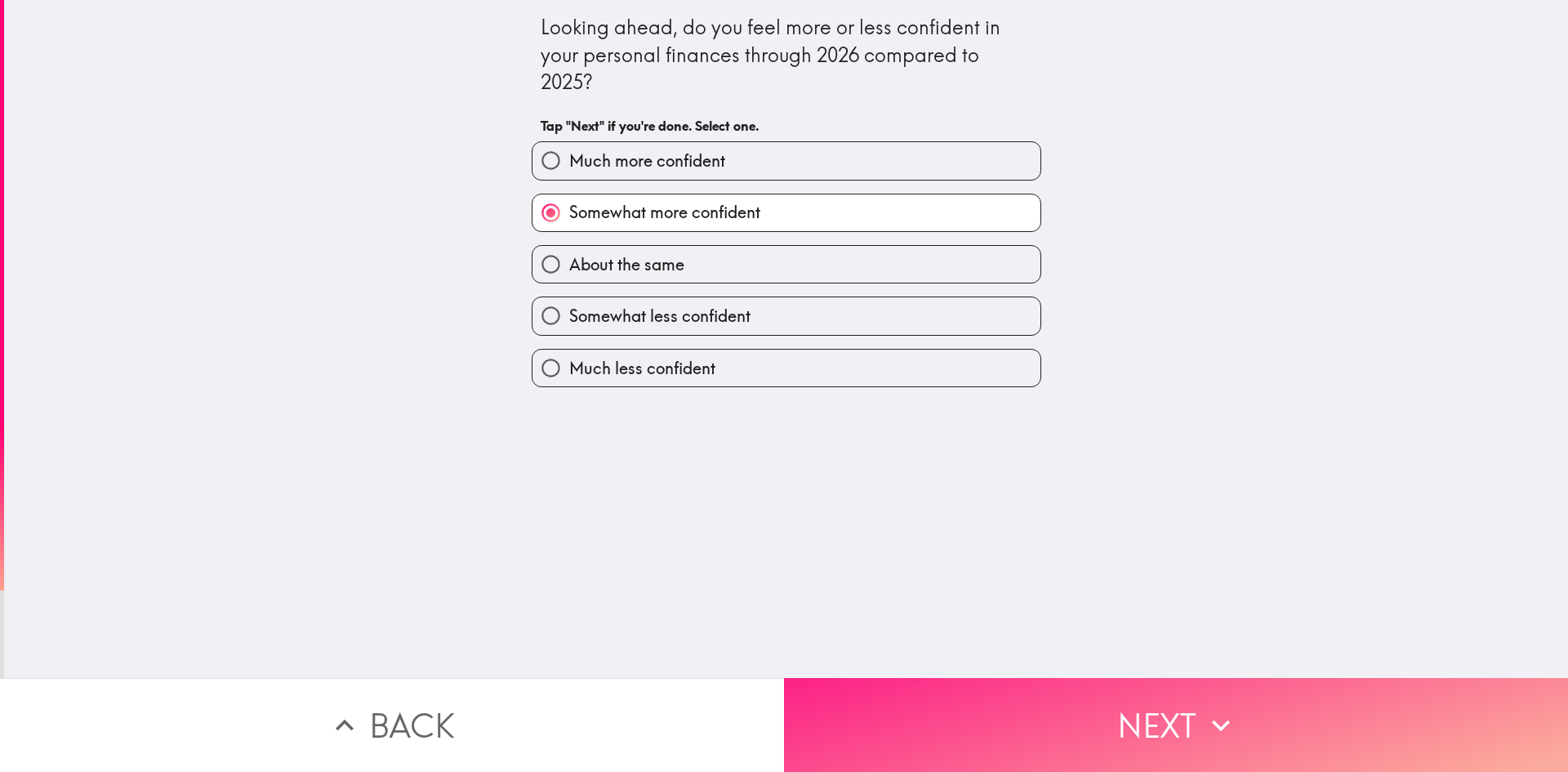
click at [953, 705] on button "Next" at bounding box center [1176, 725] width 784 height 94
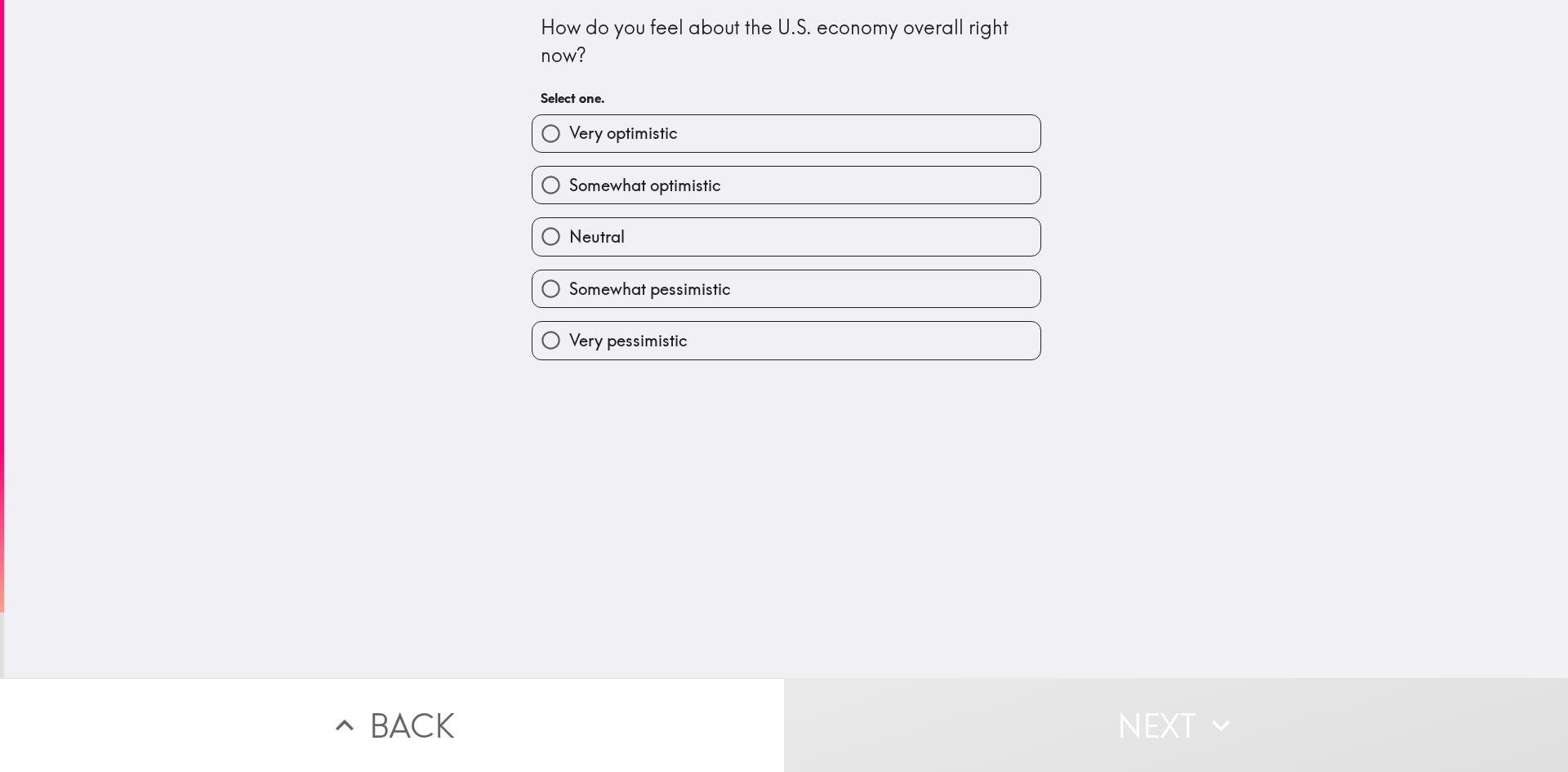
click at [658, 235] on label "Neutral" at bounding box center [787, 236] width 508 height 37
click at [570, 235] on input "Neutral" at bounding box center [551, 236] width 37 height 37
radio input "true"
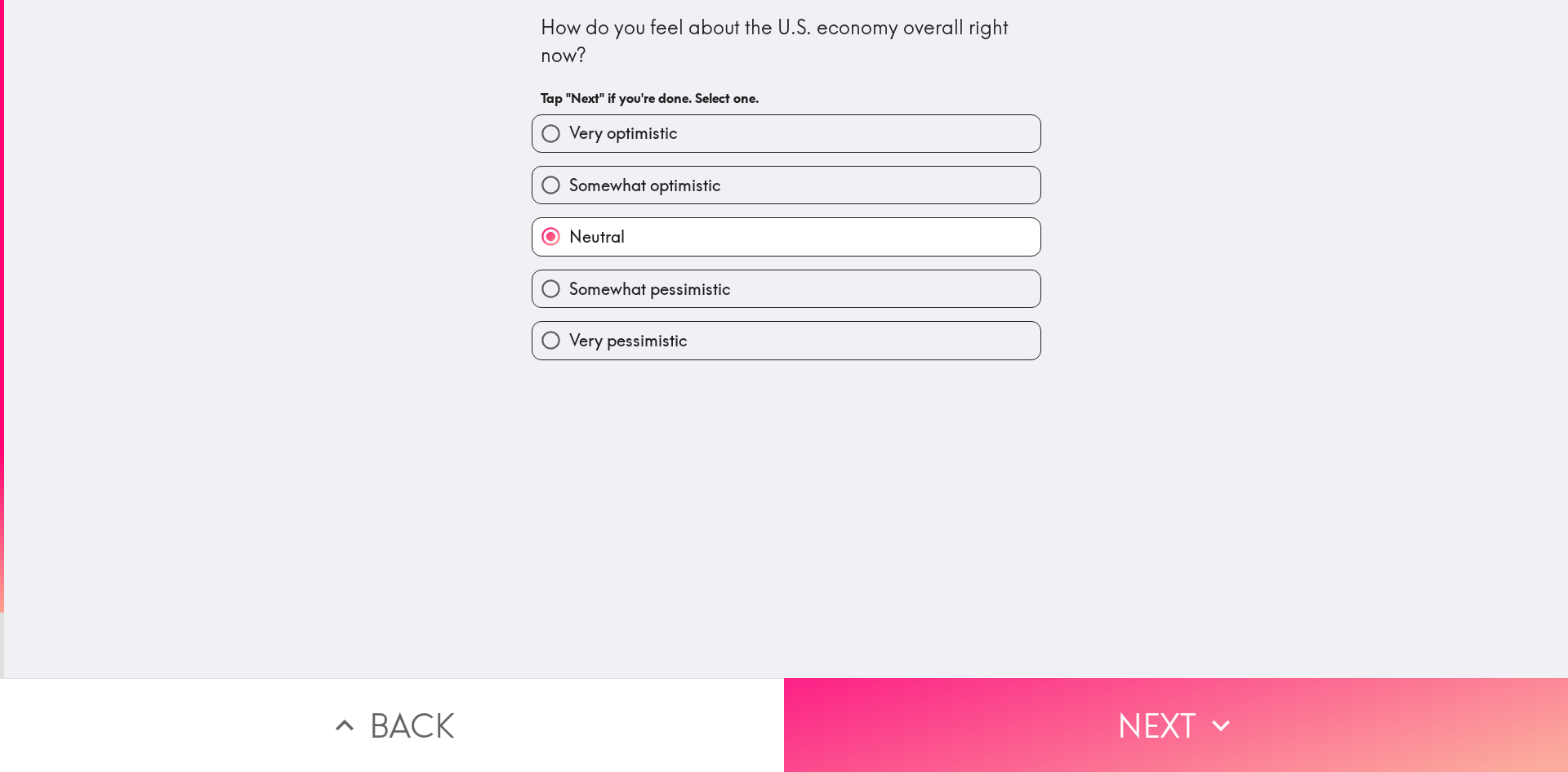
click at [928, 707] on button "Next" at bounding box center [1176, 725] width 784 height 94
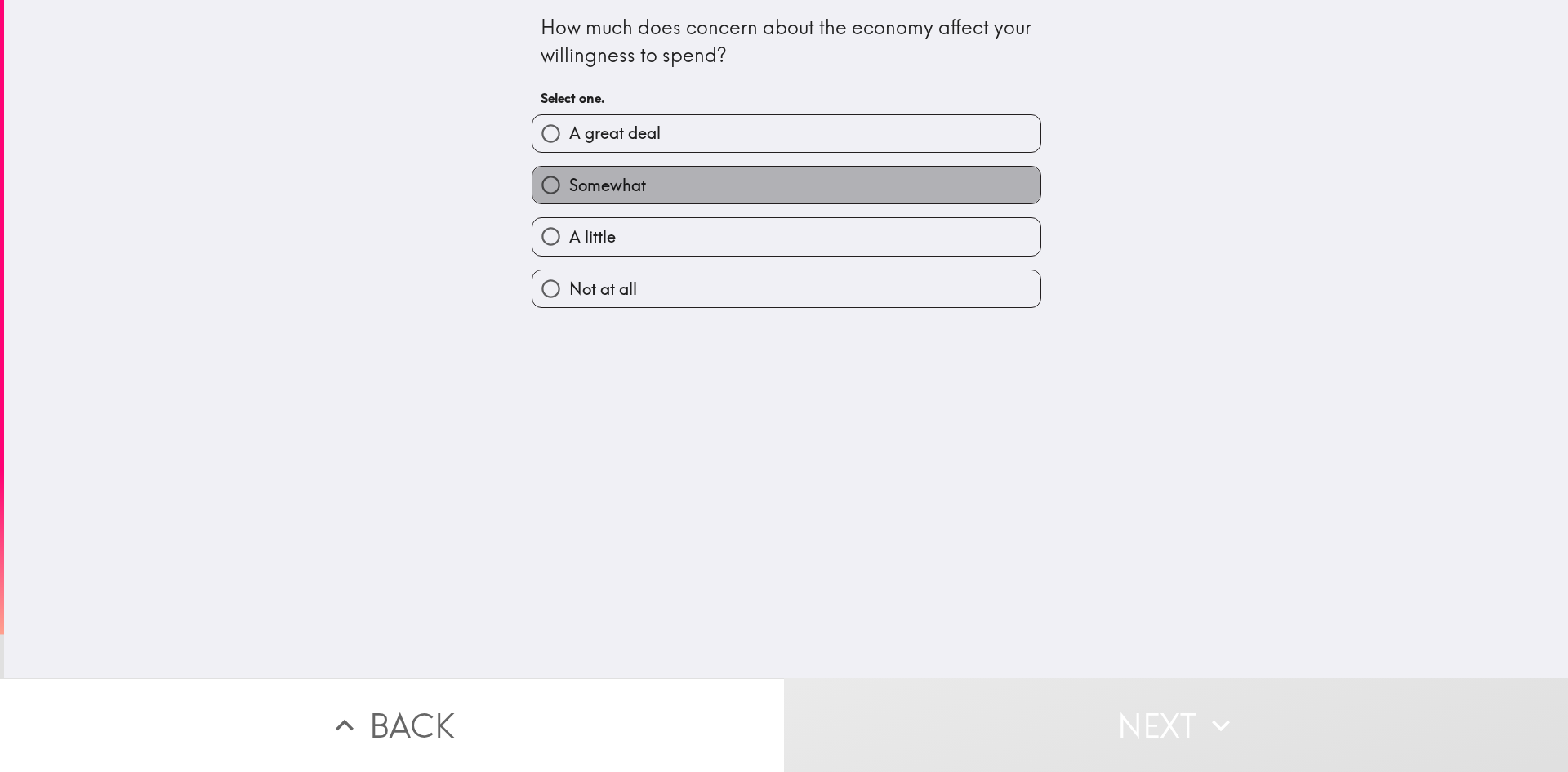
click at [666, 181] on label "Somewhat" at bounding box center [787, 185] width 508 height 37
click at [570, 181] on input "Somewhat" at bounding box center [551, 185] width 37 height 37
radio input "true"
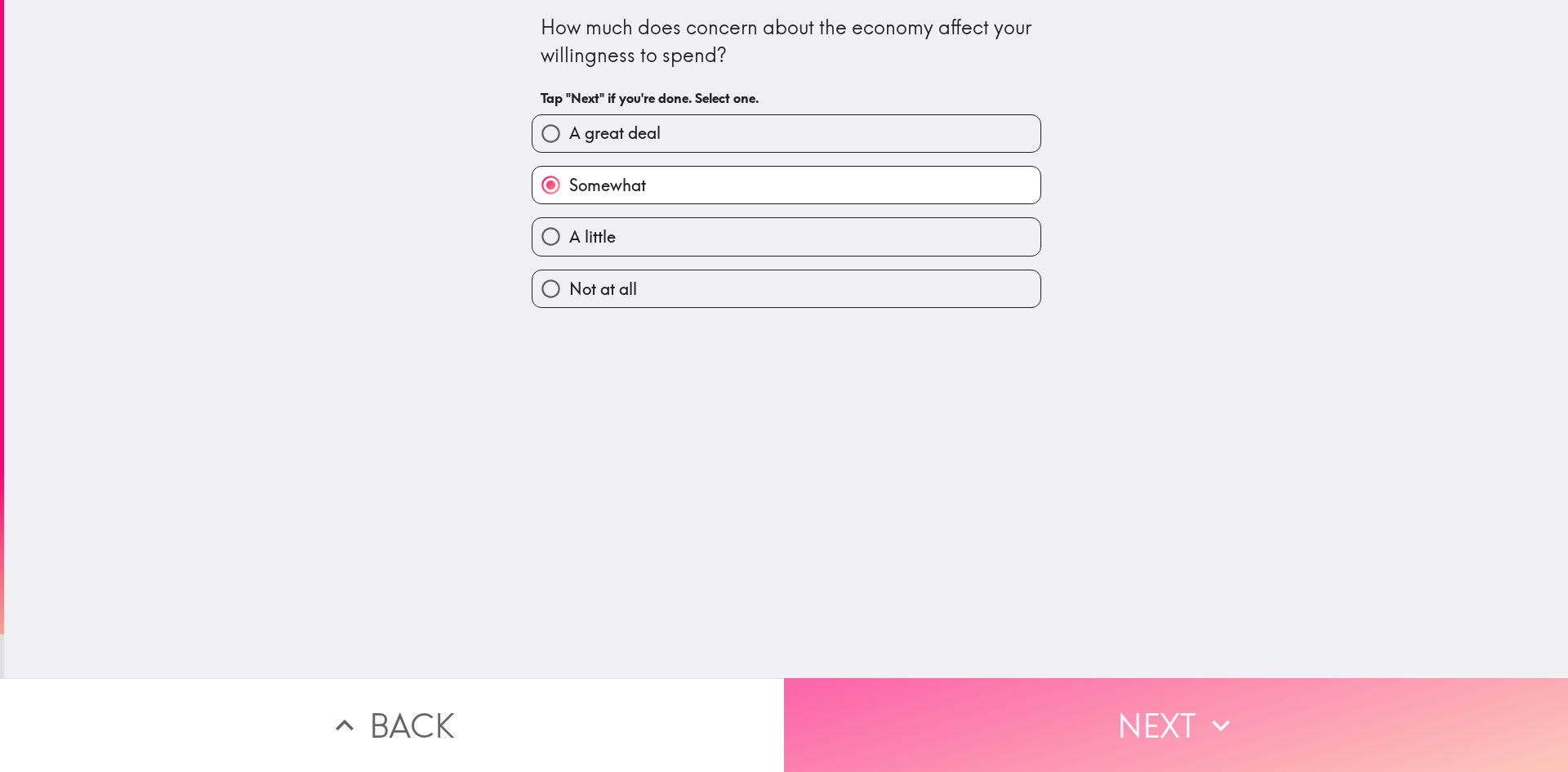
click at [972, 705] on button "Next" at bounding box center [1176, 725] width 784 height 94
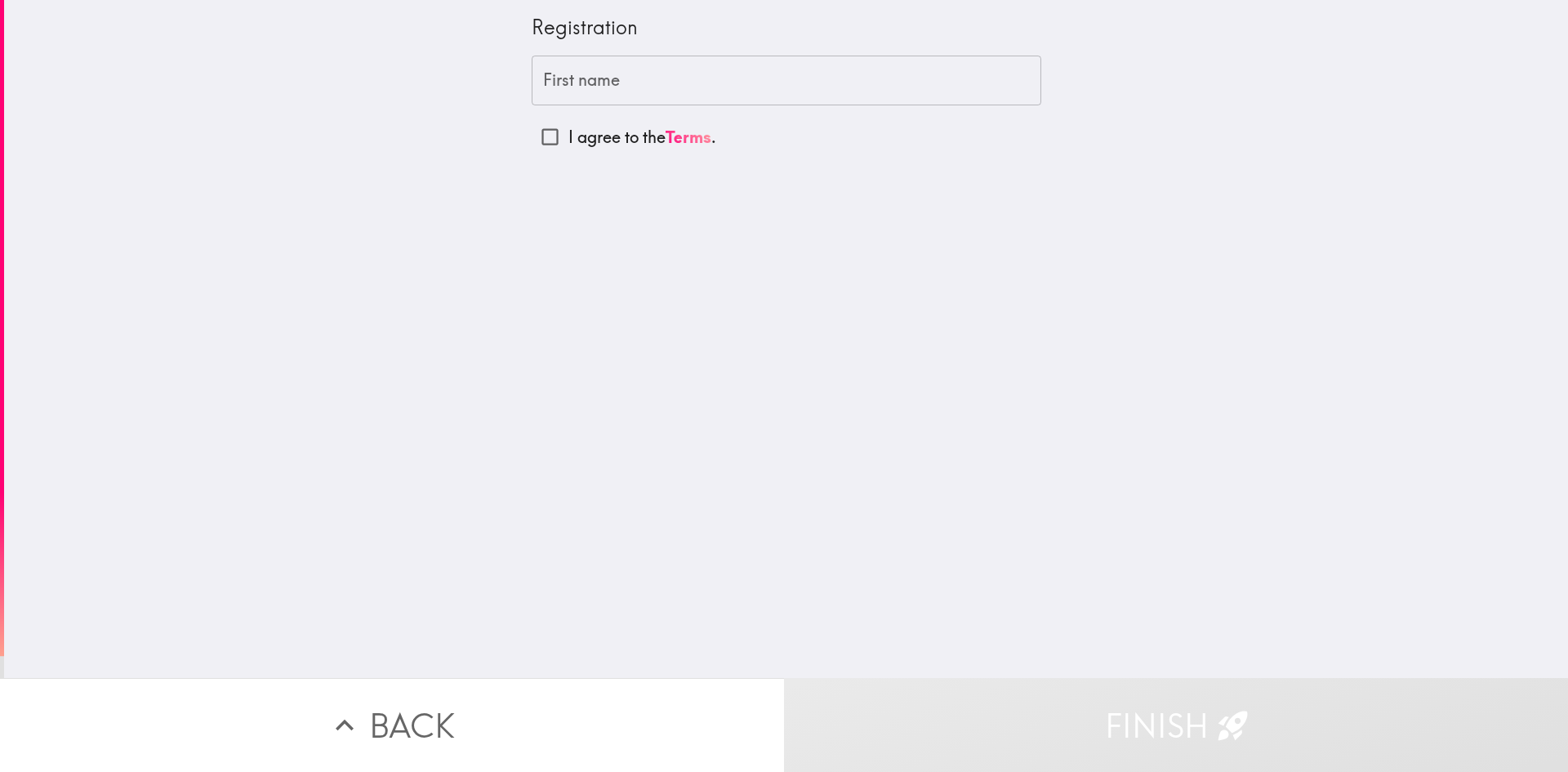
click at [685, 77] on input "First name" at bounding box center [787, 81] width 509 height 51
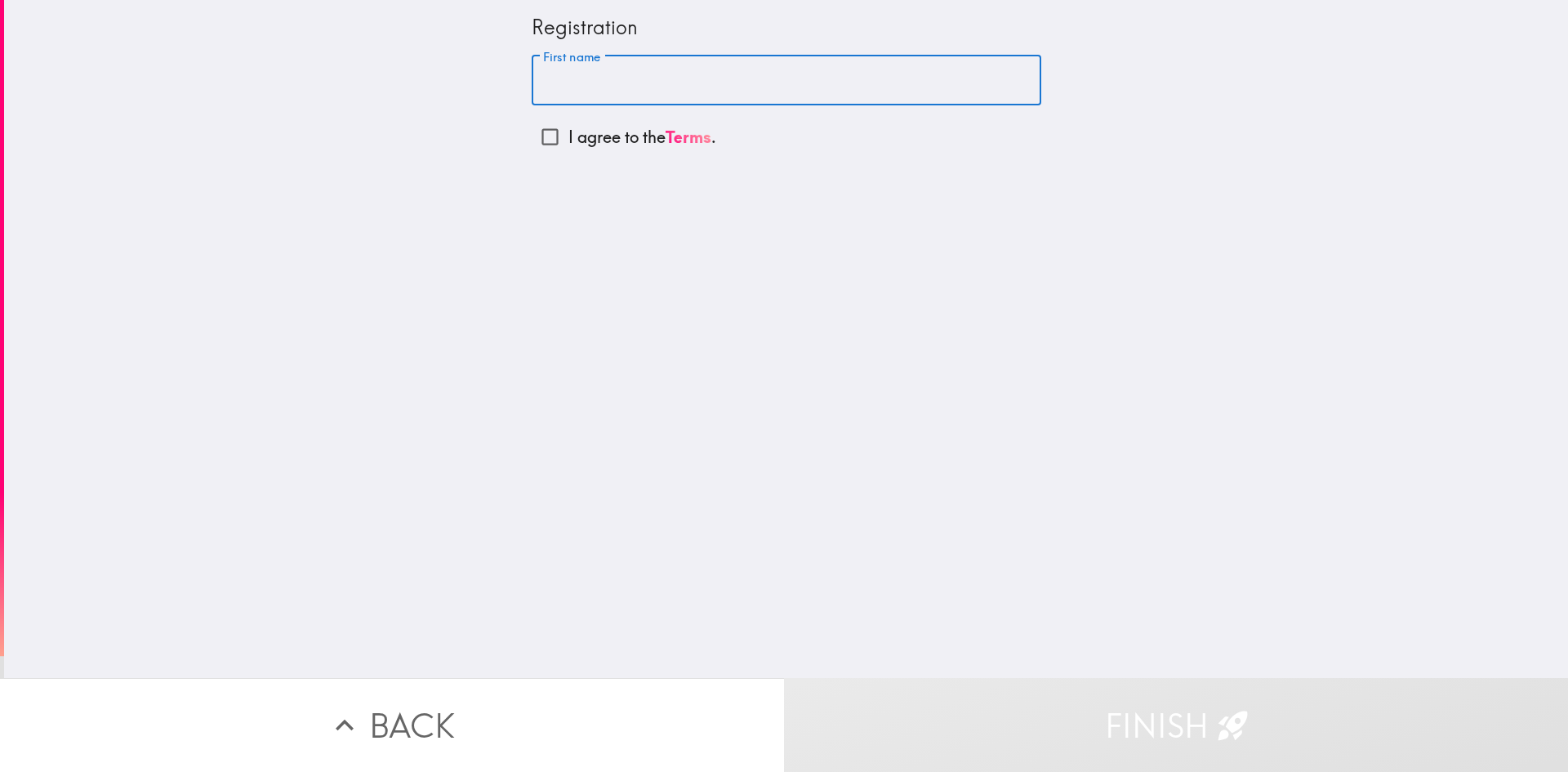
type input "[PERSON_NAME]"
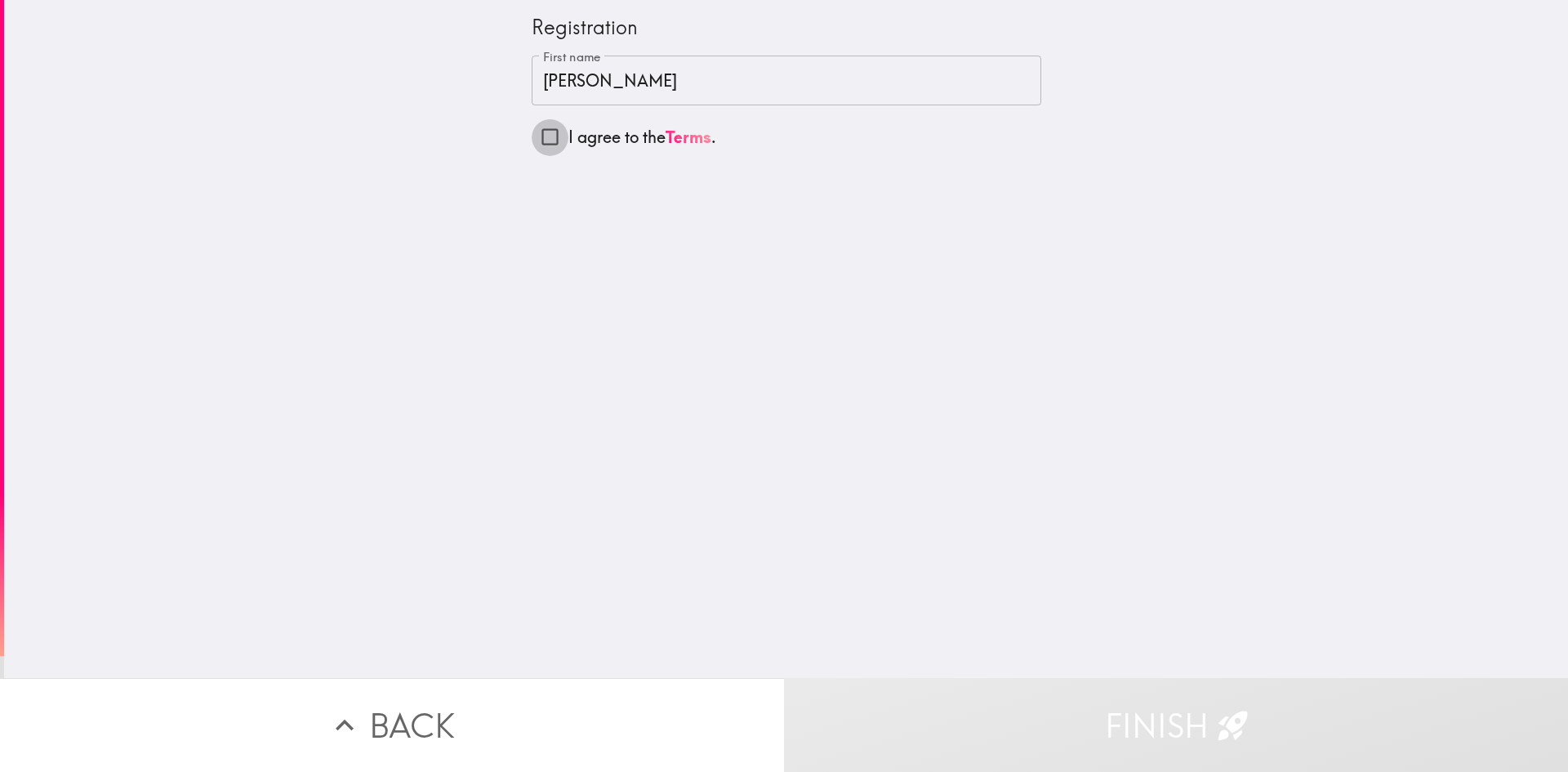
click at [544, 137] on input "I agree to the Terms ." at bounding box center [550, 137] width 37 height 37
checkbox input "true"
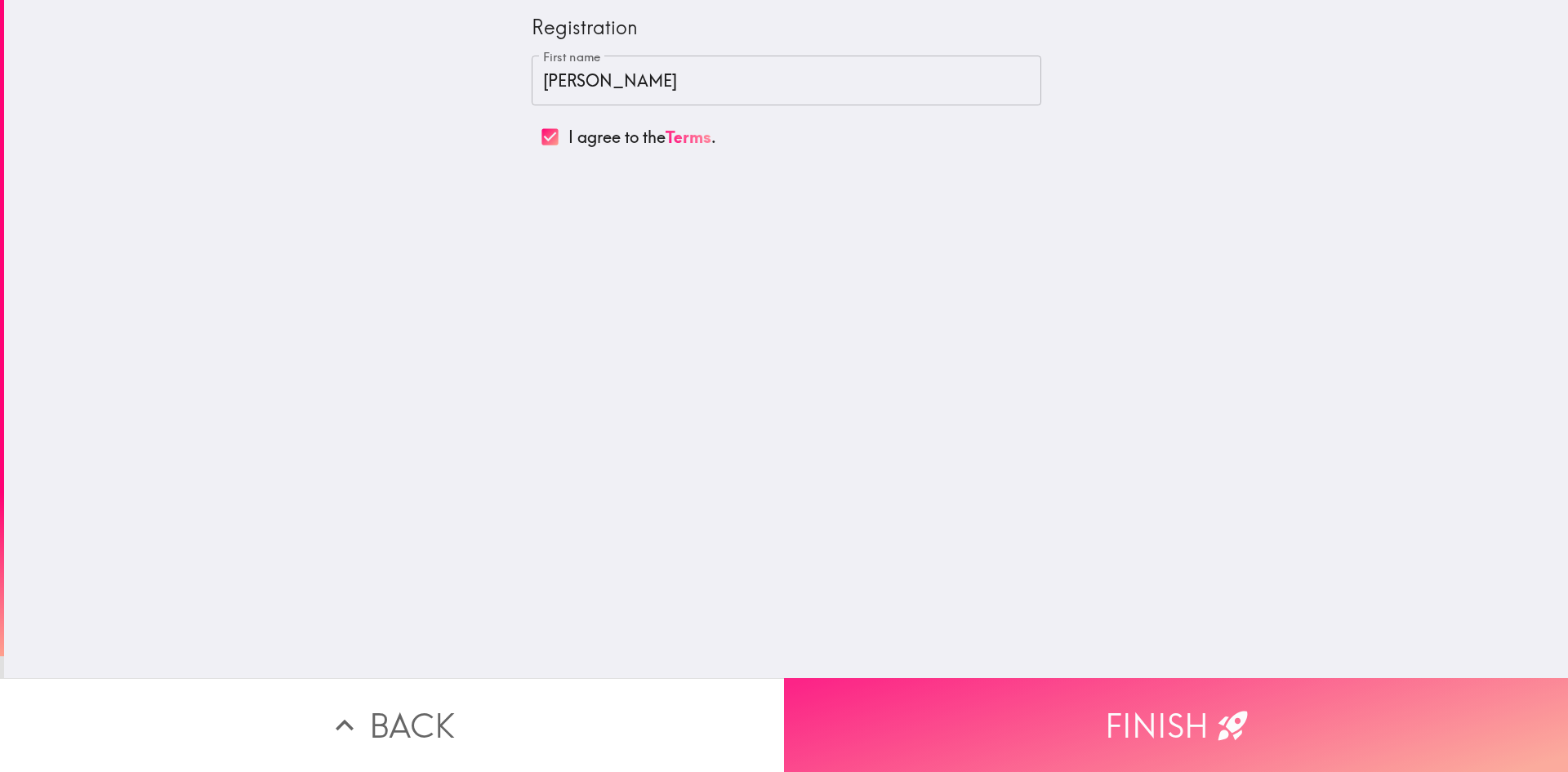
click at [975, 717] on button "Finish" at bounding box center [1176, 725] width 784 height 94
